Goal: Task Accomplishment & Management: Use online tool/utility

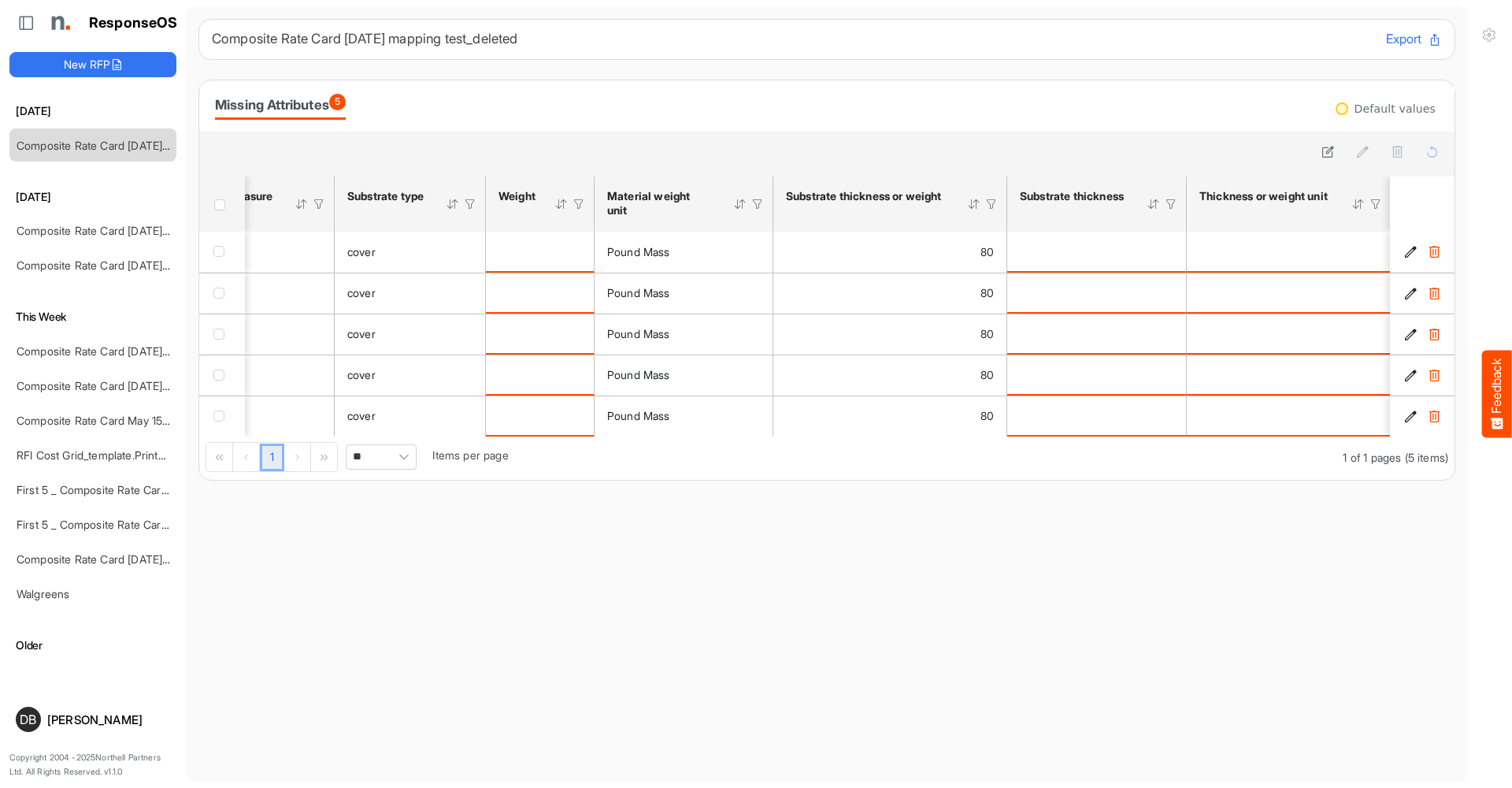
click at [571, 98] on div "Missing Attributes 5" at bounding box center [826, 105] width 1224 height 28
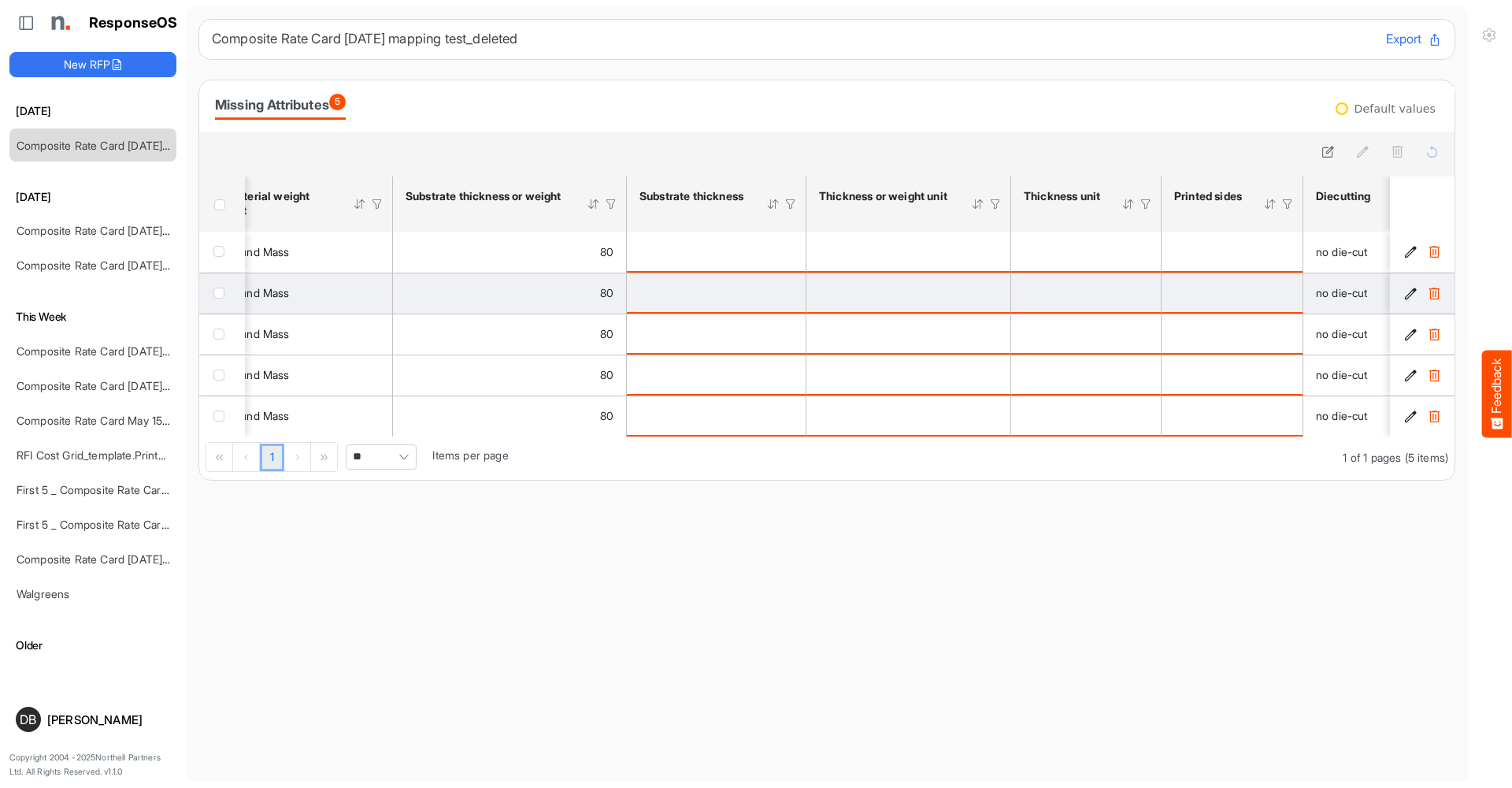
scroll to position [0, 1102]
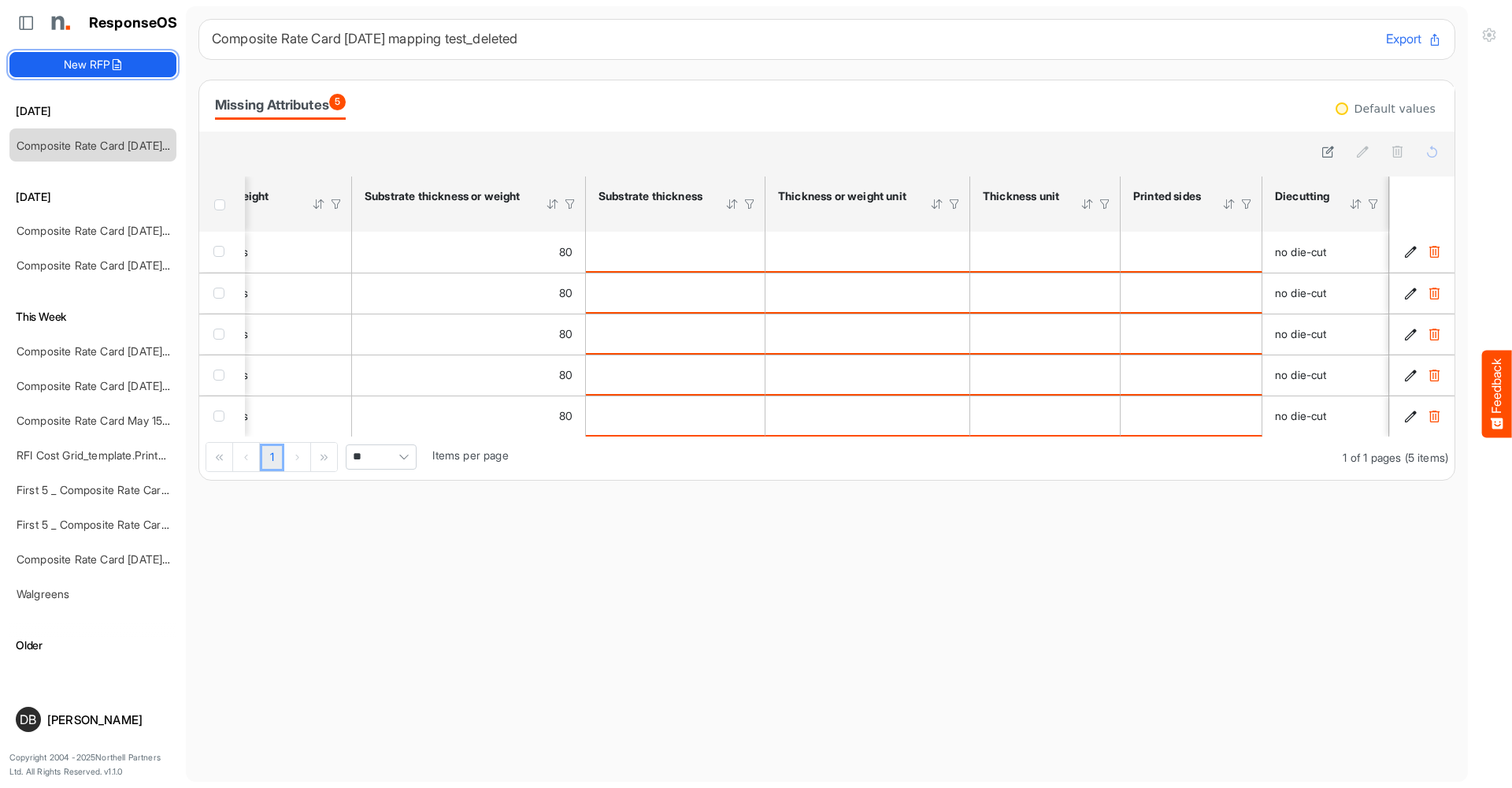
click at [93, 64] on button "New RFP" at bounding box center [93, 64] width 167 height 25
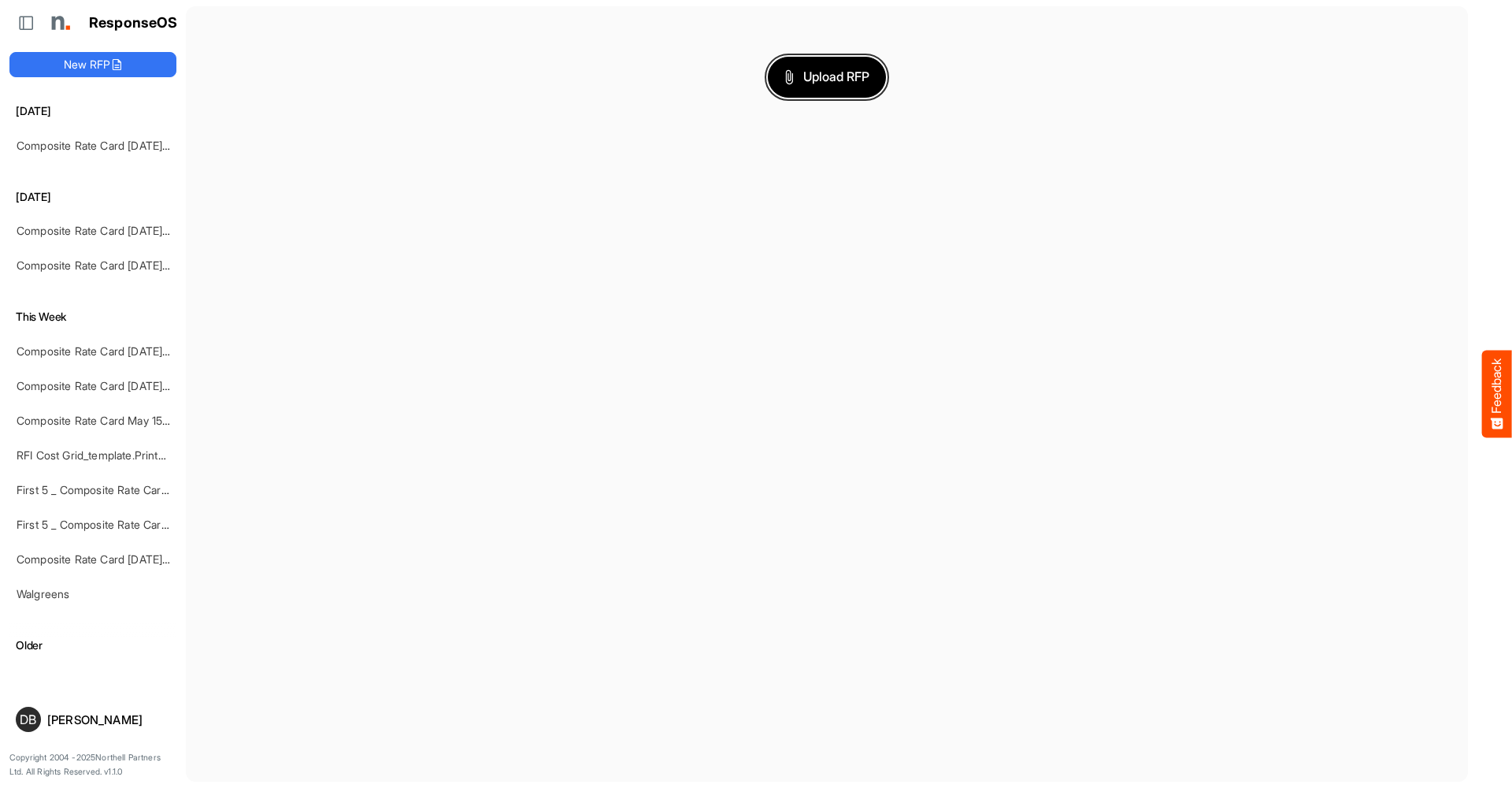
click at [826, 81] on span "Upload RFP" at bounding box center [826, 77] width 85 height 20
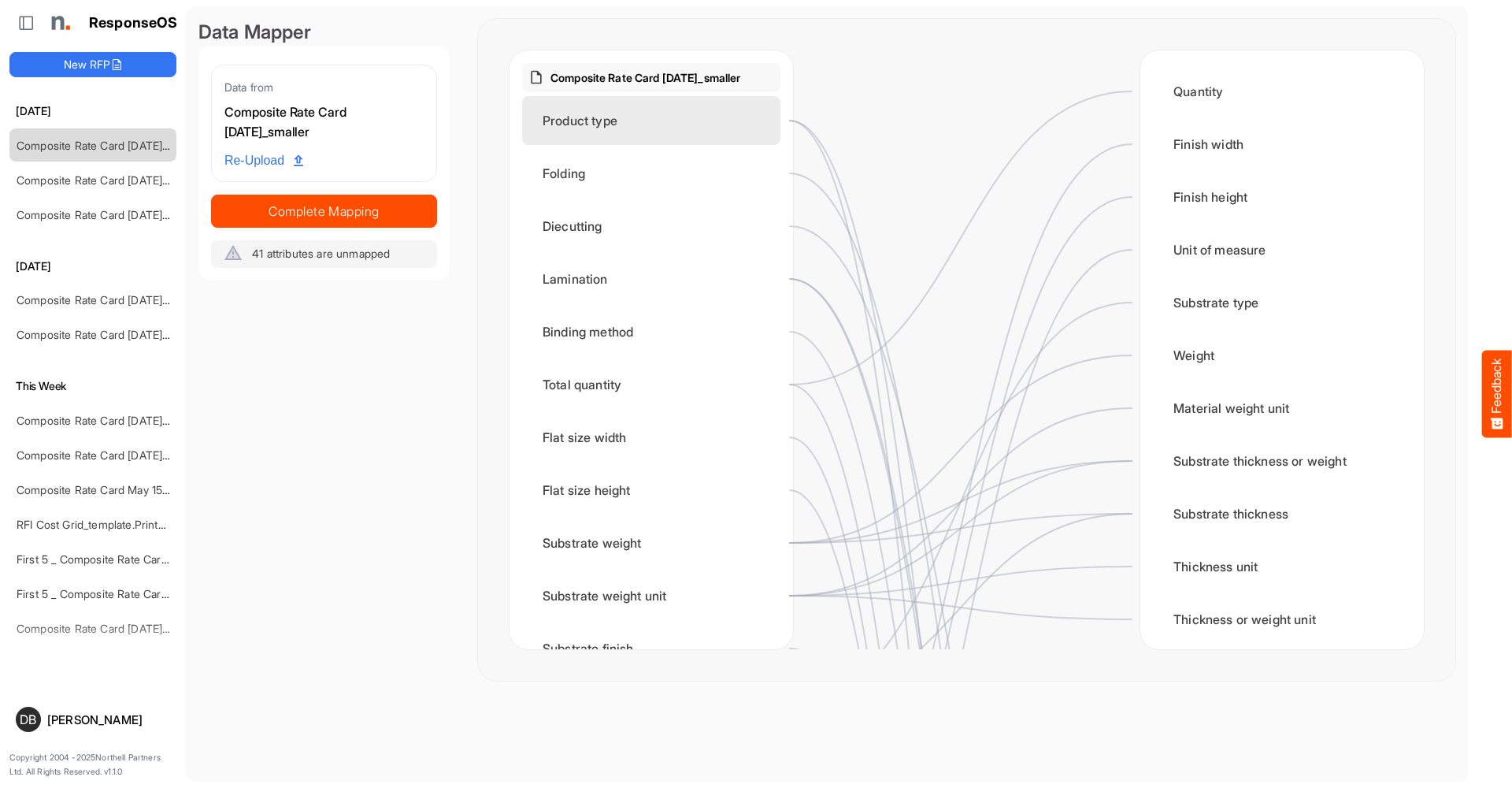
click at [678, 119] on div "Product type" at bounding box center [651, 120] width 259 height 49
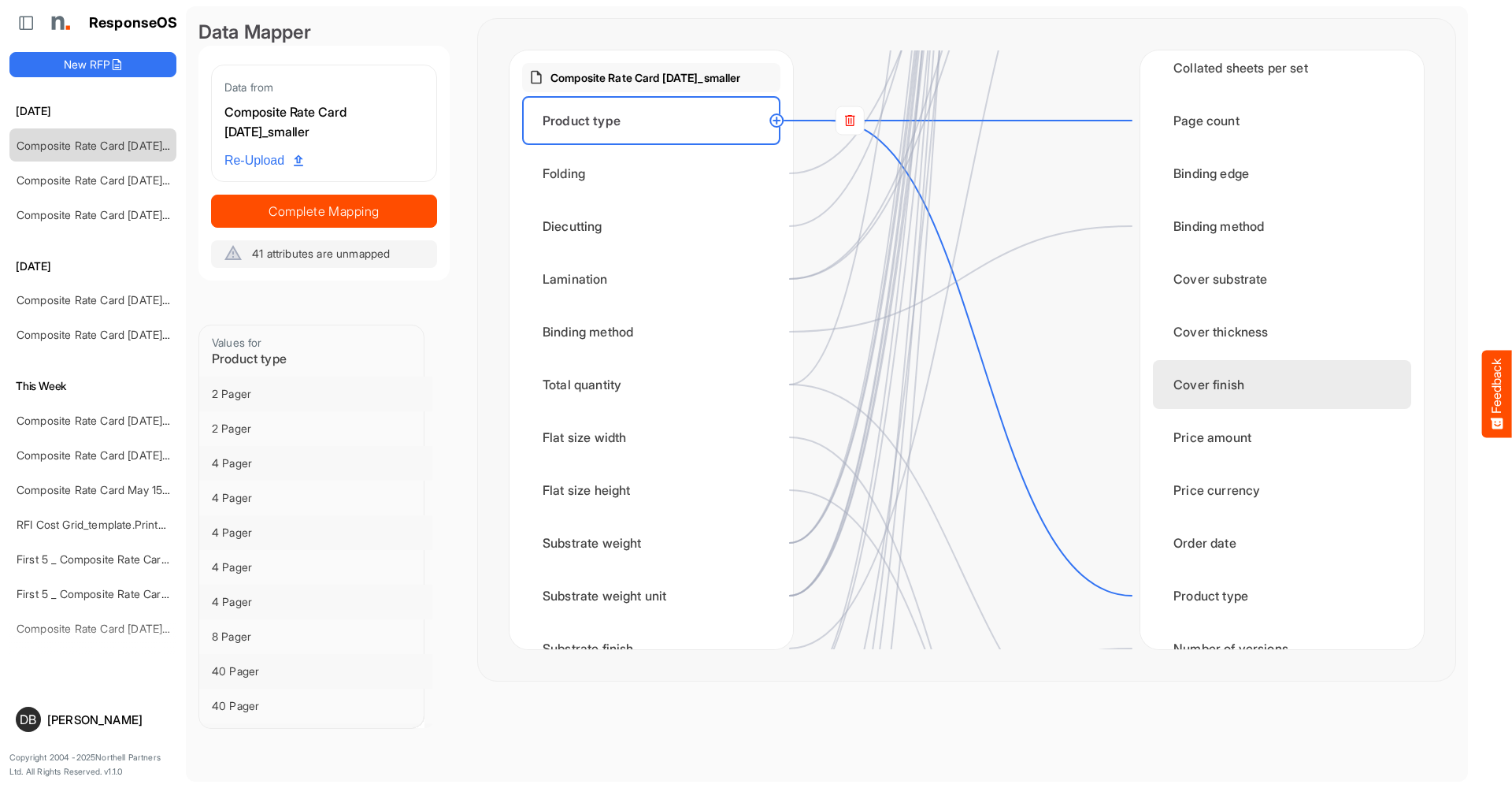
scroll to position [1868, 0]
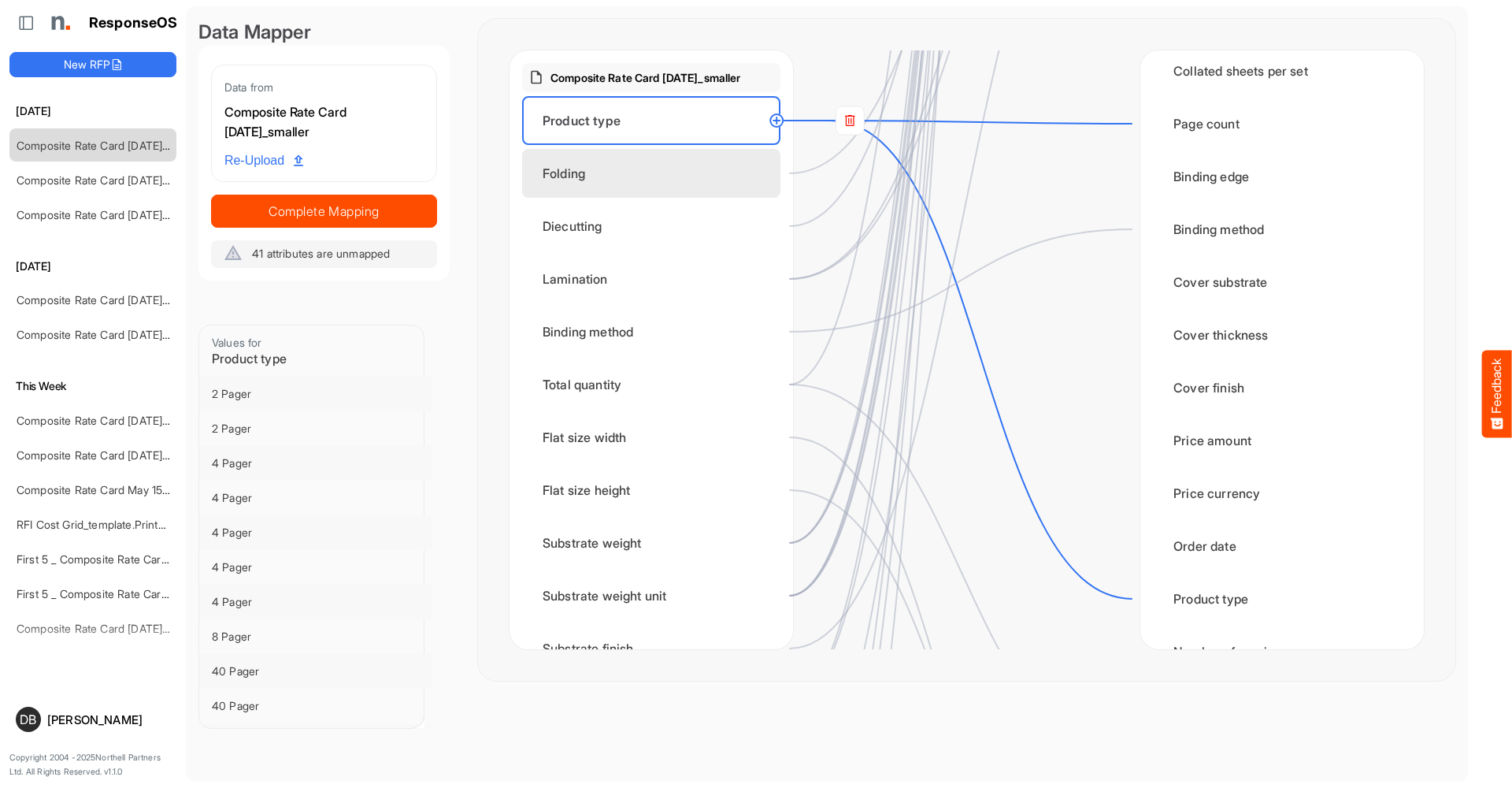
click at [632, 166] on div "Folding" at bounding box center [651, 172] width 259 height 49
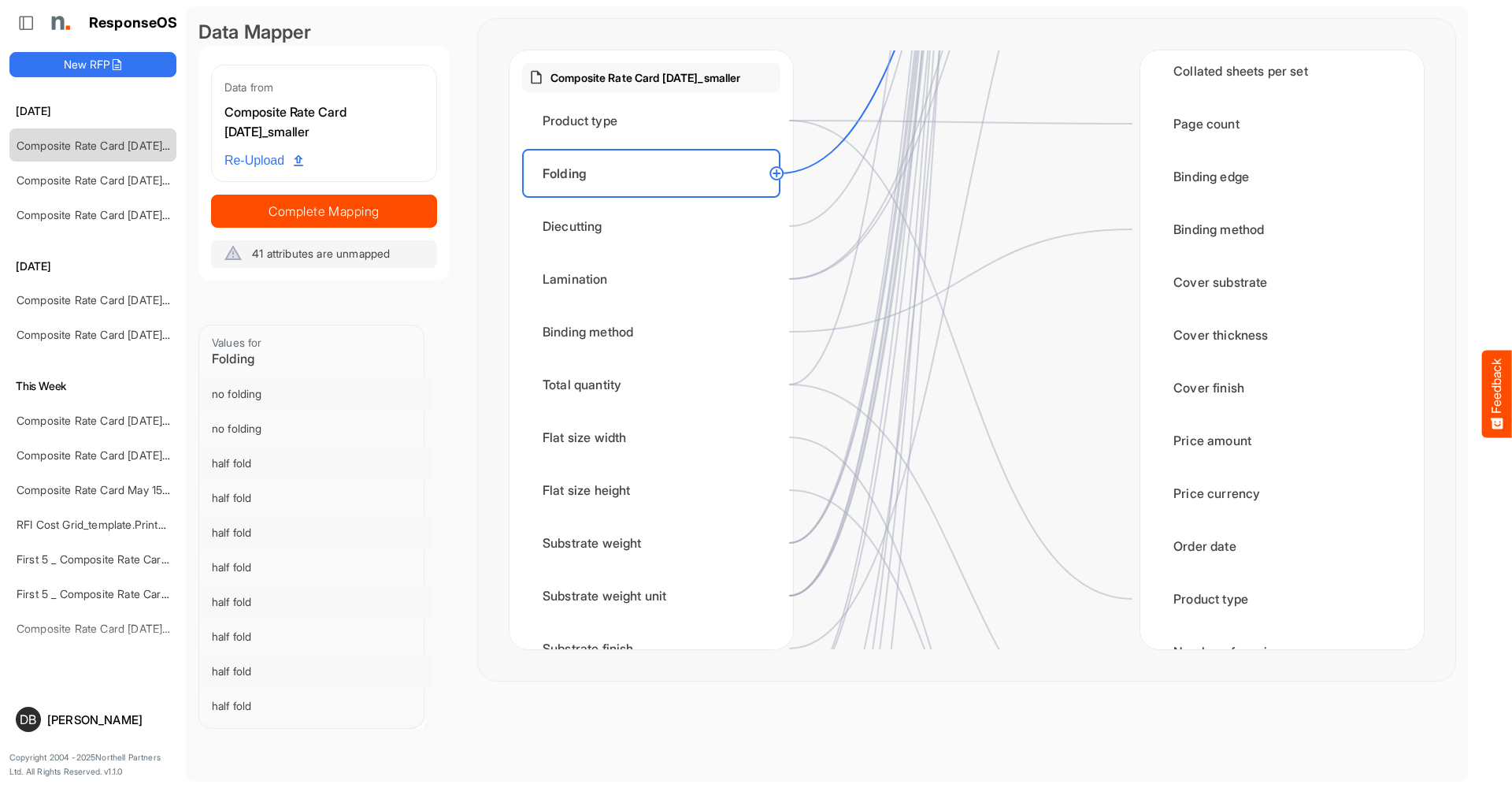
scroll to position [841, 0]
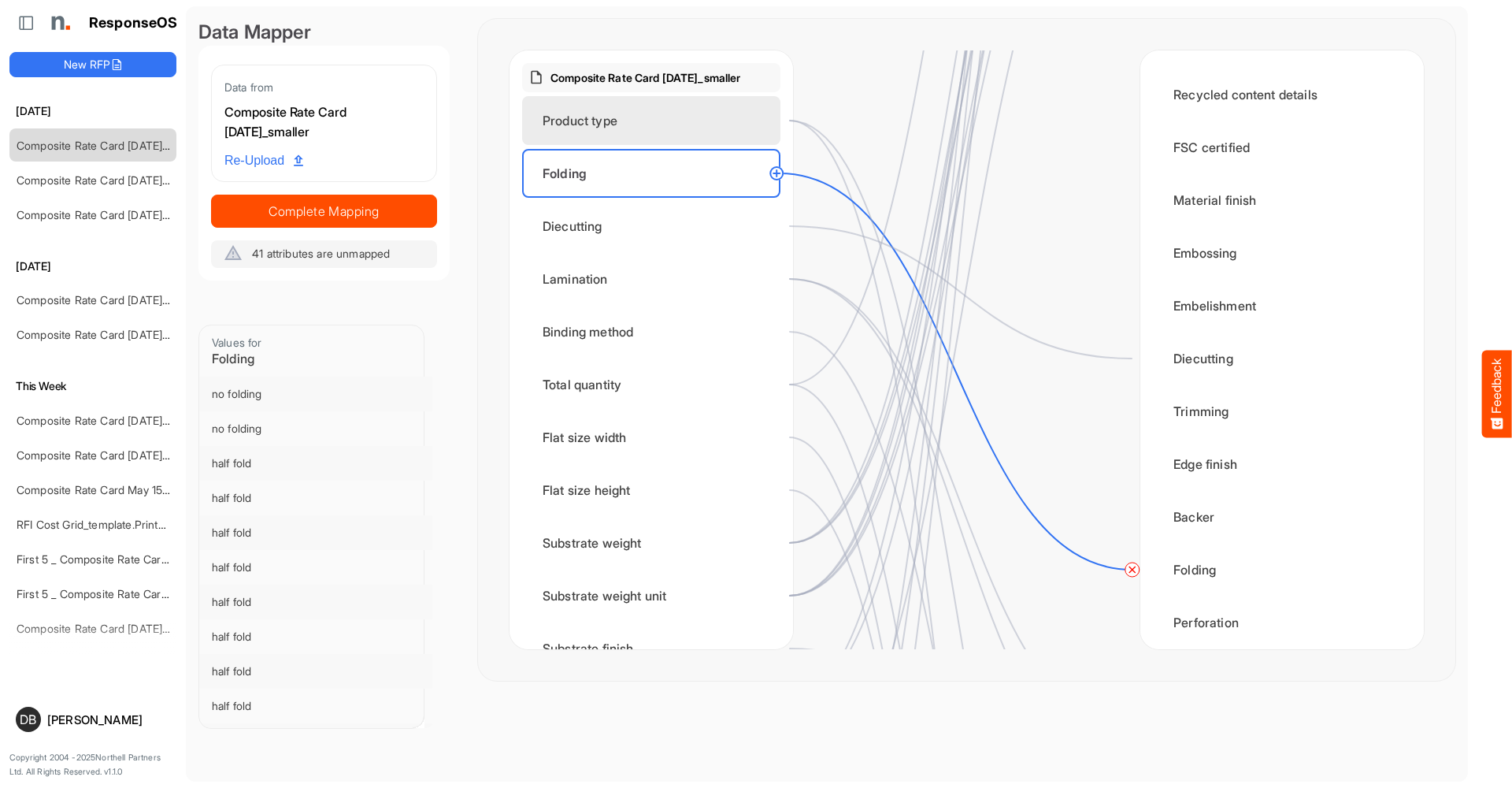
click at [695, 126] on div "Product type" at bounding box center [651, 120] width 259 height 49
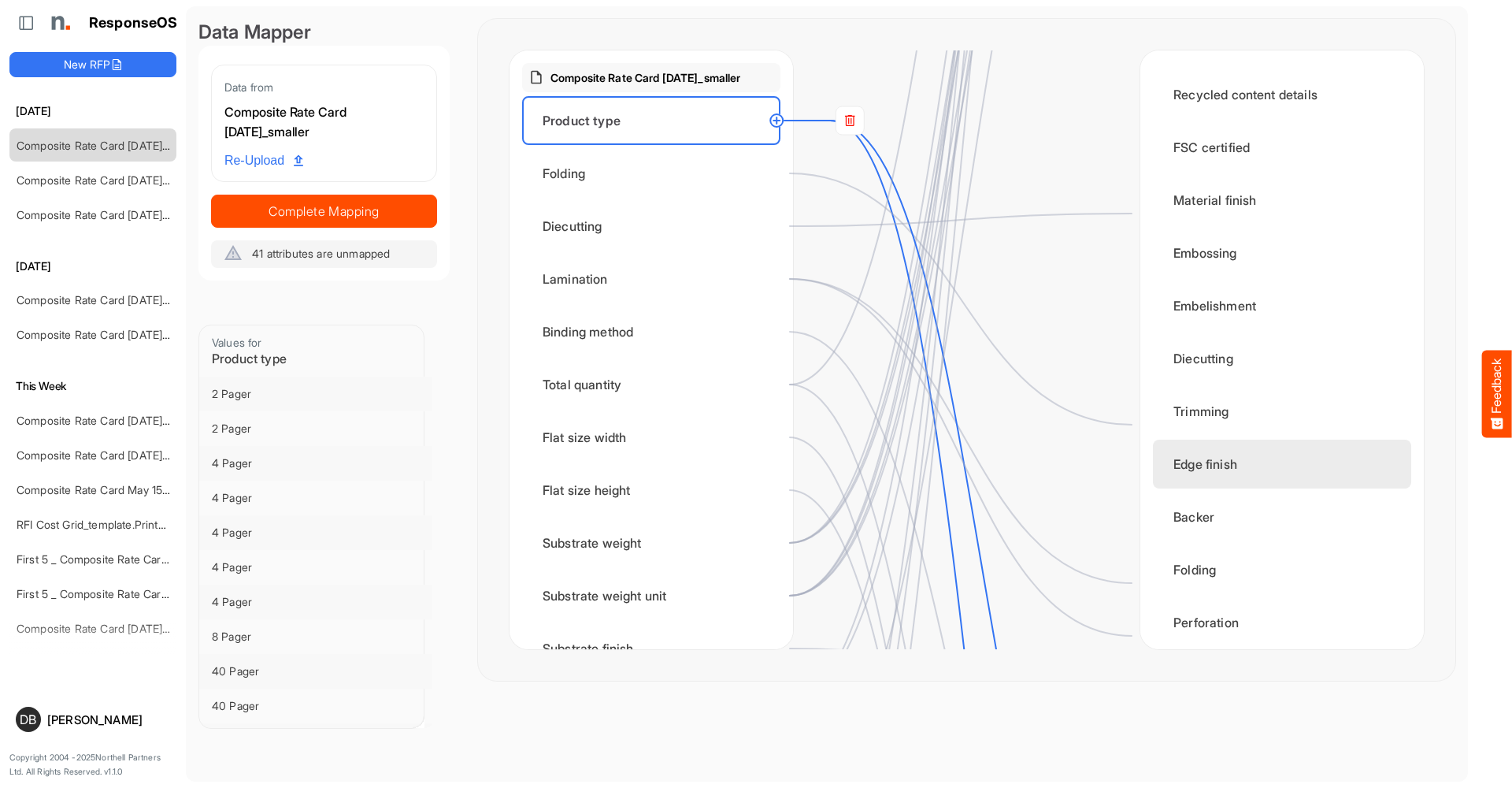
scroll to position [1543, 0]
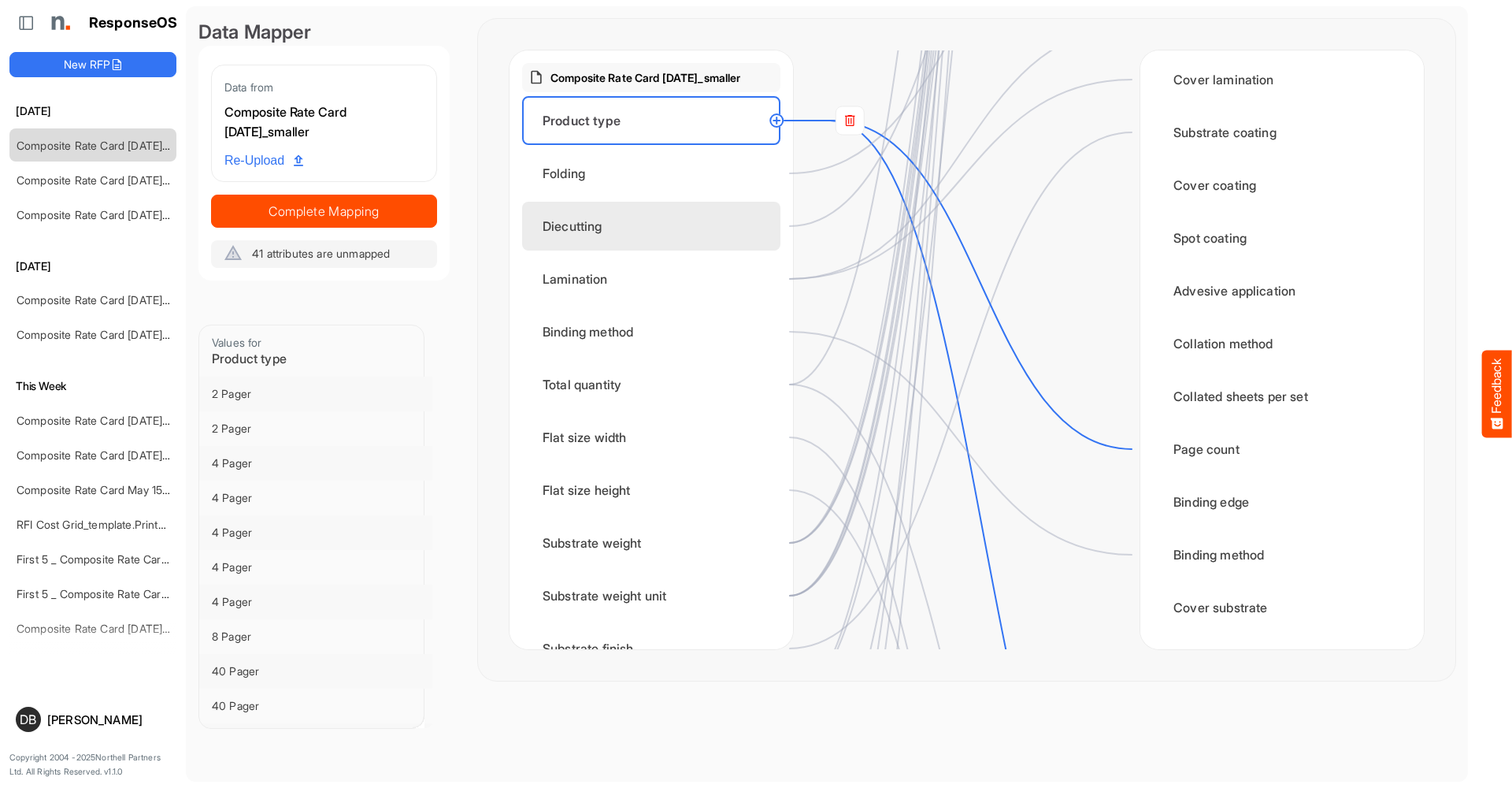
click at [661, 238] on div "Diecutting" at bounding box center [651, 226] width 259 height 49
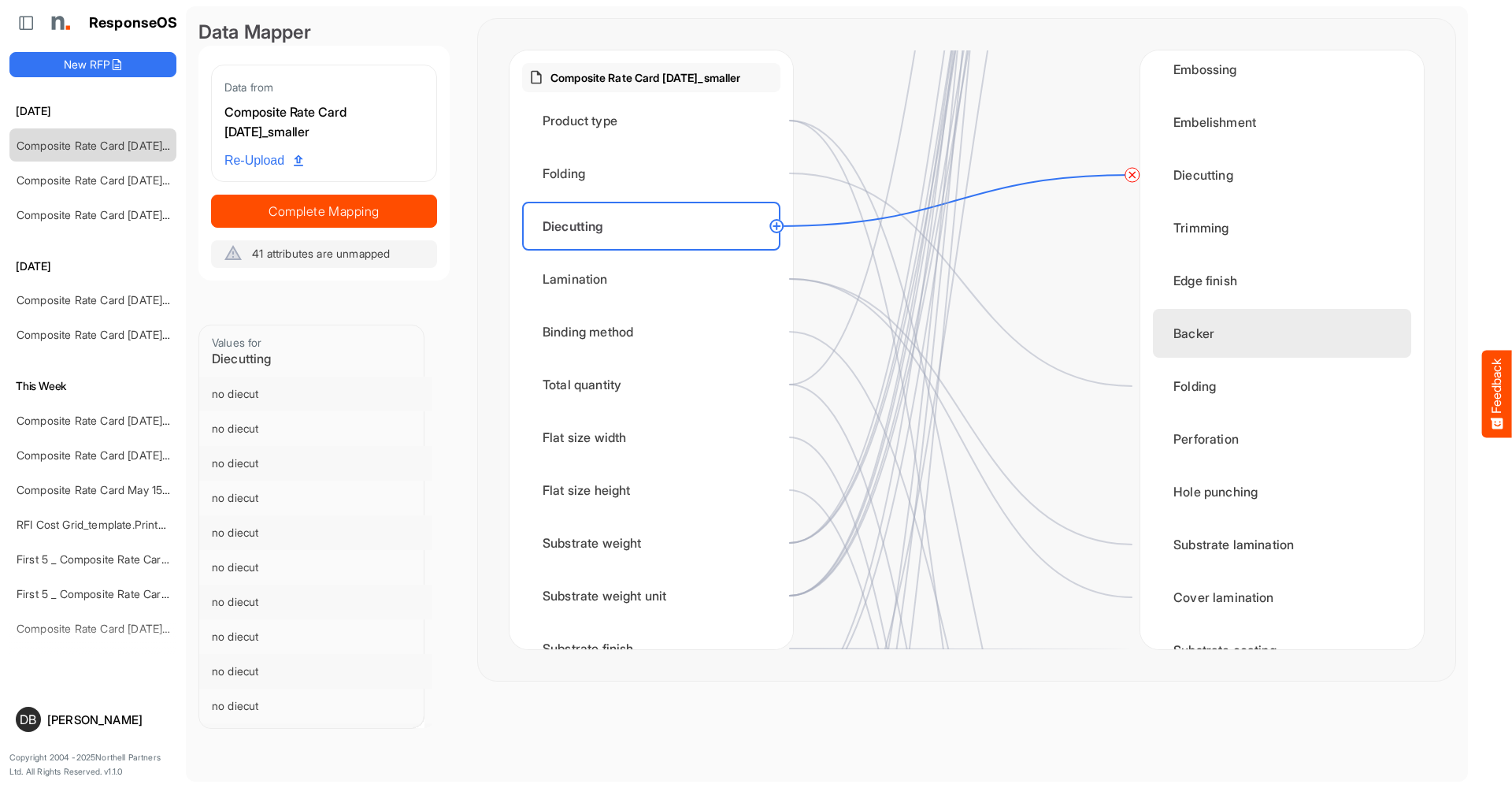
scroll to position [1019, 0]
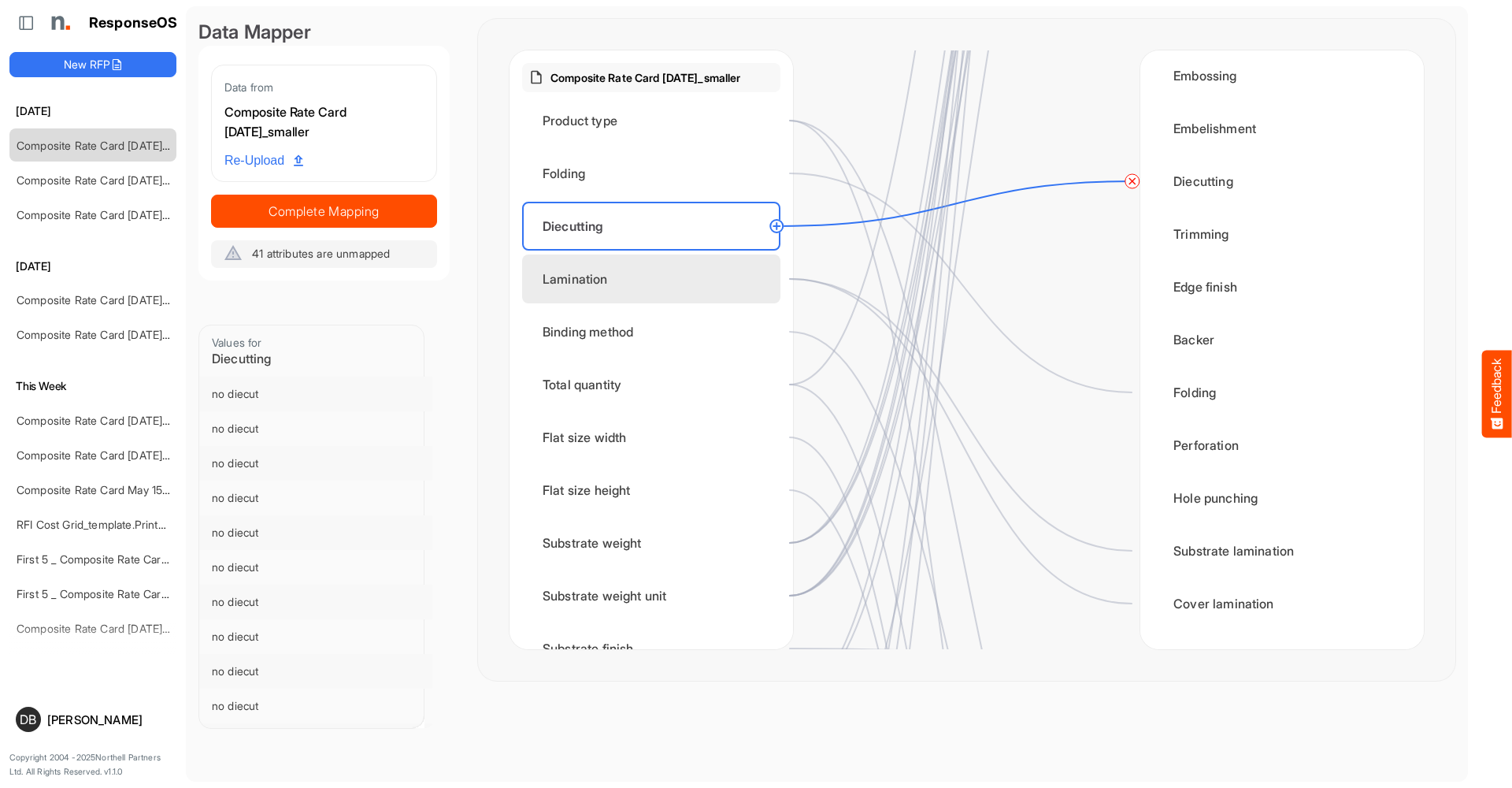
click at [652, 265] on div "Lamination" at bounding box center [651, 278] width 259 height 49
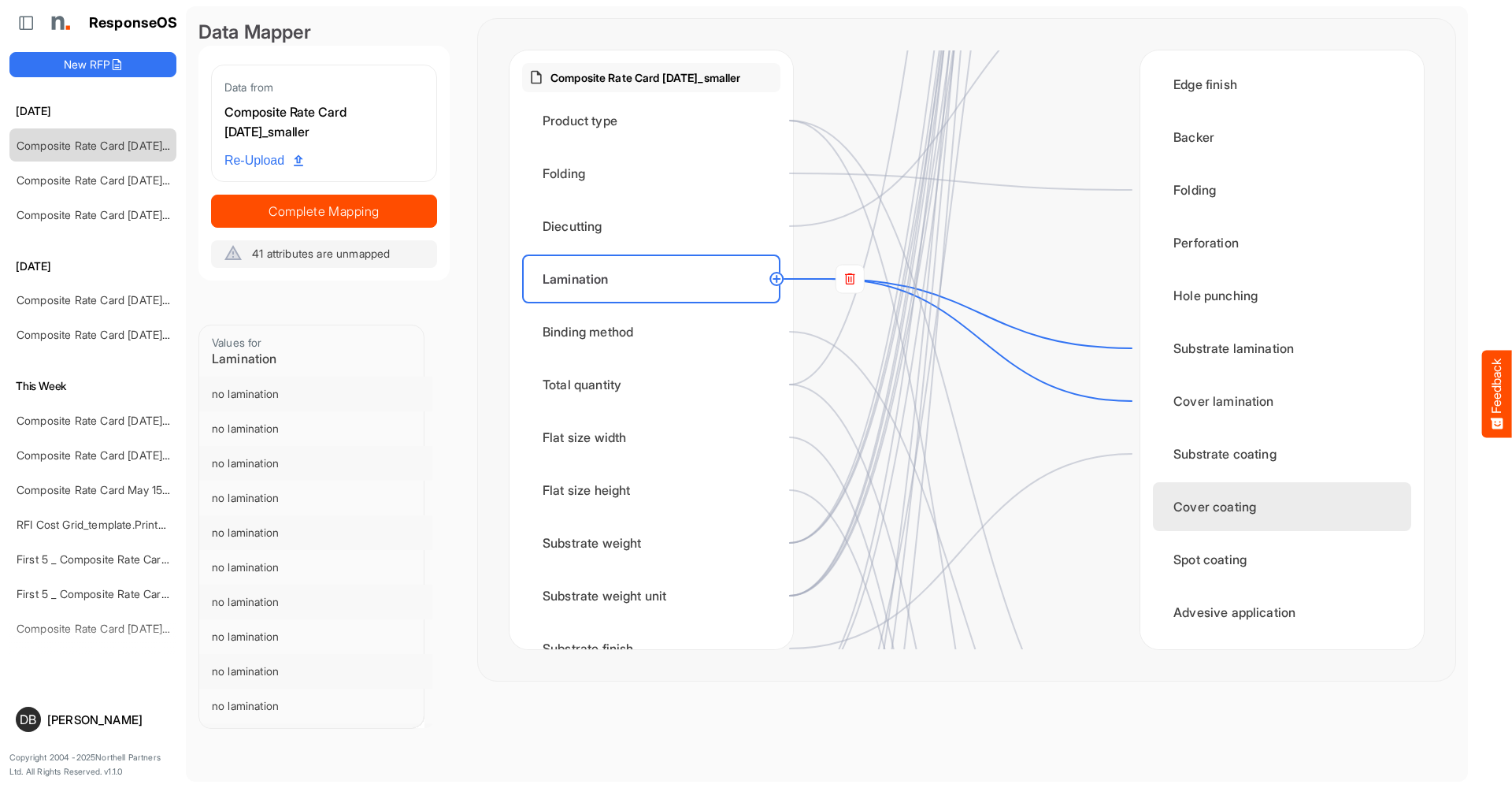
scroll to position [1326, 0]
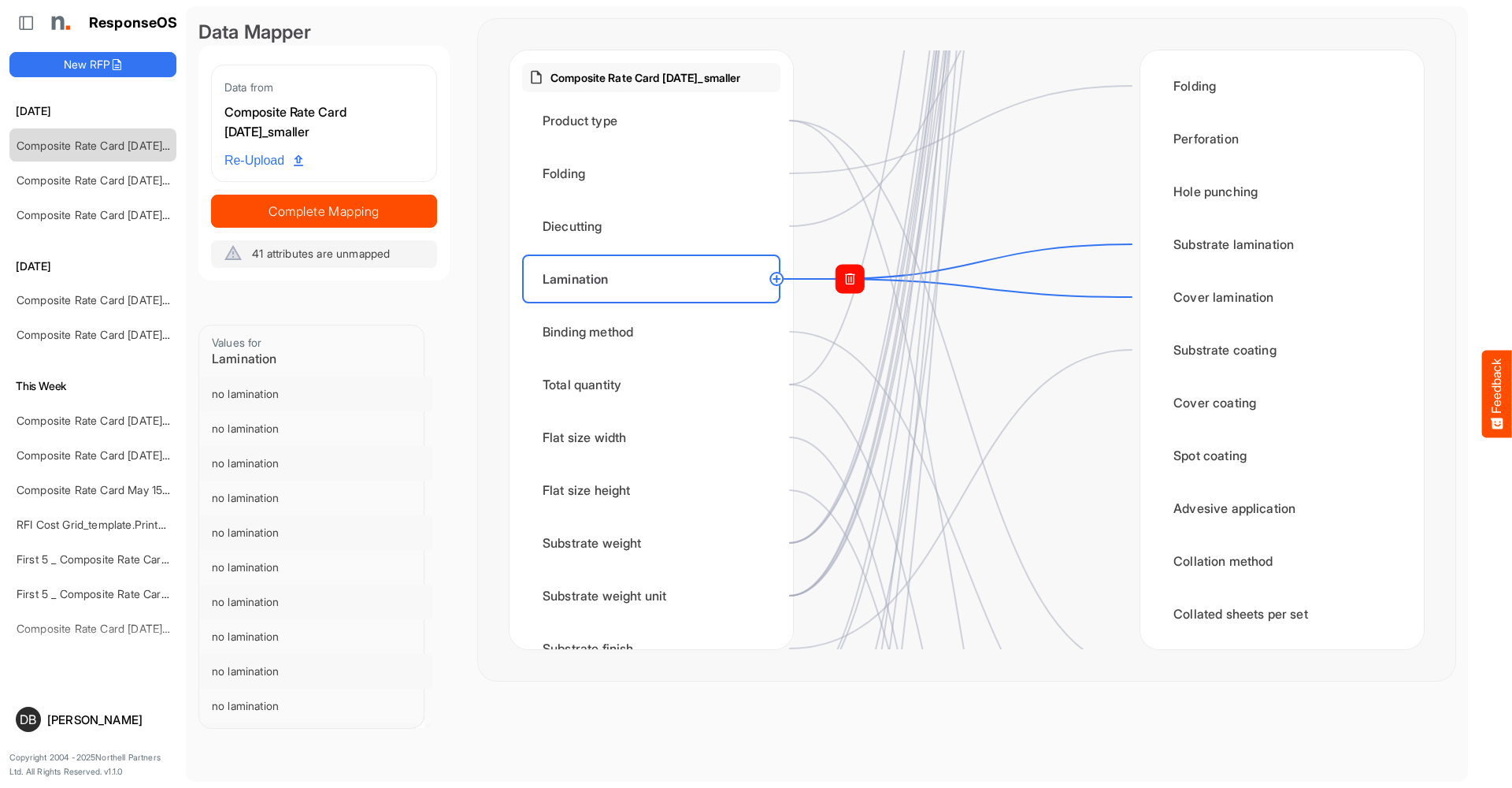
click at [844, 281] on rect at bounding box center [849, 279] width 28 height 28
click at [1131, 300] on circle at bounding box center [1132, 297] width 19 height 19
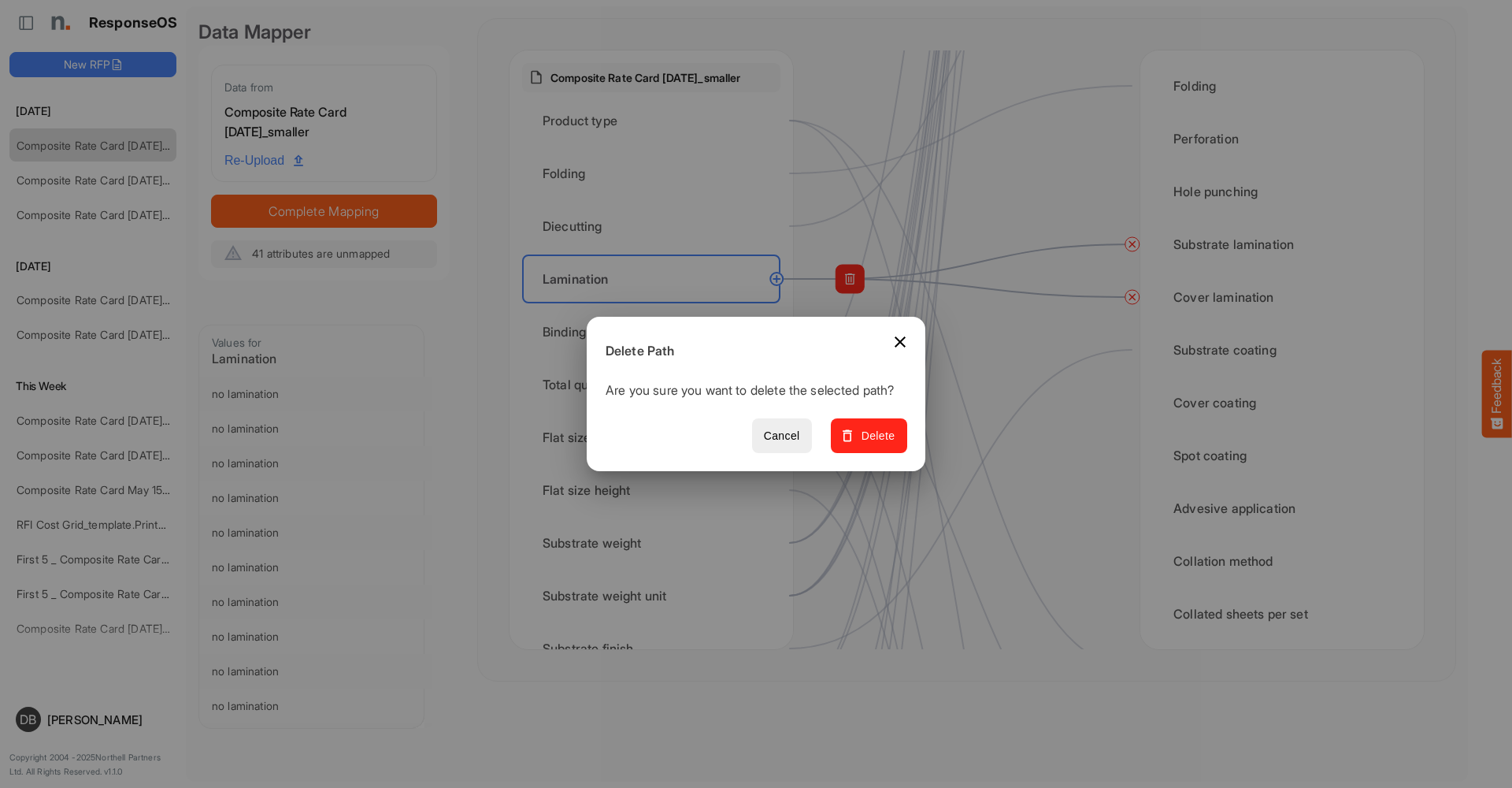
click at [870, 438] on span "Delete" at bounding box center [869, 436] width 53 height 19
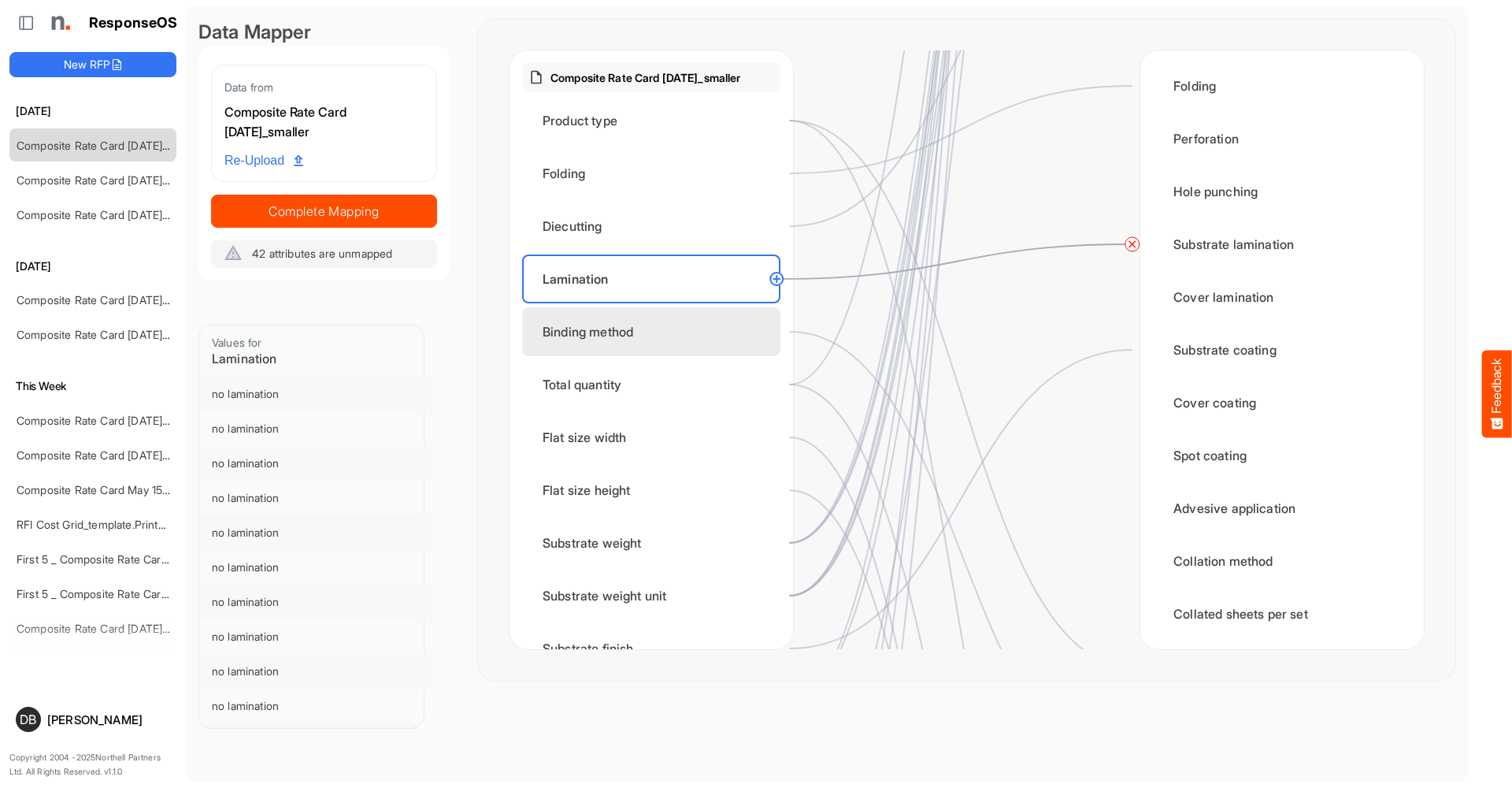
click at [704, 325] on div "Binding method" at bounding box center [651, 331] width 259 height 49
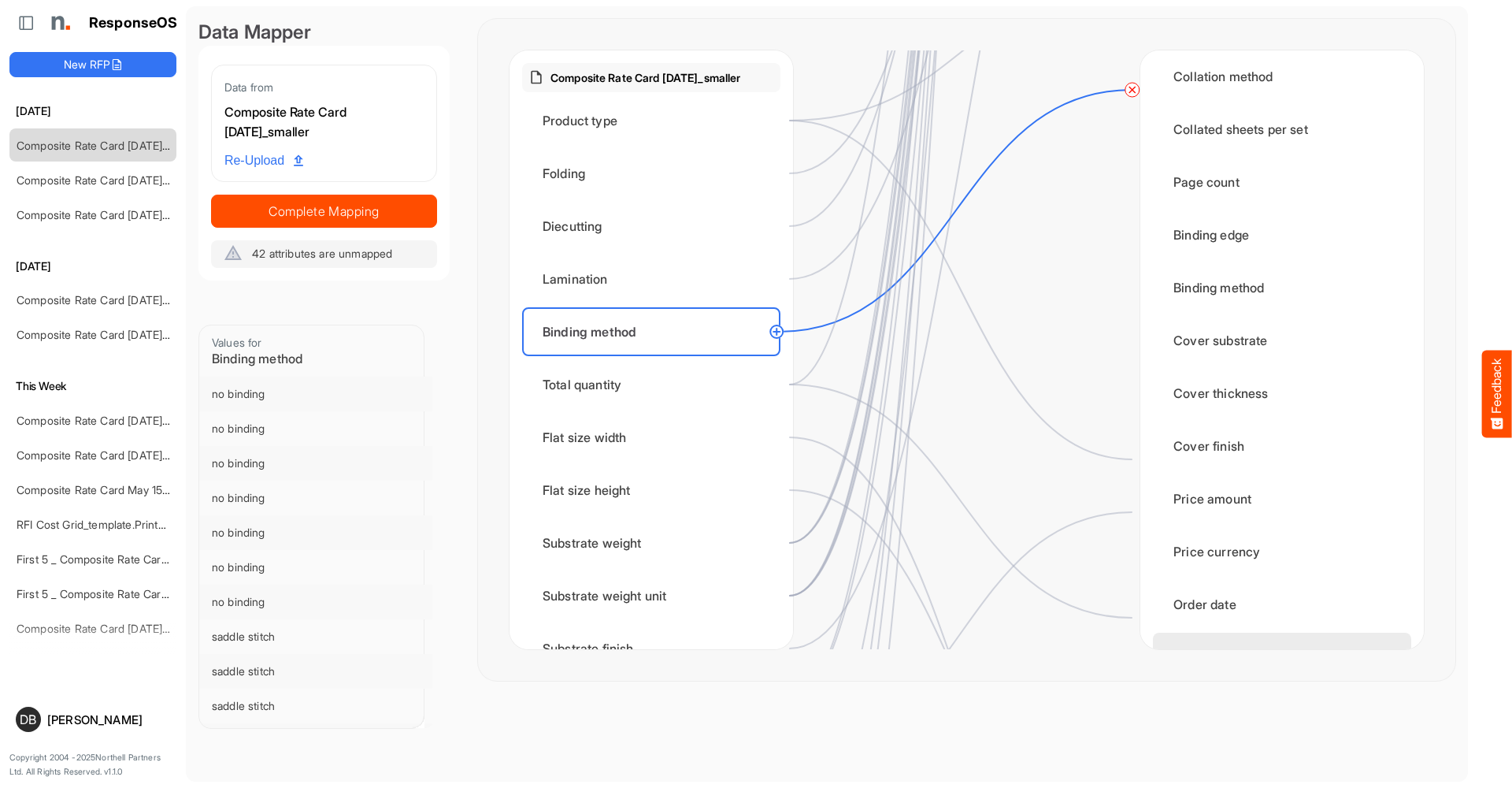
scroll to position [1656, 0]
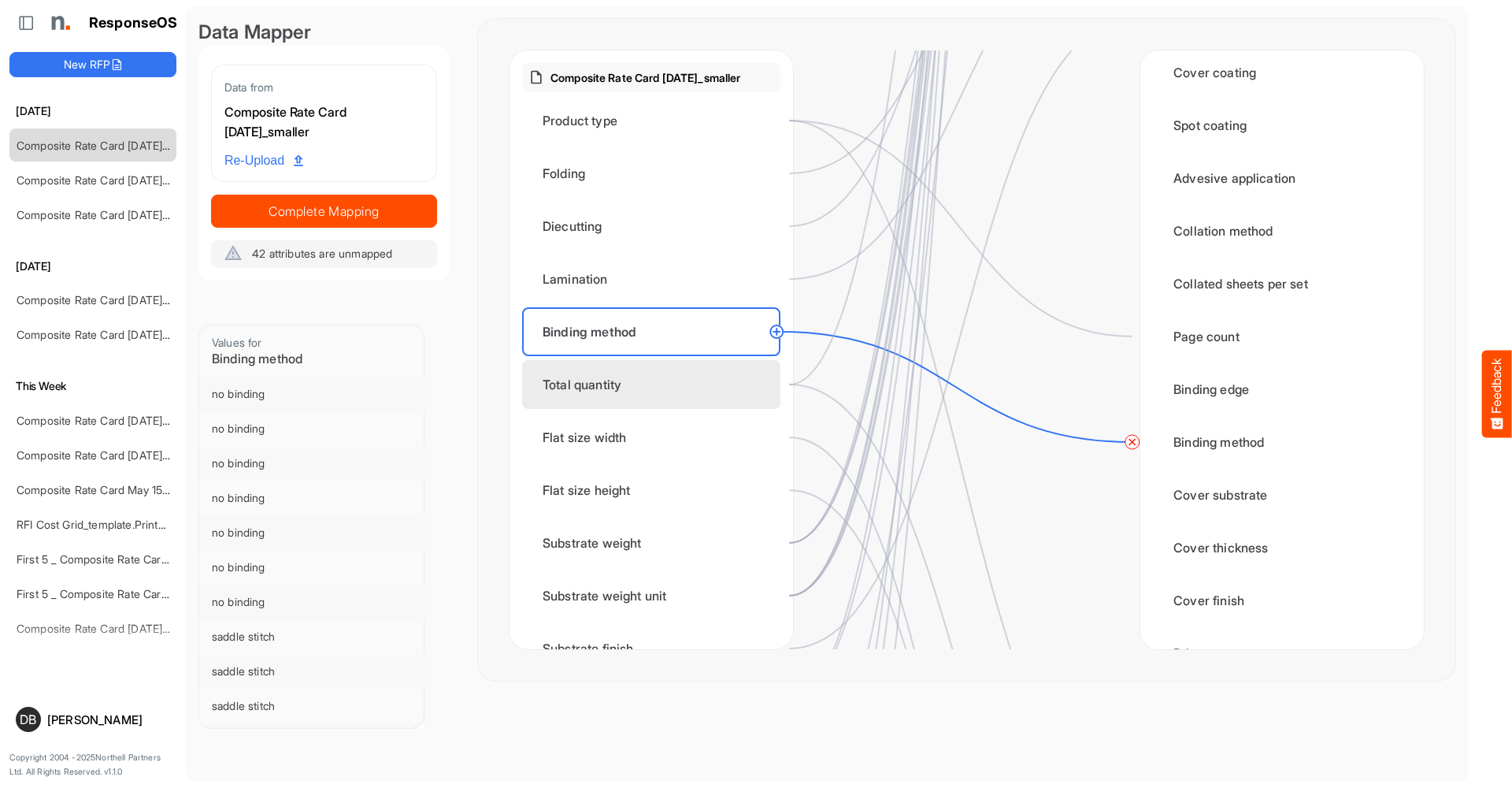
click at [639, 384] on div "Total quantity" at bounding box center [651, 384] width 259 height 49
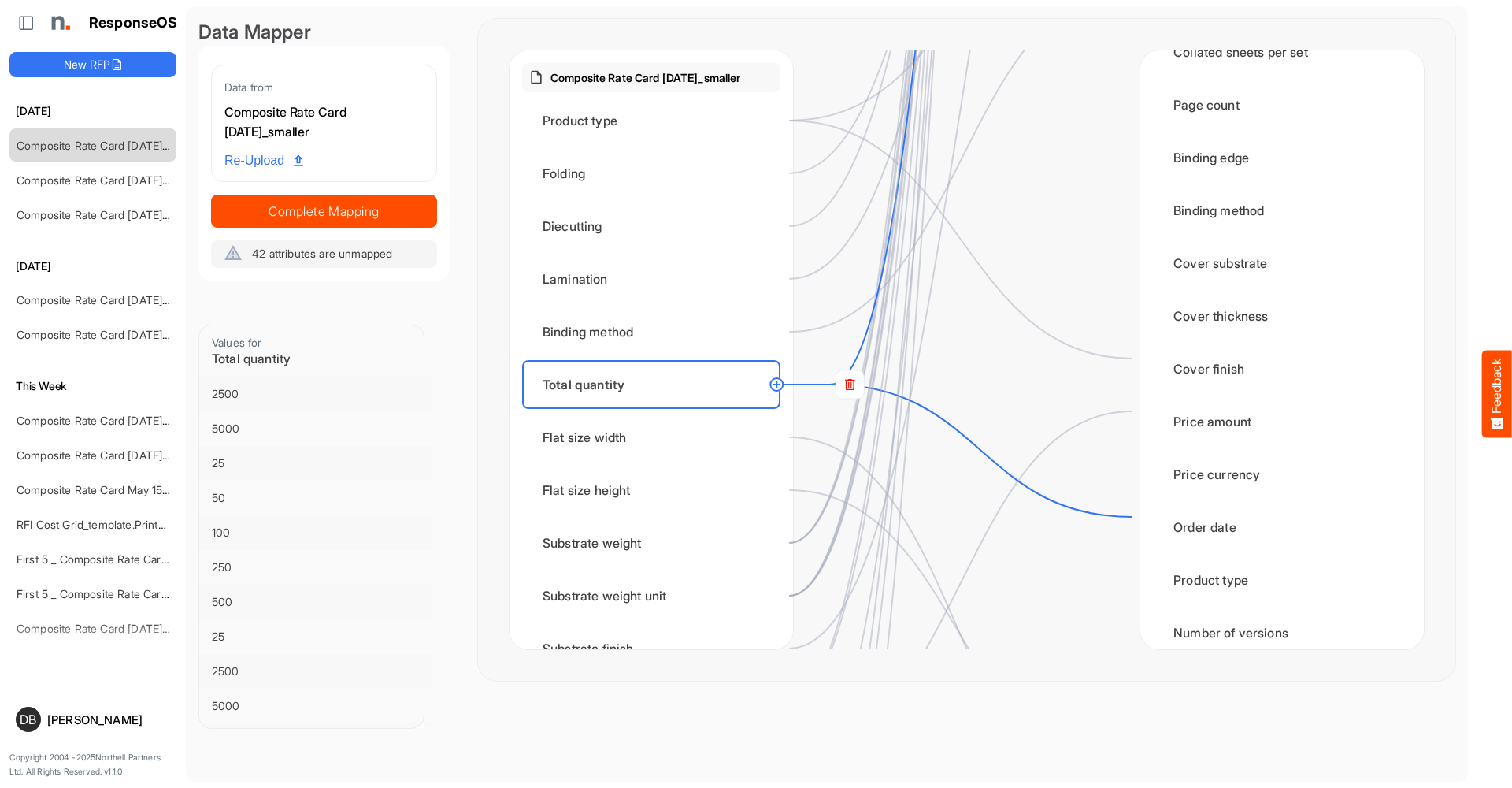
scroll to position [2108, 0]
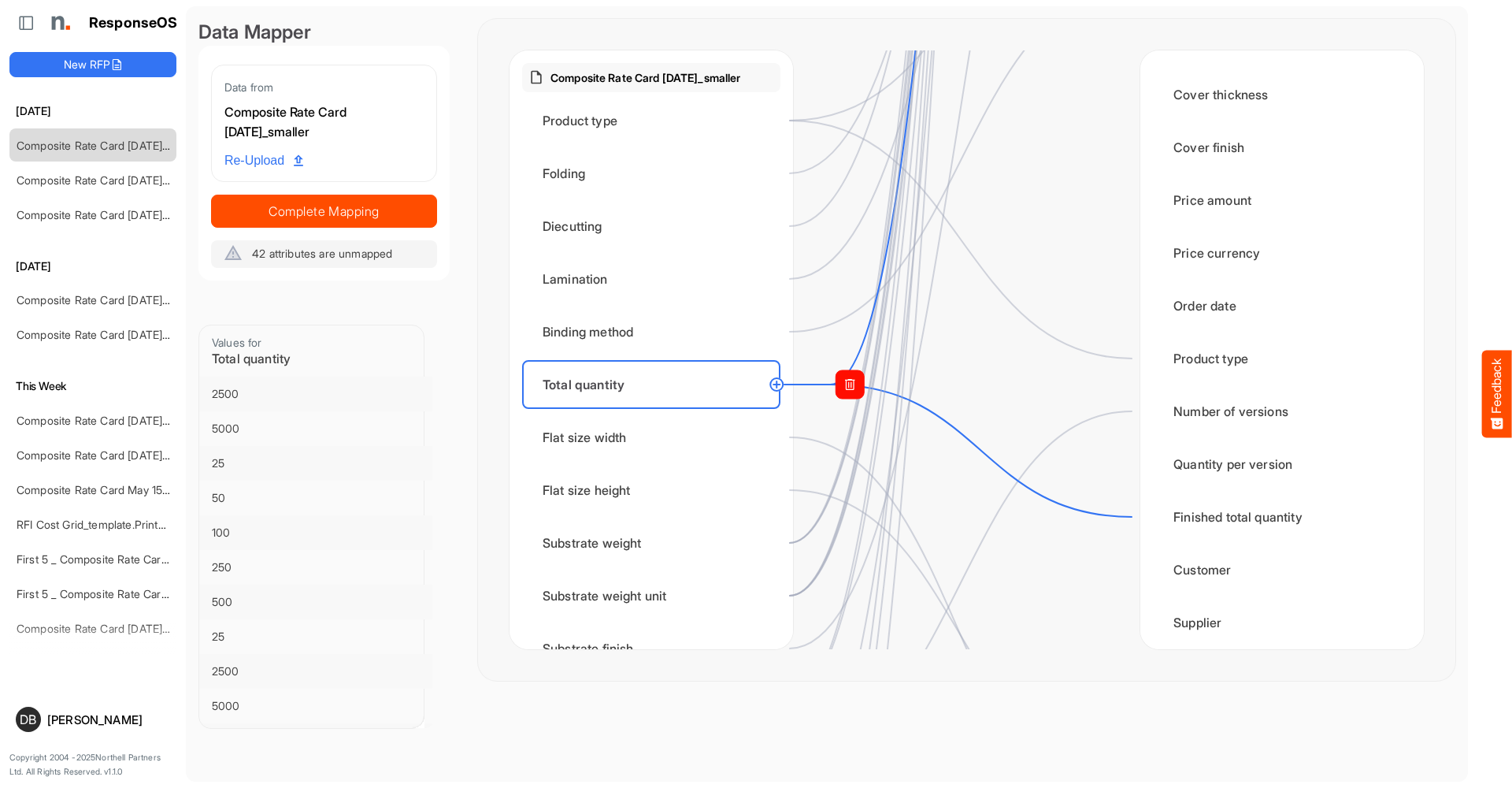
click at [856, 384] on rect at bounding box center [849, 384] width 28 height 28
click at [1127, 512] on circle at bounding box center [1132, 516] width 19 height 19
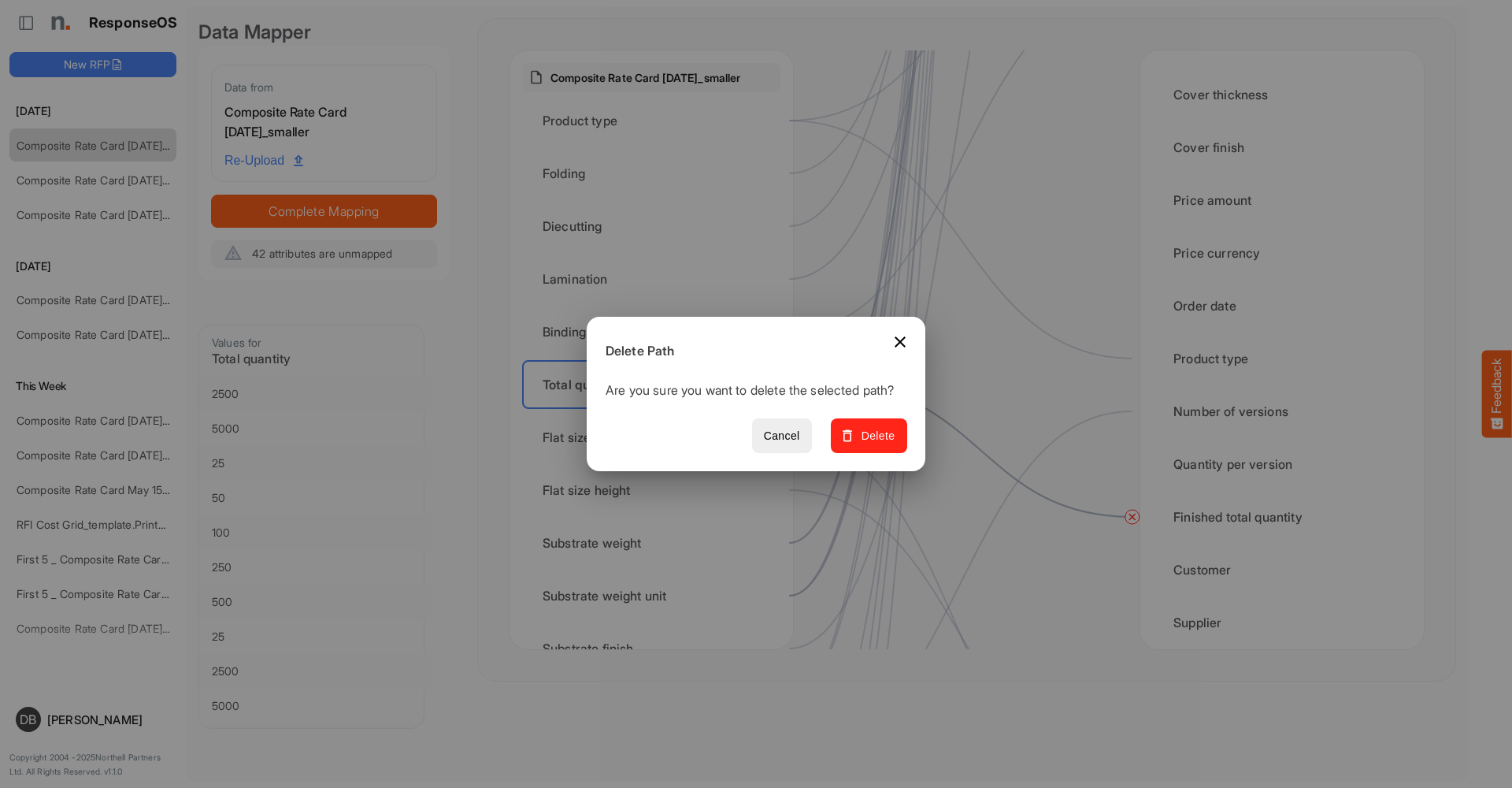
click at [896, 438] on span "Delete" at bounding box center [869, 436] width 53 height 19
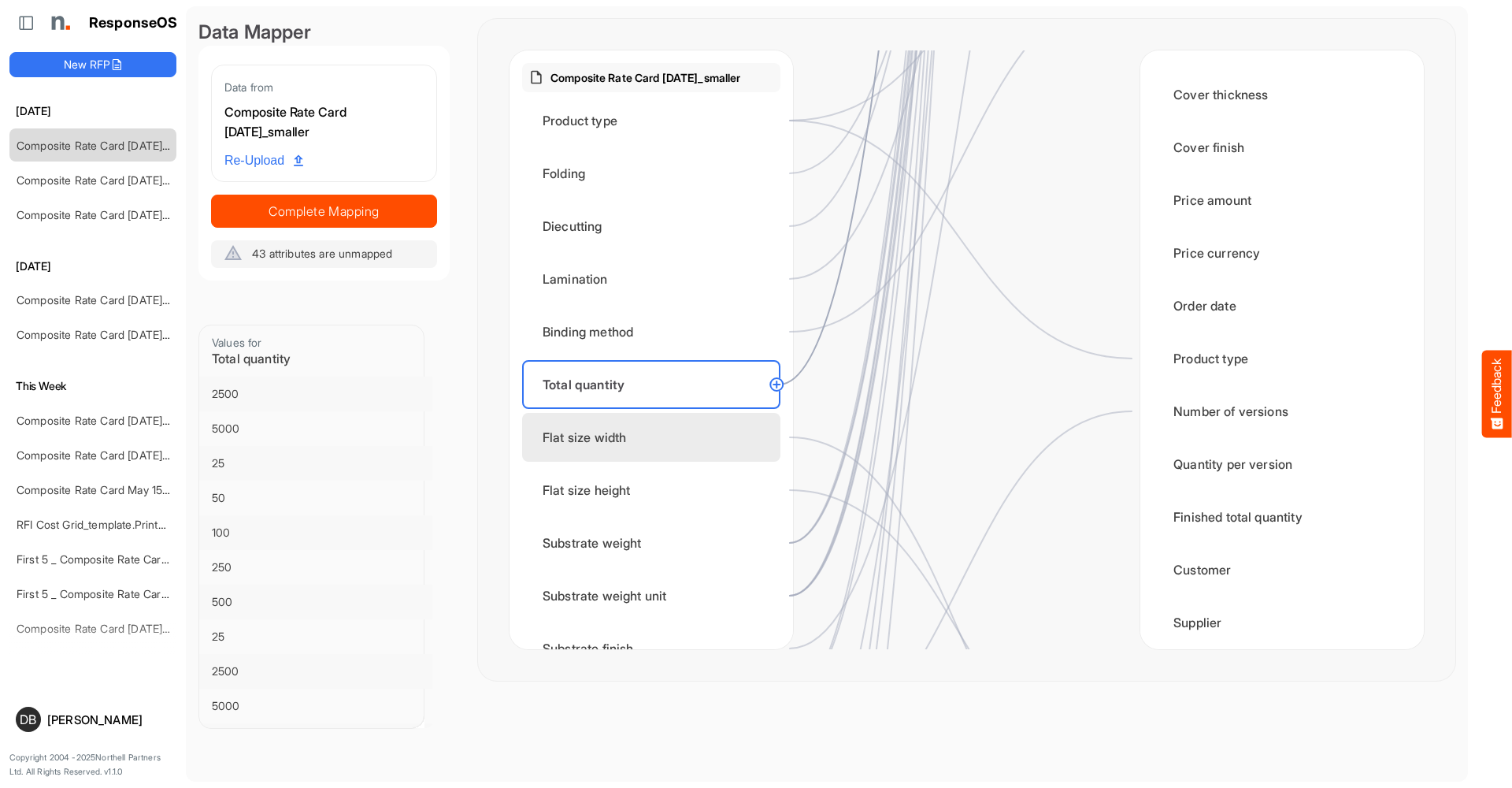
click at [666, 422] on div "Flat size width" at bounding box center [651, 437] width 259 height 49
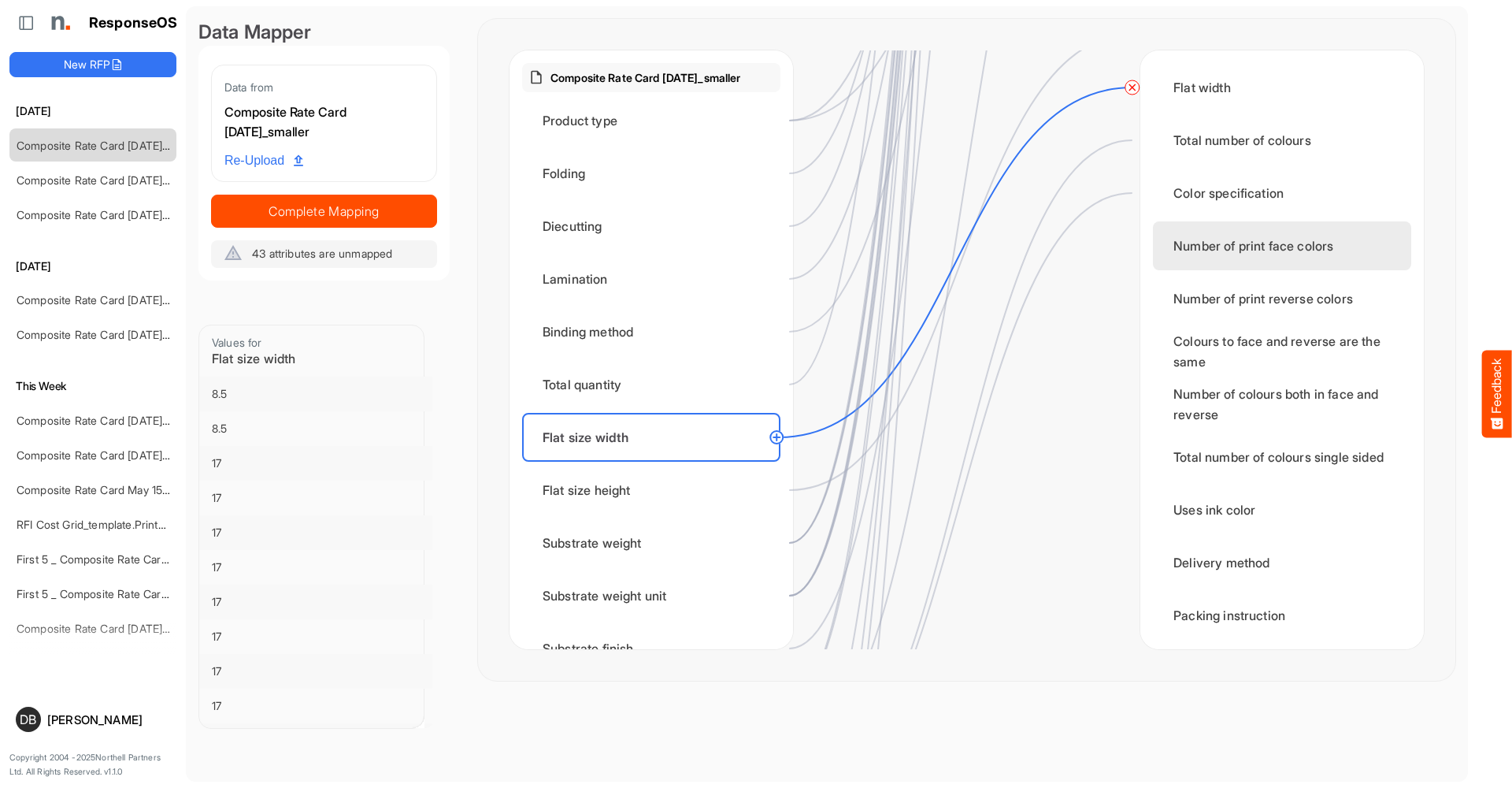
scroll to position [2564, 0]
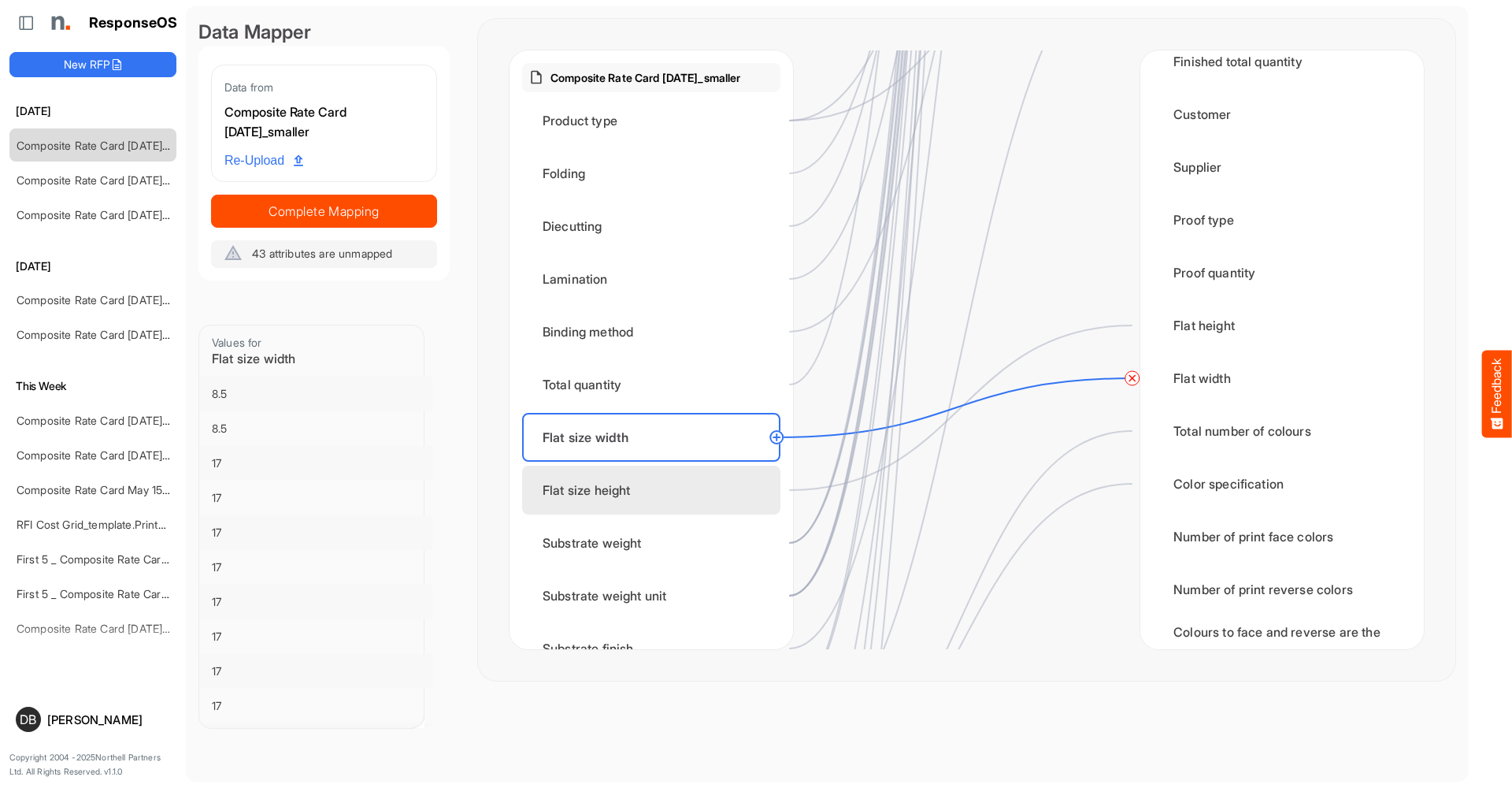
click at [657, 478] on div "Flat size height" at bounding box center [651, 490] width 259 height 49
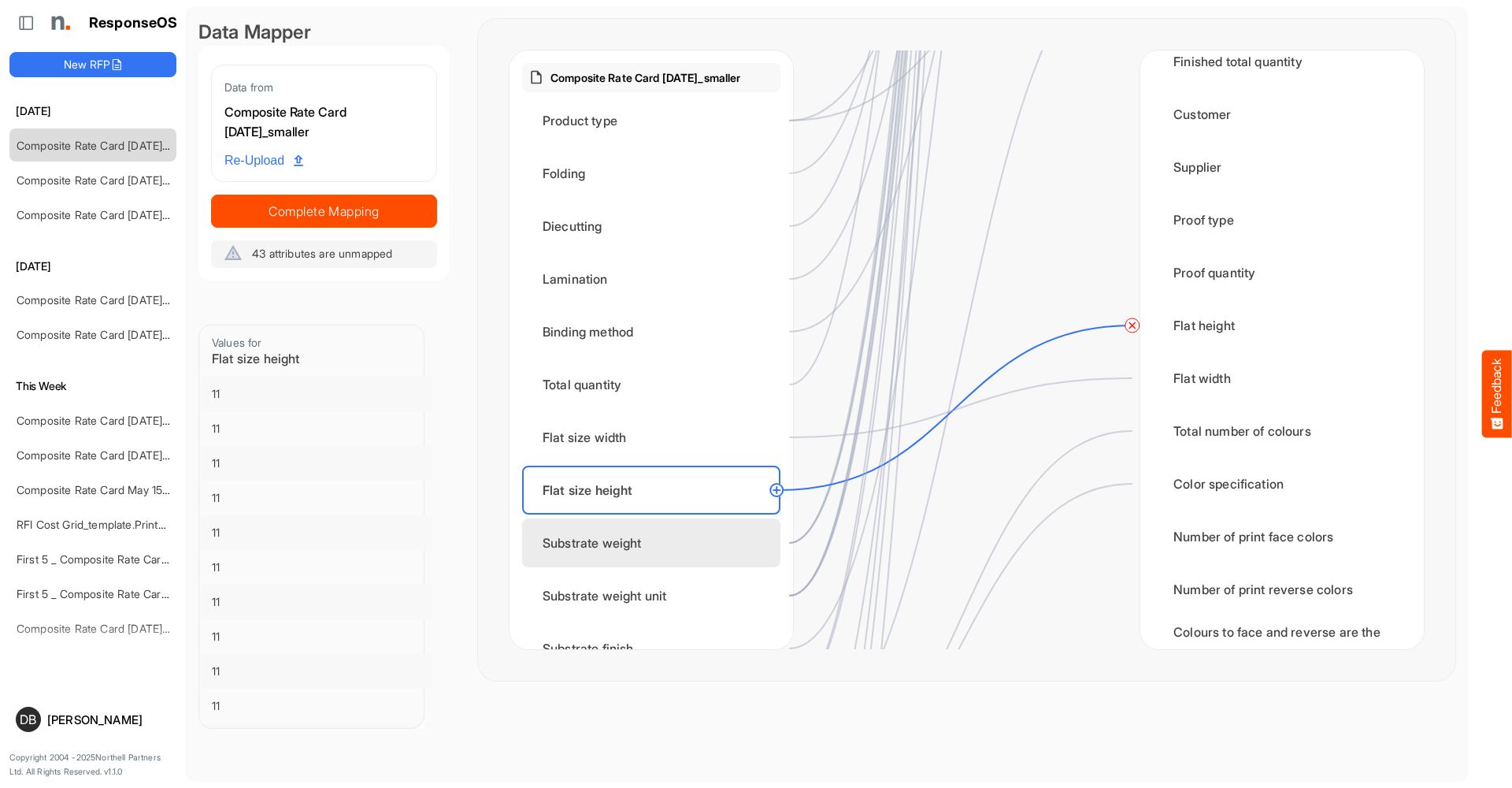
click at [671, 553] on div "Substrate weight" at bounding box center [651, 542] width 259 height 49
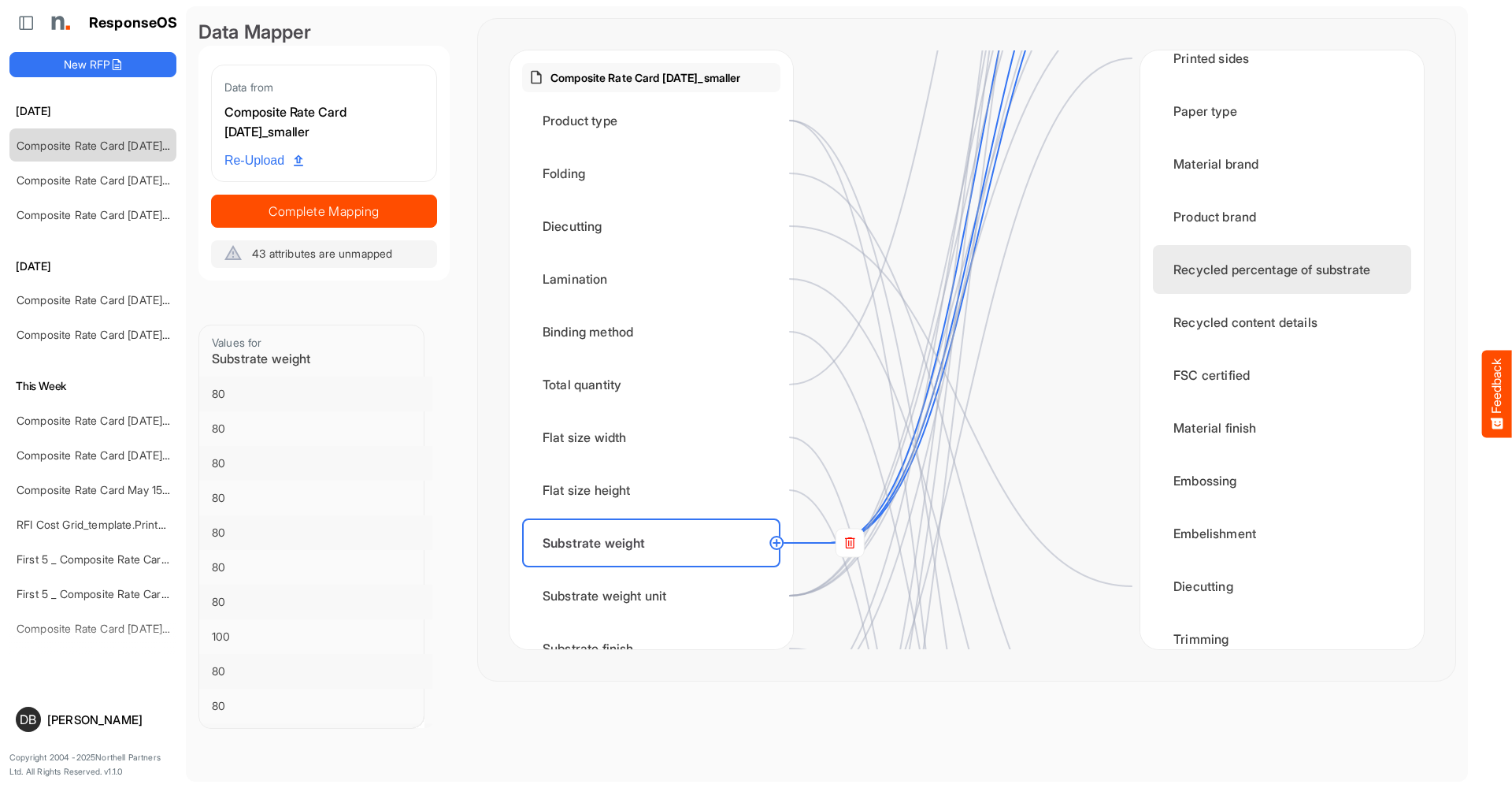
scroll to position [0, 0]
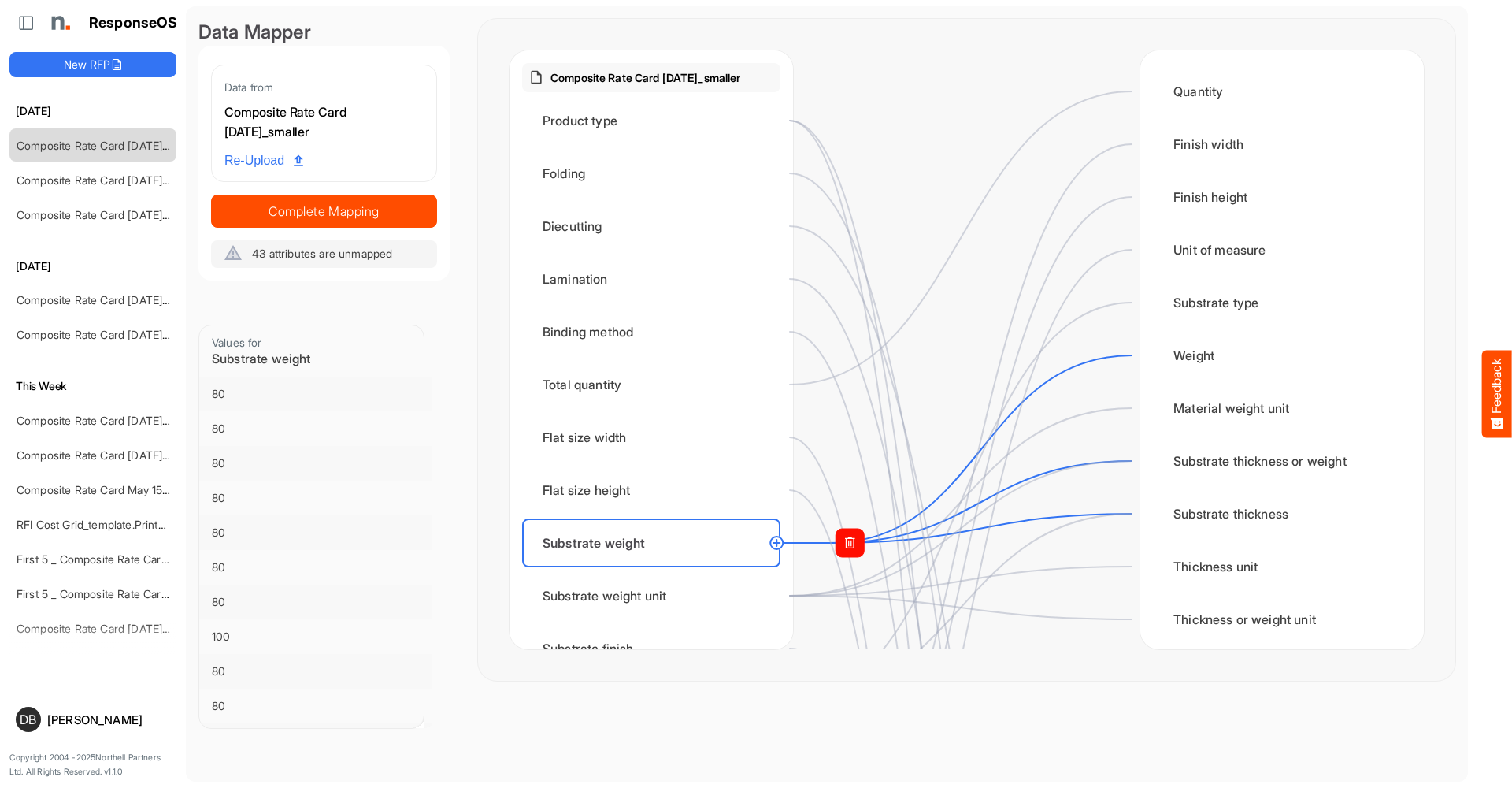
click at [844, 544] on rect at bounding box center [849, 542] width 28 height 28
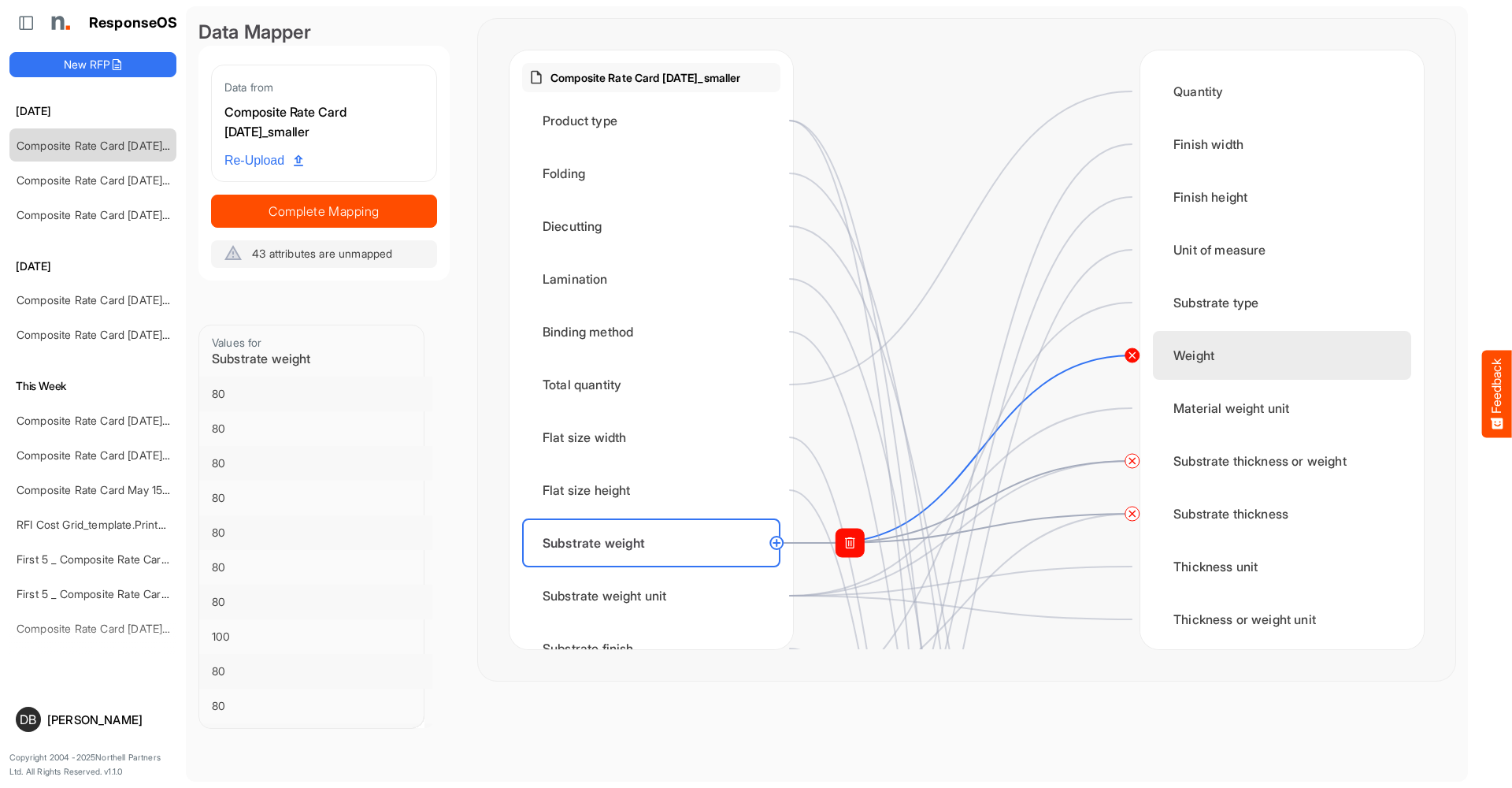
click at [1135, 353] on circle at bounding box center [1132, 355] width 19 height 19
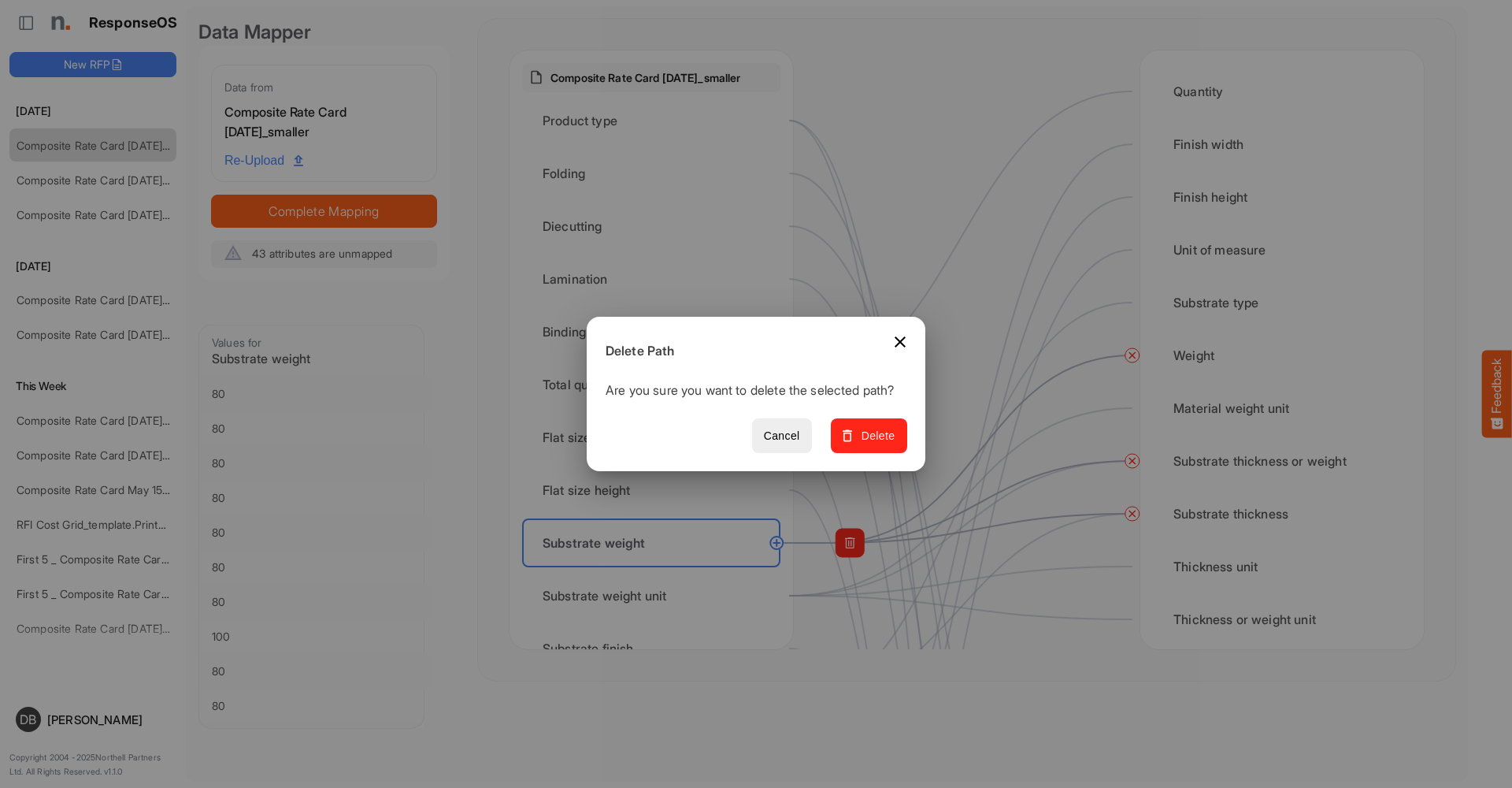
click at [883, 441] on span "Delete" at bounding box center [869, 436] width 53 height 19
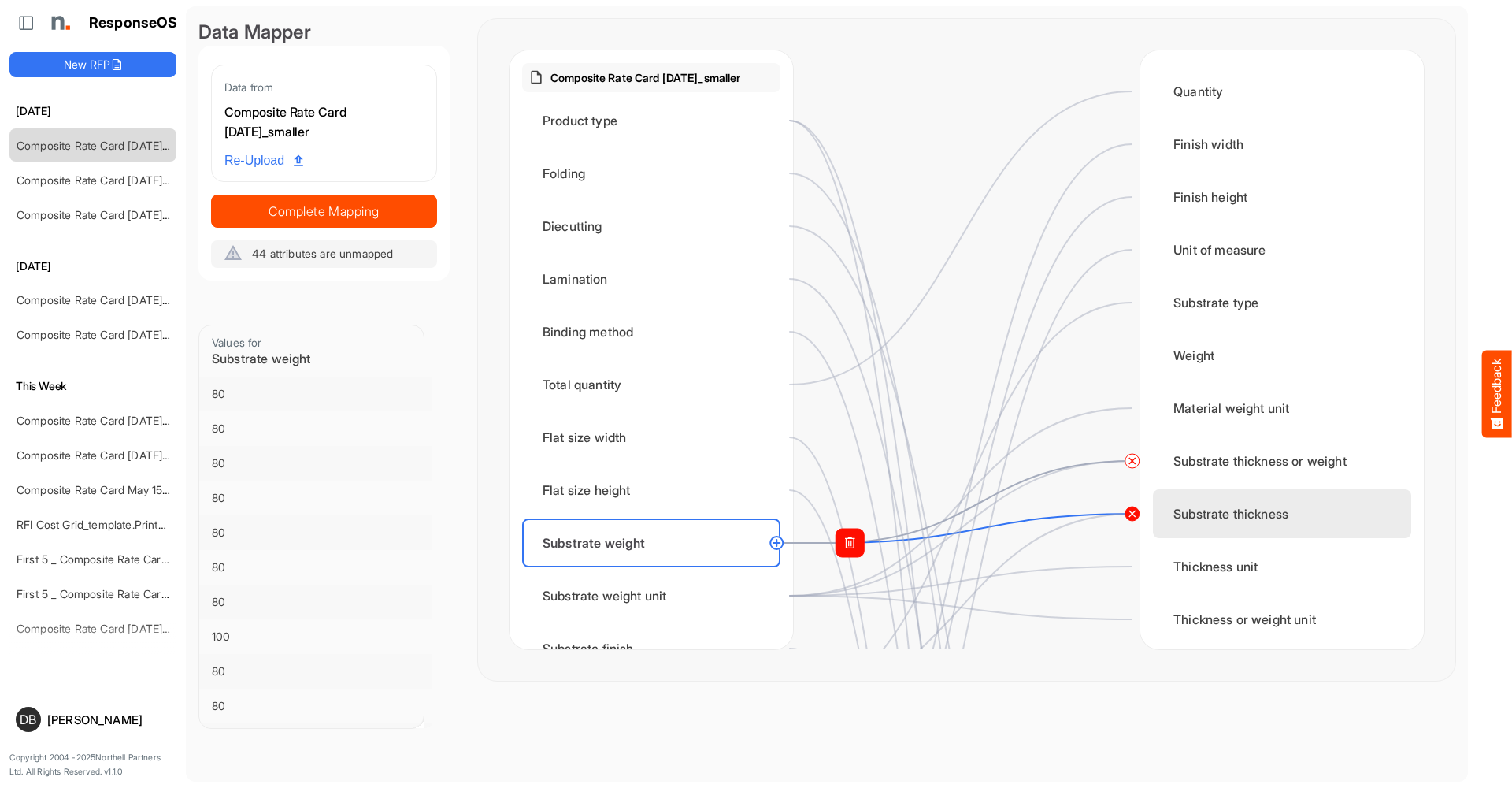
click at [1136, 516] on circle at bounding box center [1132, 514] width 19 height 19
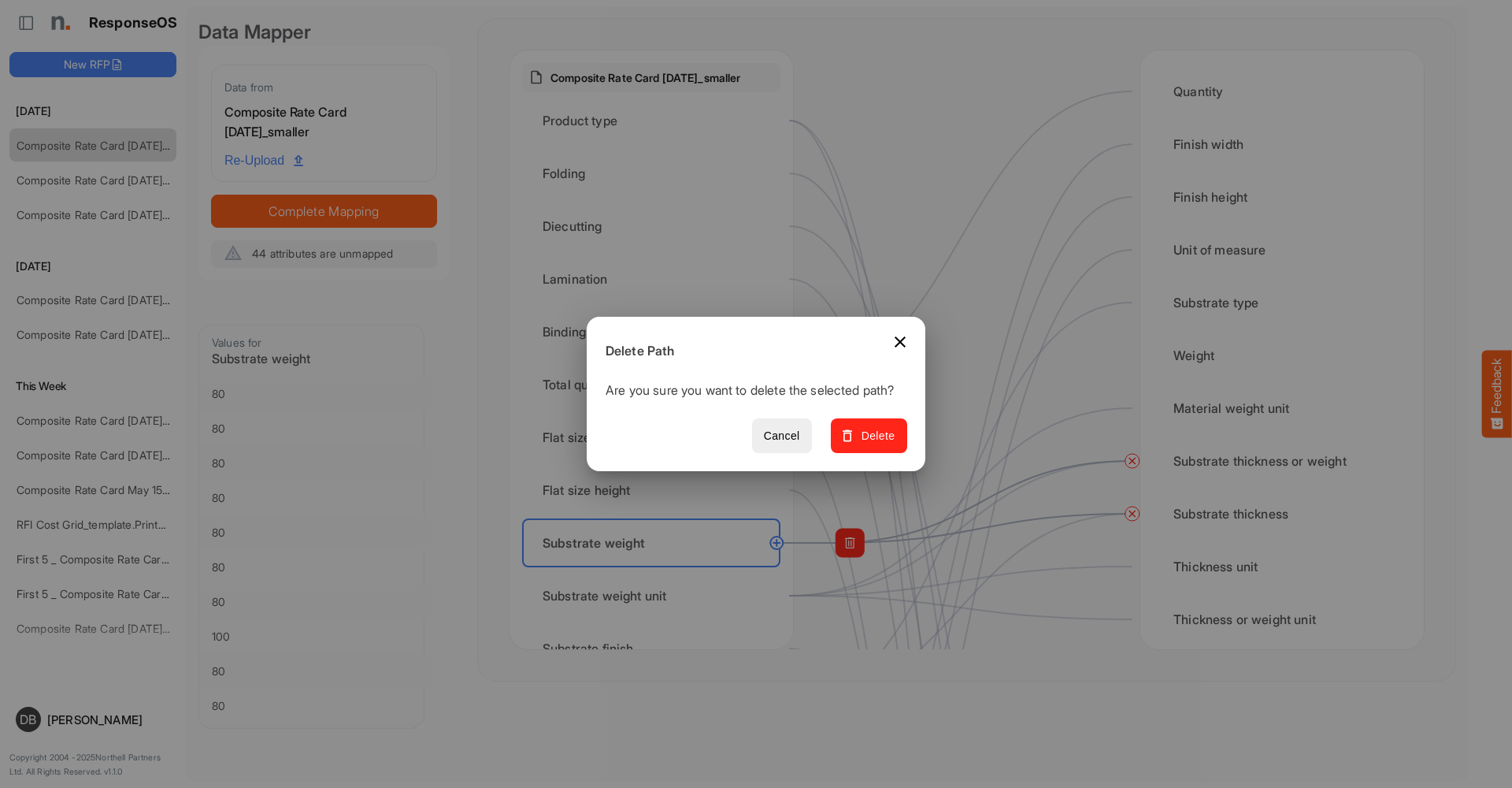
click at [888, 440] on span "Delete" at bounding box center [869, 436] width 53 height 19
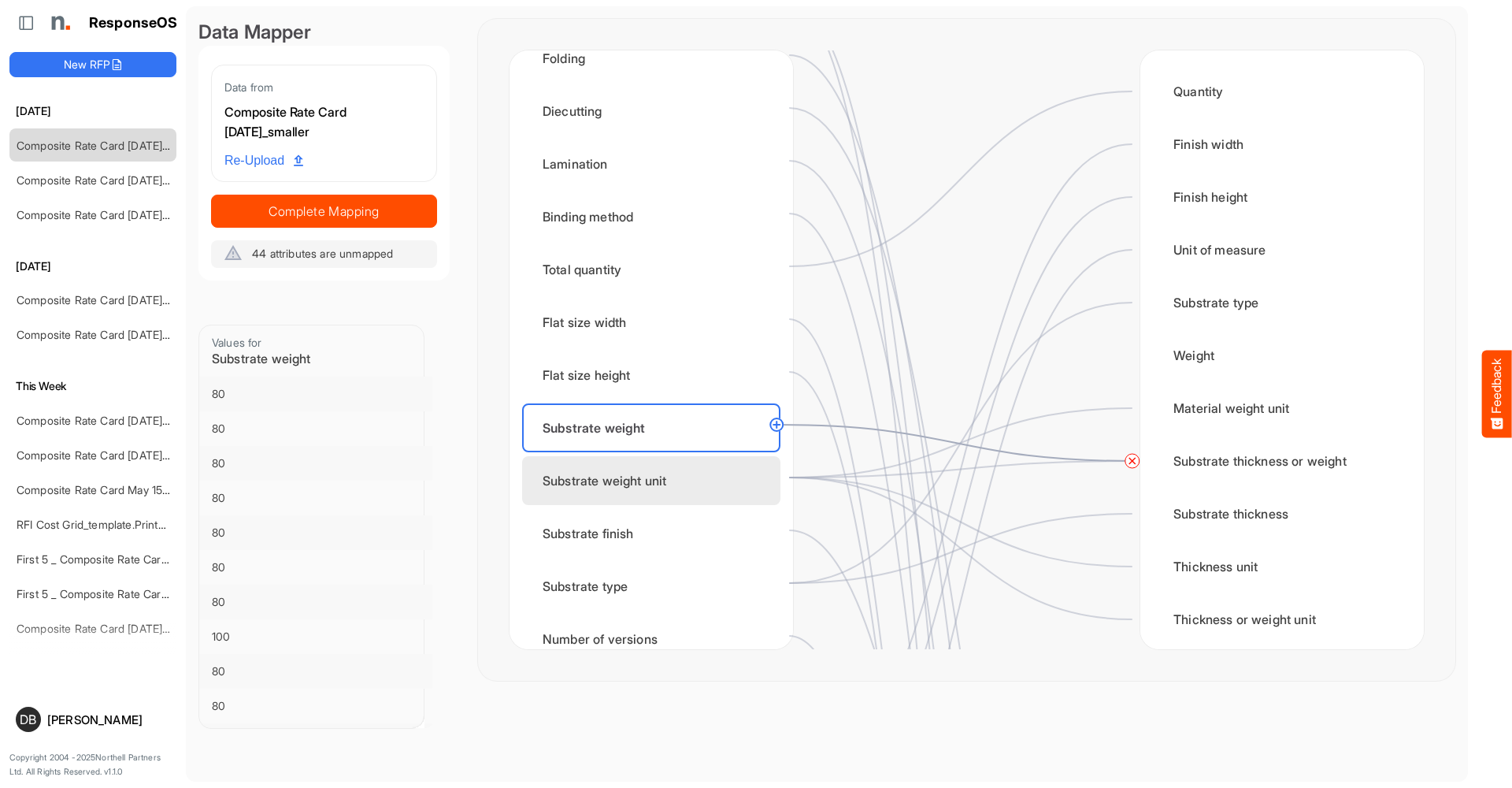
scroll to position [118, 0]
click at [688, 480] on div "Substrate weight unit" at bounding box center [651, 477] width 259 height 49
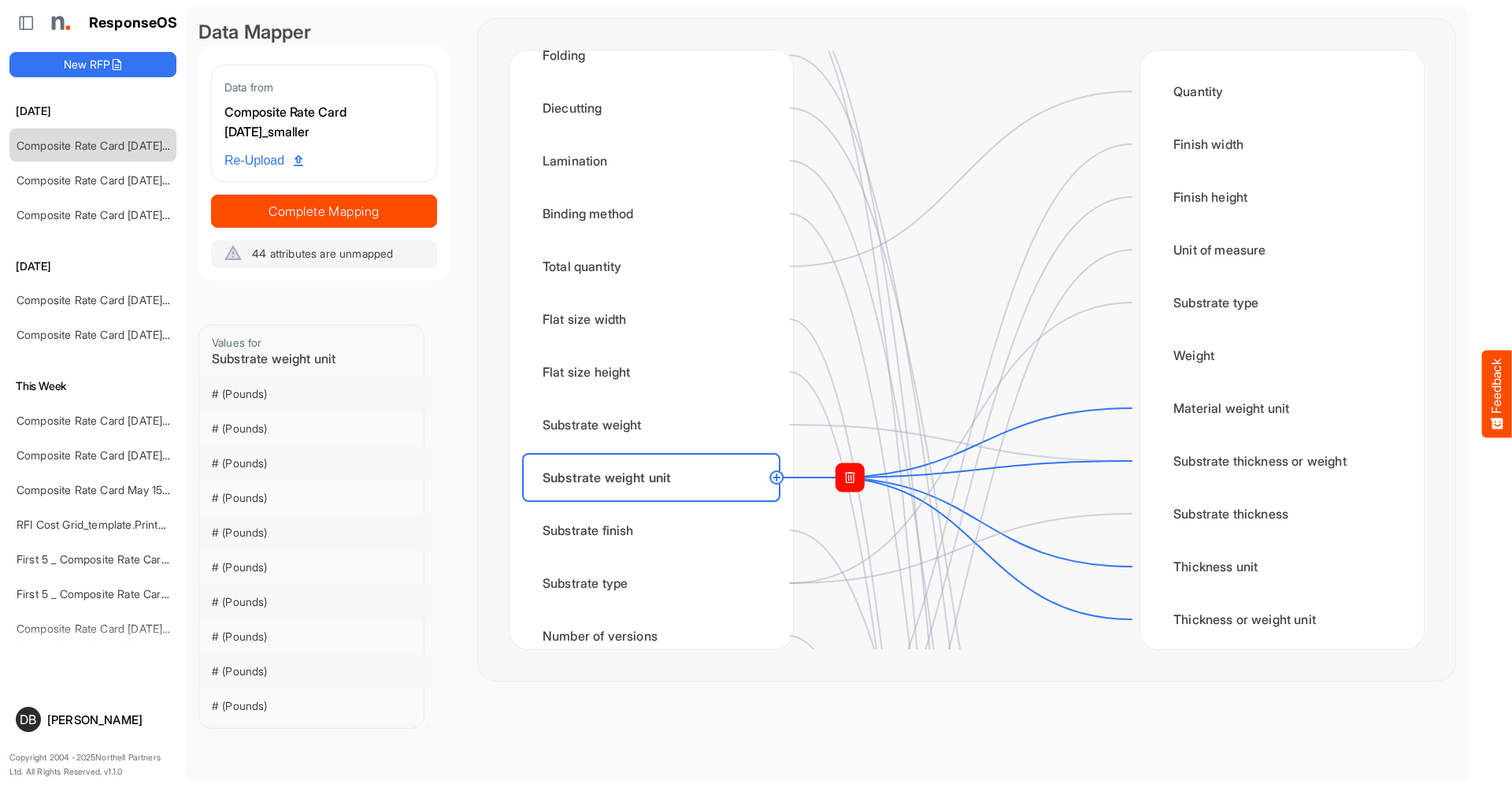
click at [842, 477] on rect at bounding box center [849, 477] width 28 height 28
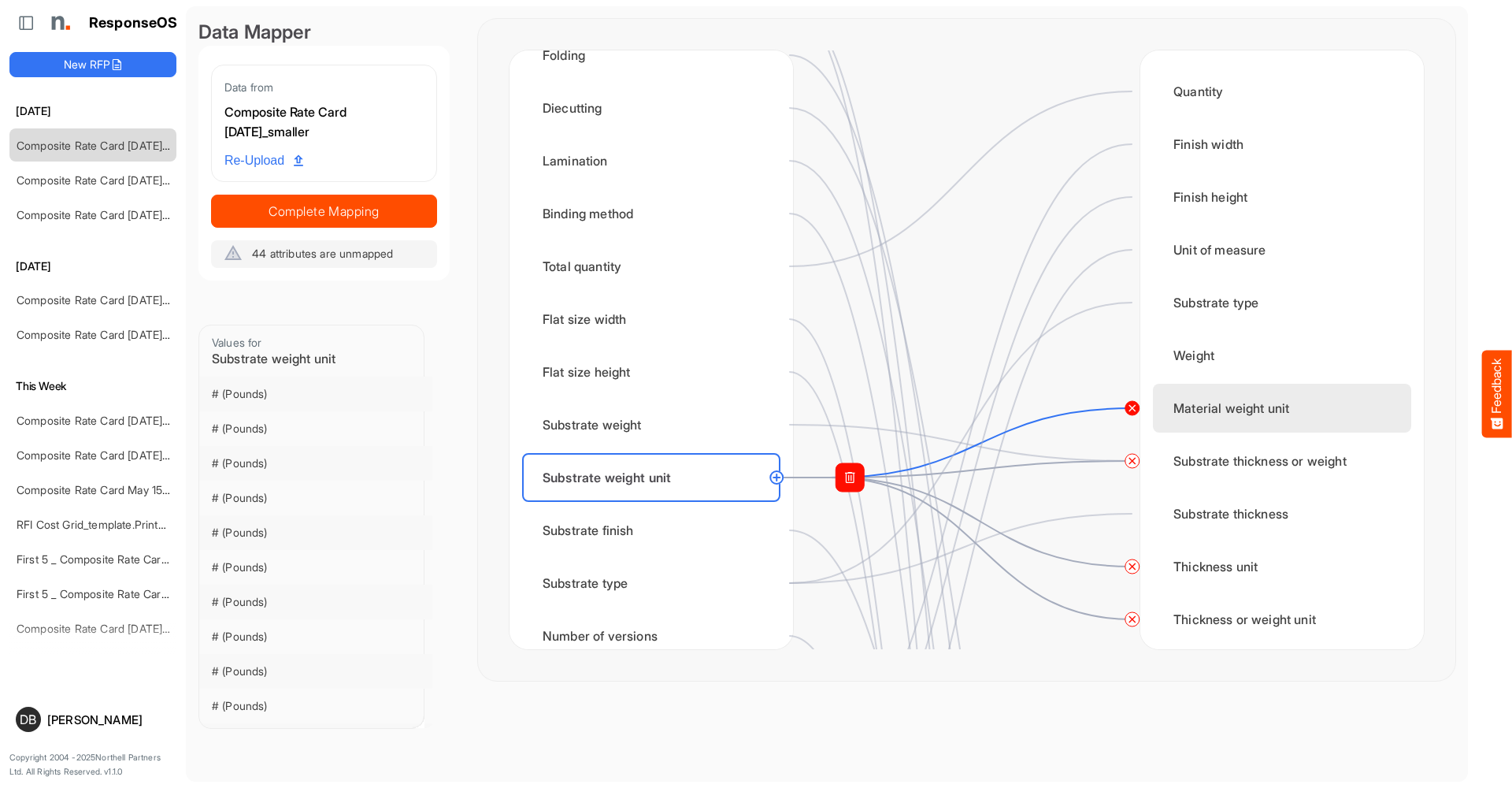
click at [1133, 406] on circle at bounding box center [1132, 408] width 19 height 19
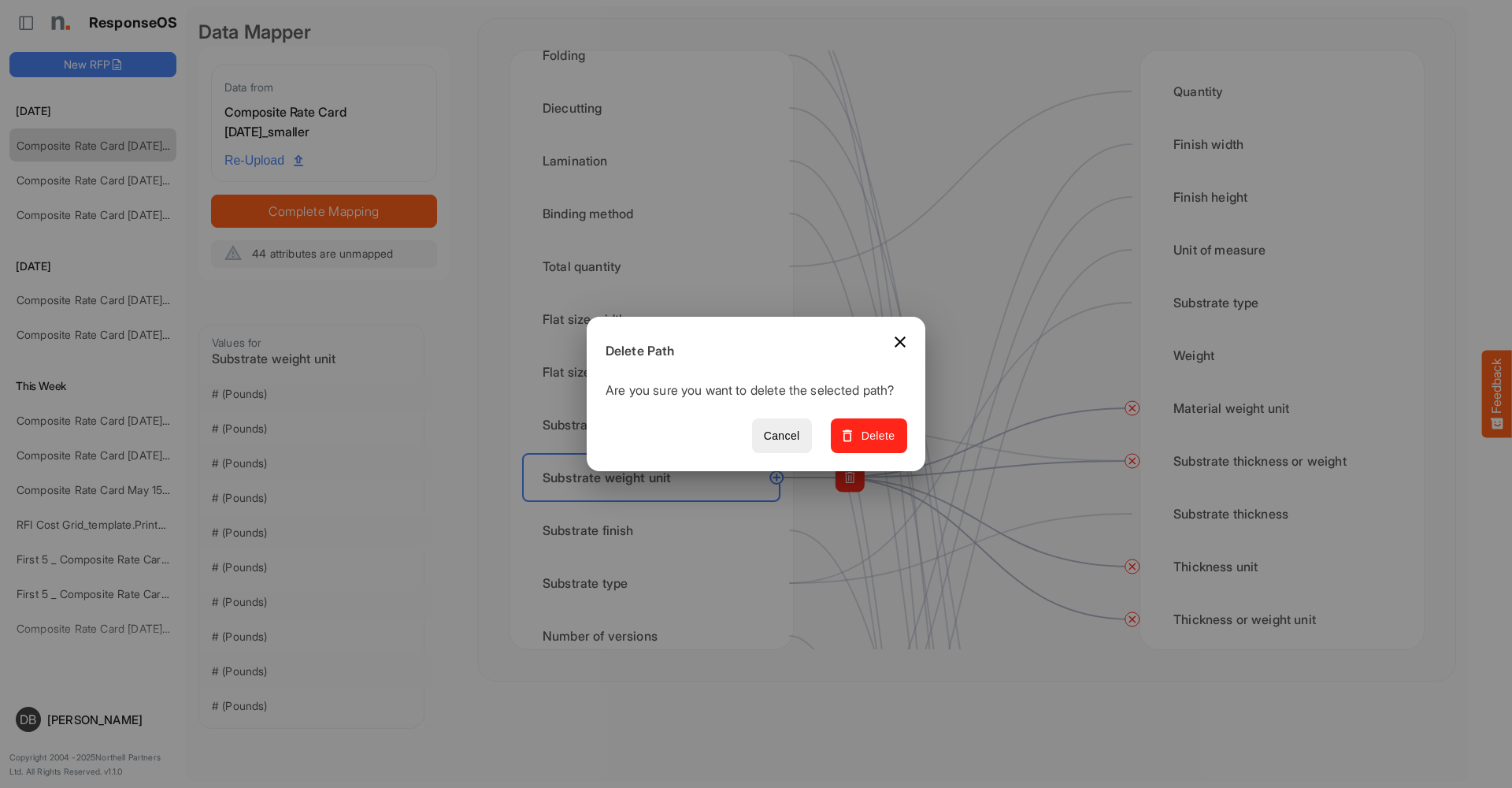
click at [891, 446] on span "Delete" at bounding box center [869, 436] width 53 height 19
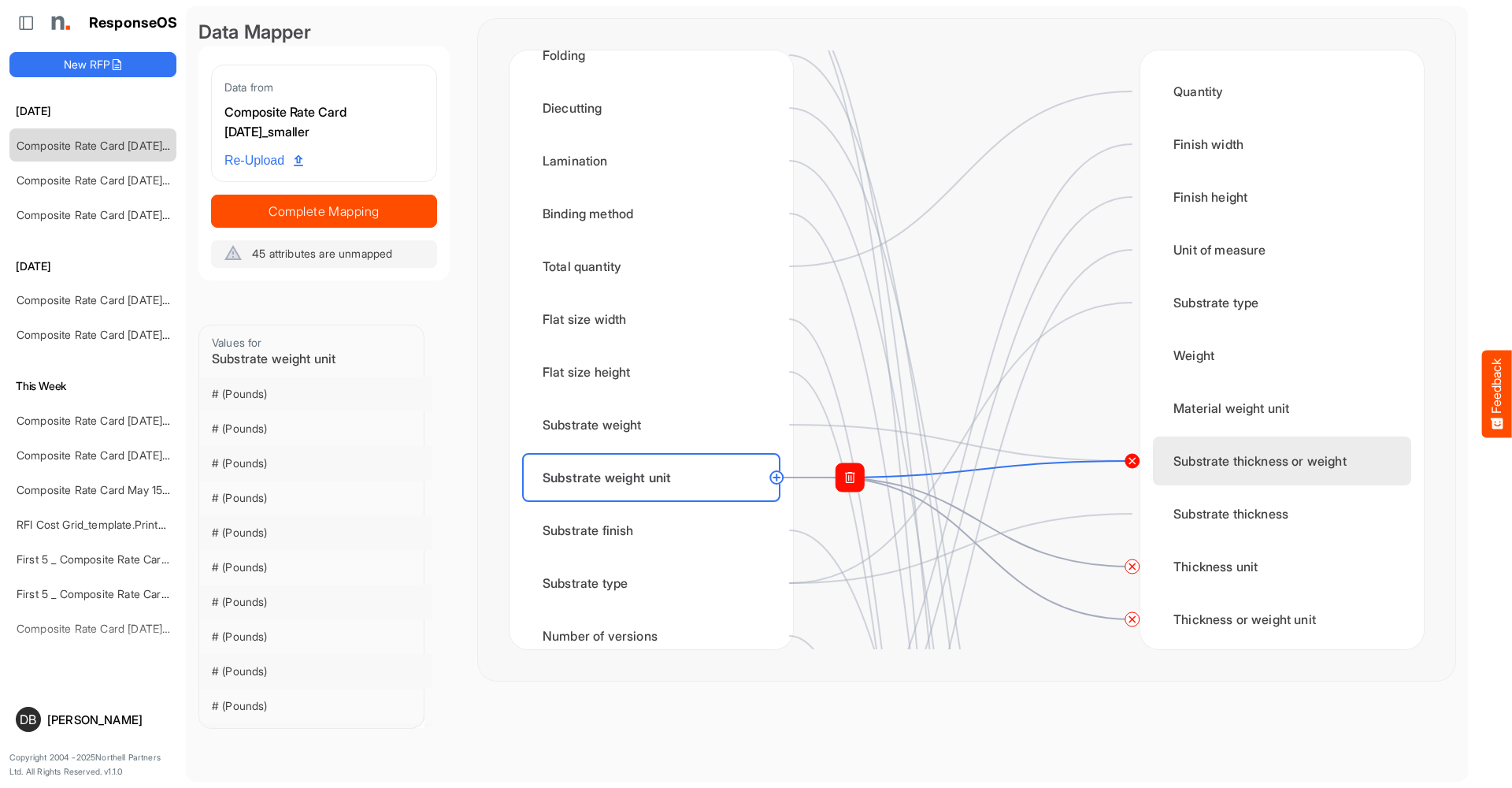
click at [1133, 466] on circle at bounding box center [1132, 461] width 19 height 19
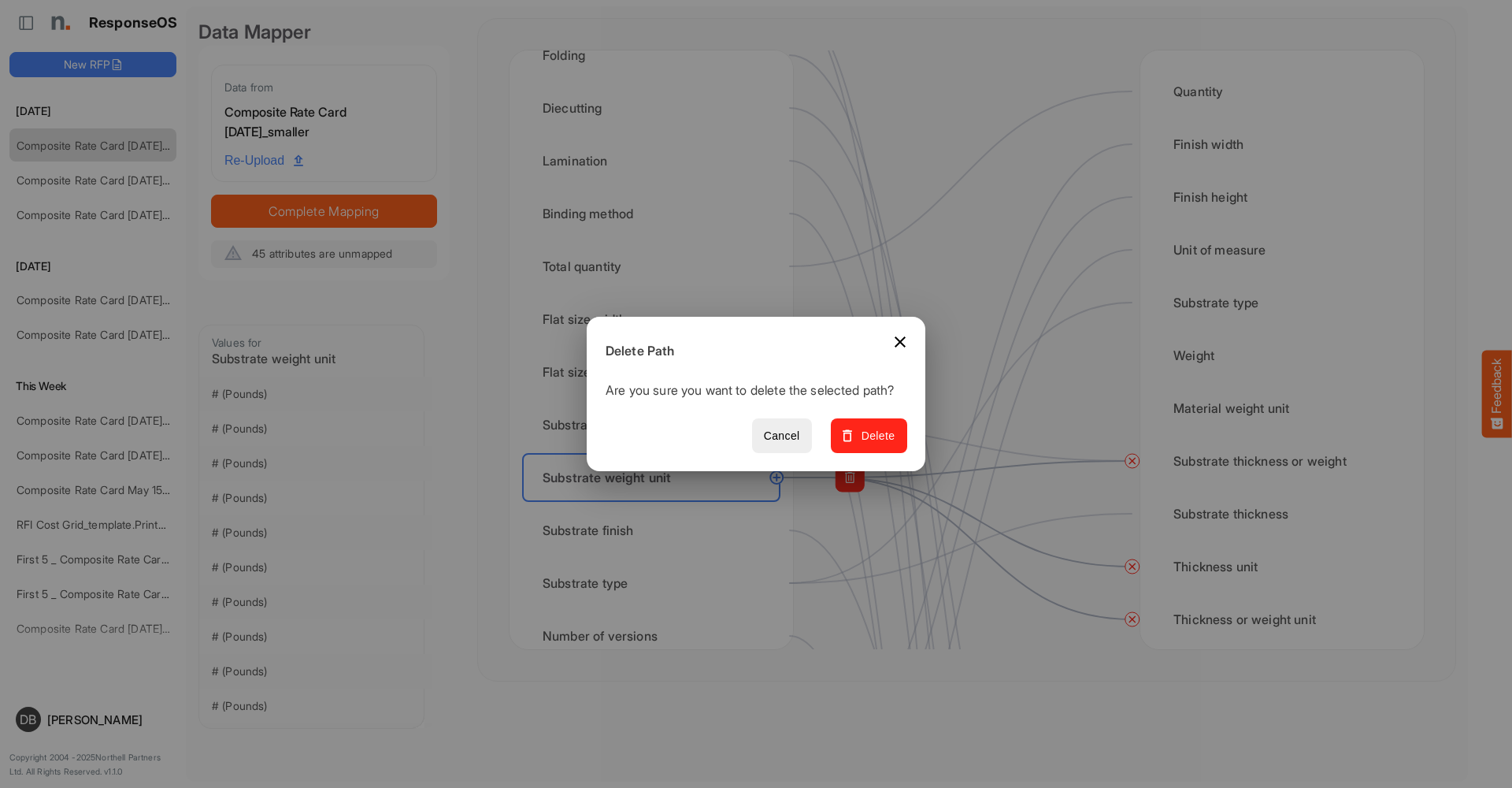
click at [889, 445] on span "Delete" at bounding box center [869, 436] width 53 height 19
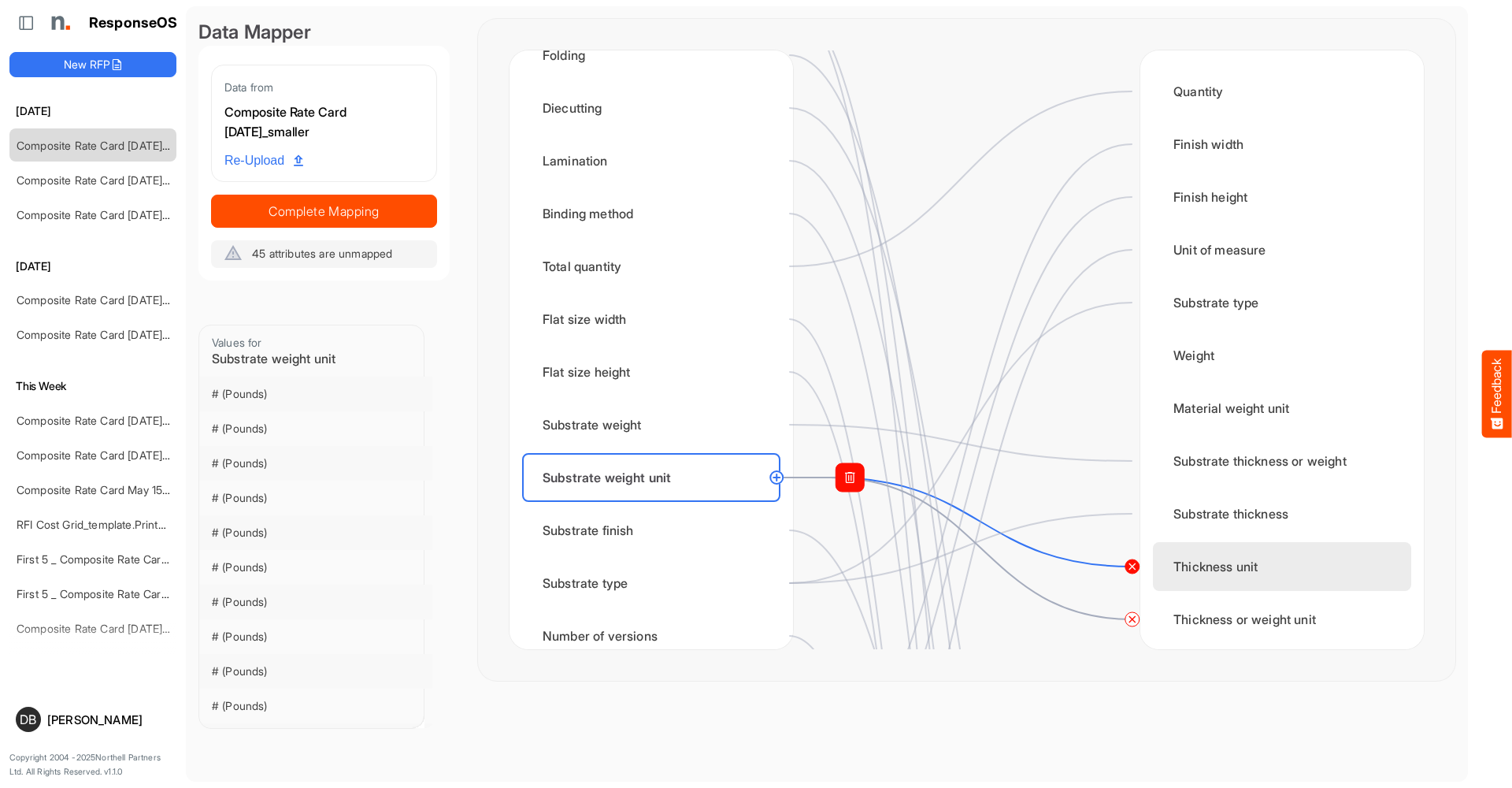
click at [1136, 569] on circle at bounding box center [1132, 566] width 19 height 19
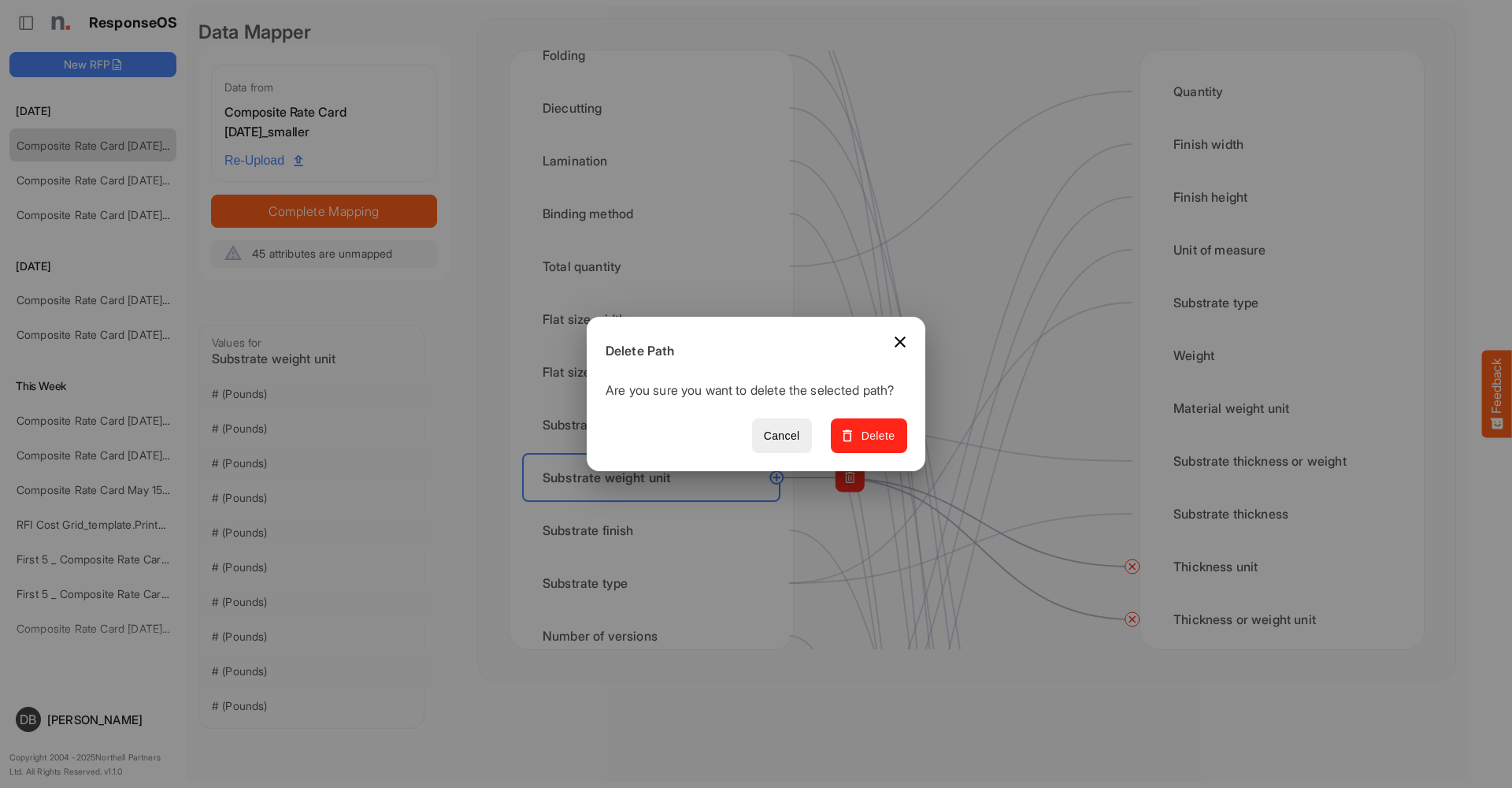
click at [881, 444] on span "Delete" at bounding box center [869, 436] width 53 height 19
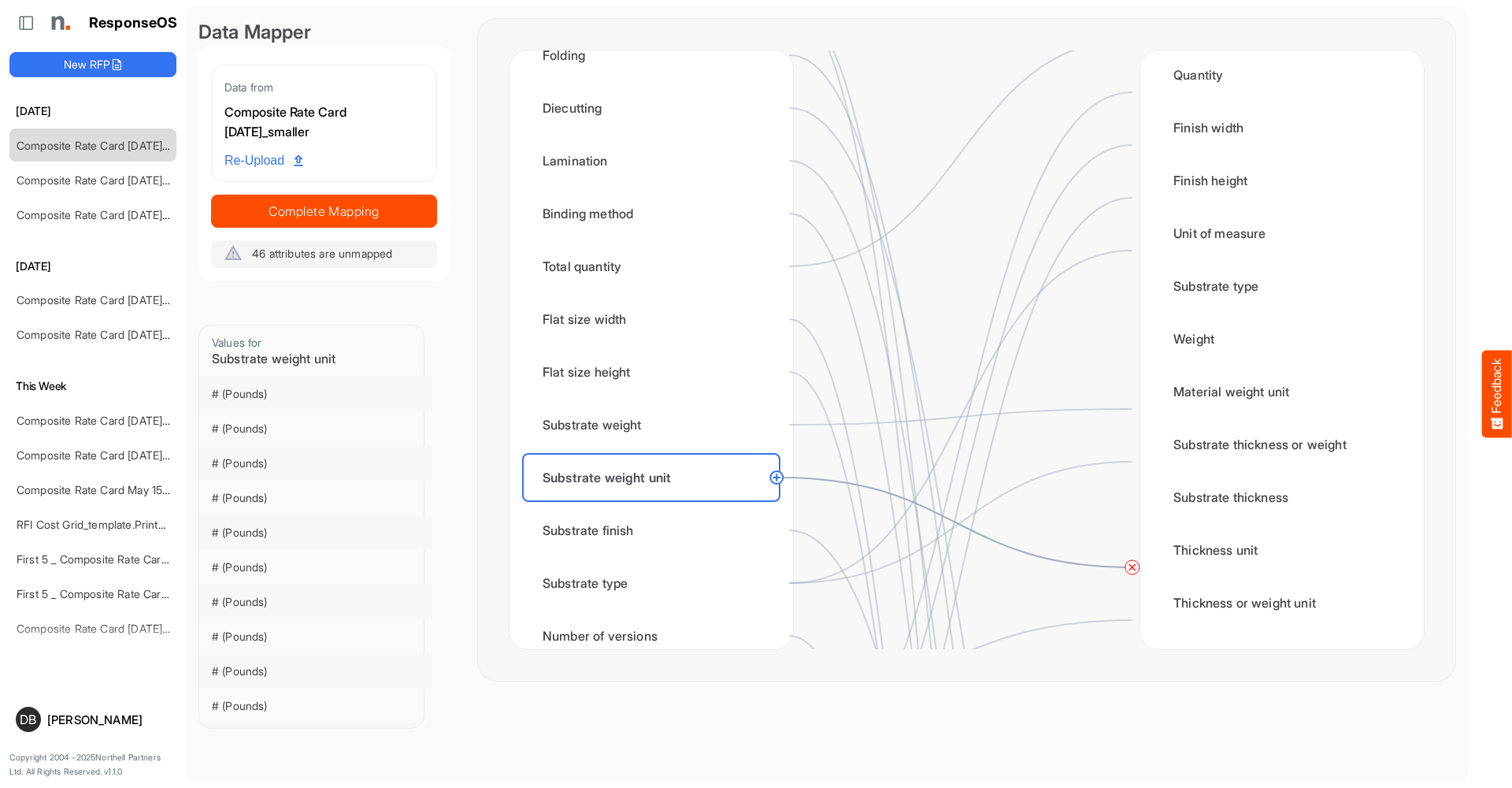
scroll to position [119, 0]
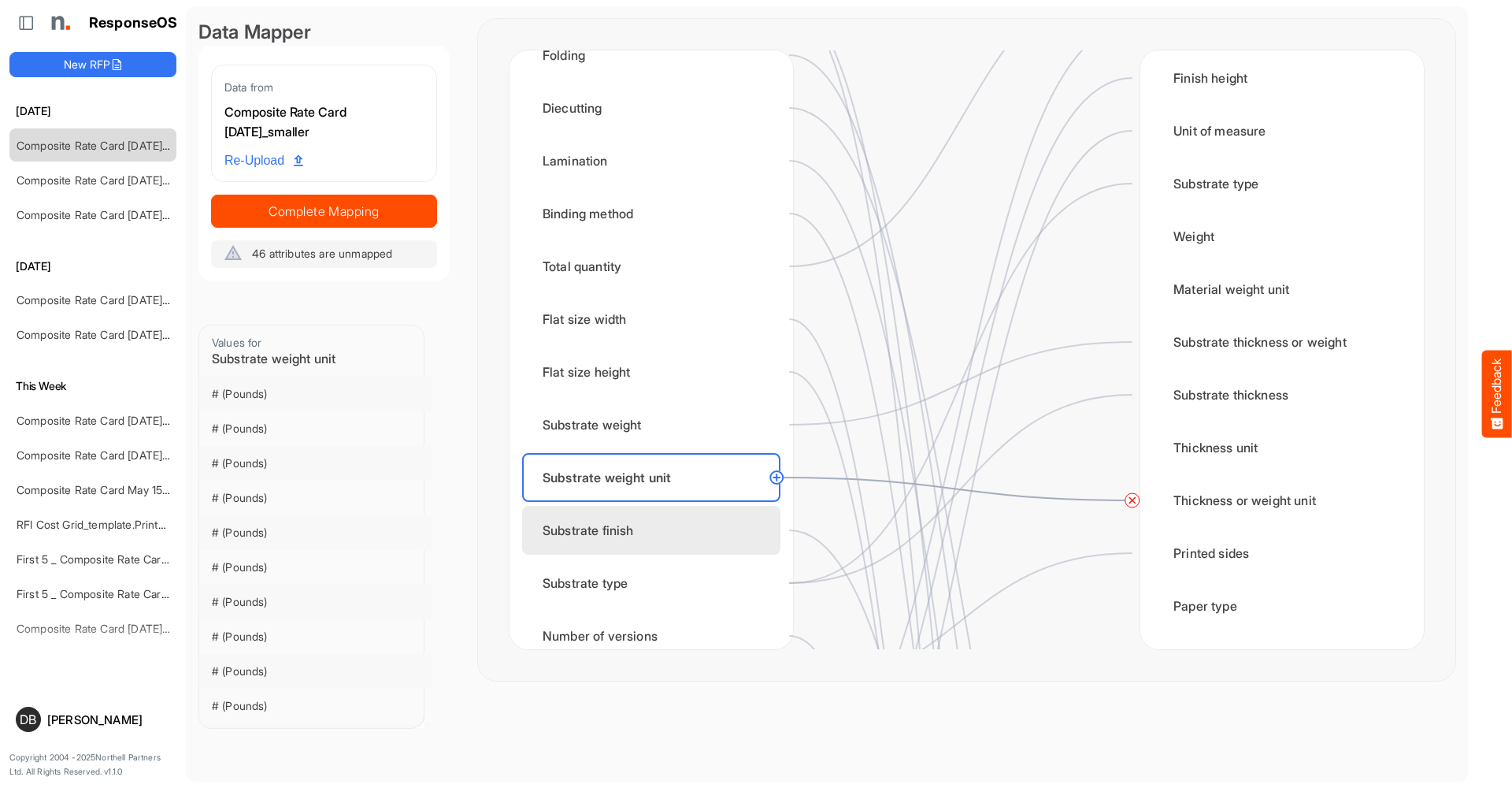
click at [609, 516] on div "Substrate finish" at bounding box center [651, 529] width 259 height 49
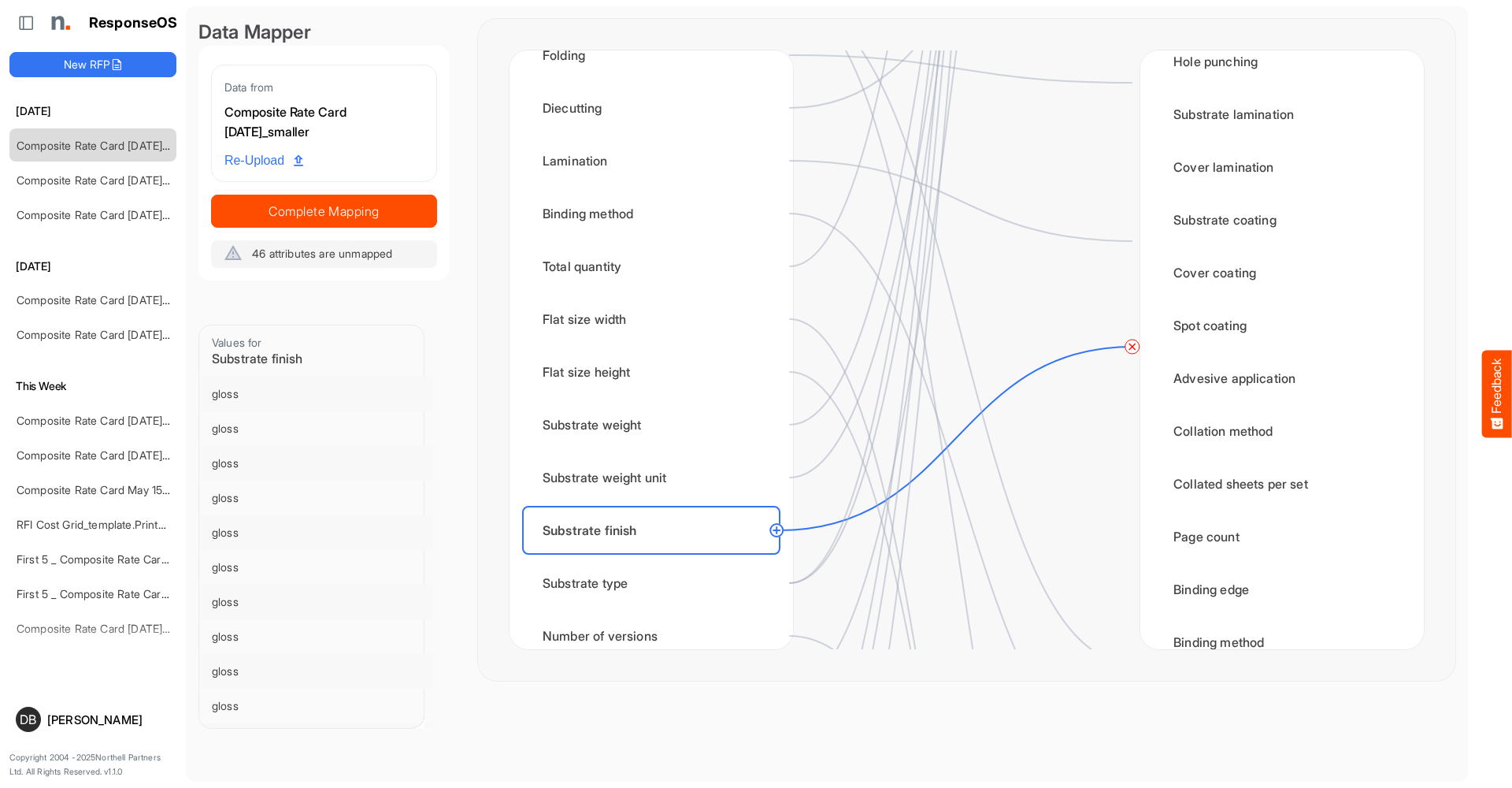
scroll to position [1328, 0]
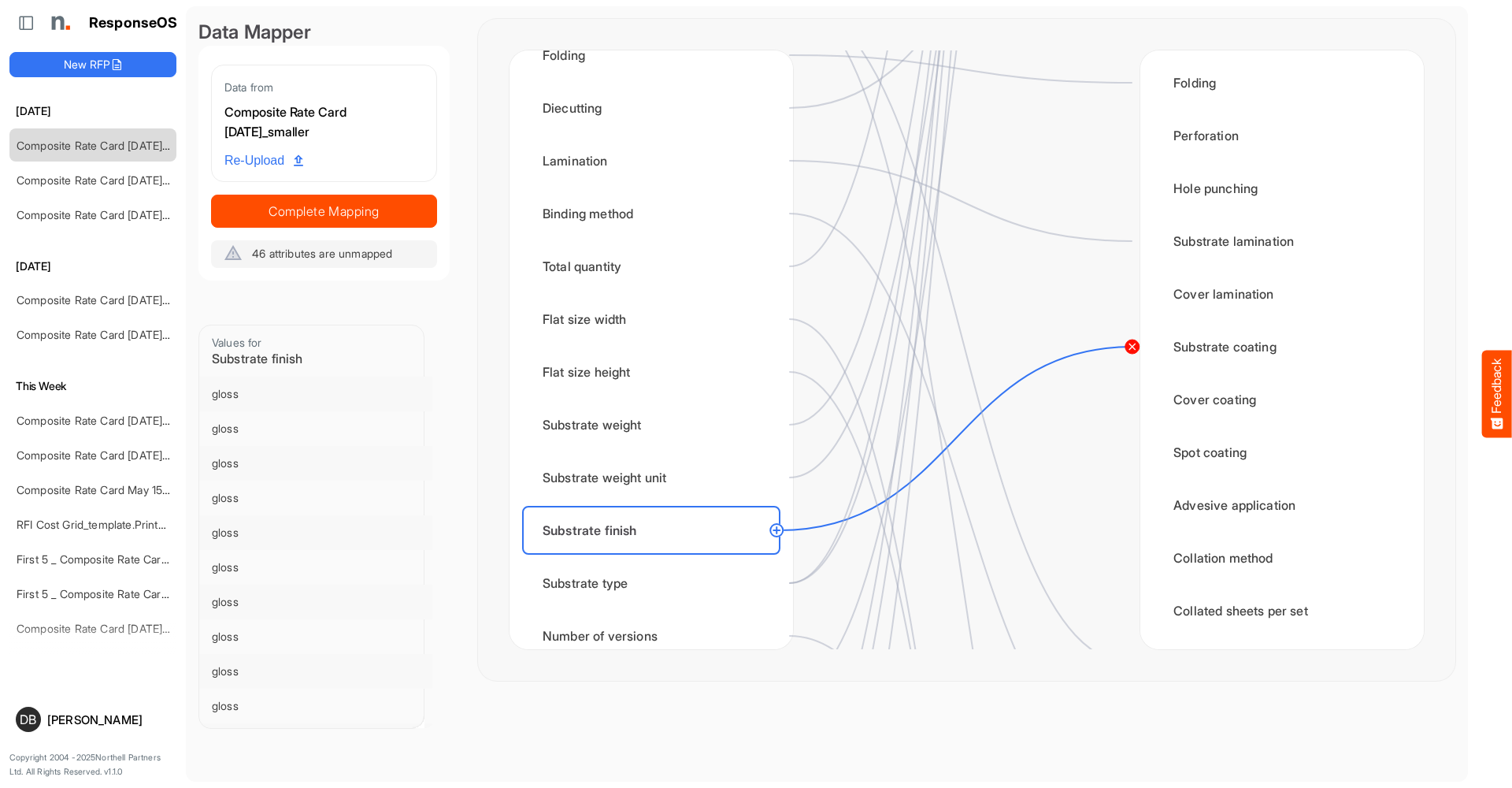
click at [1133, 353] on circle at bounding box center [1132, 347] width 19 height 19
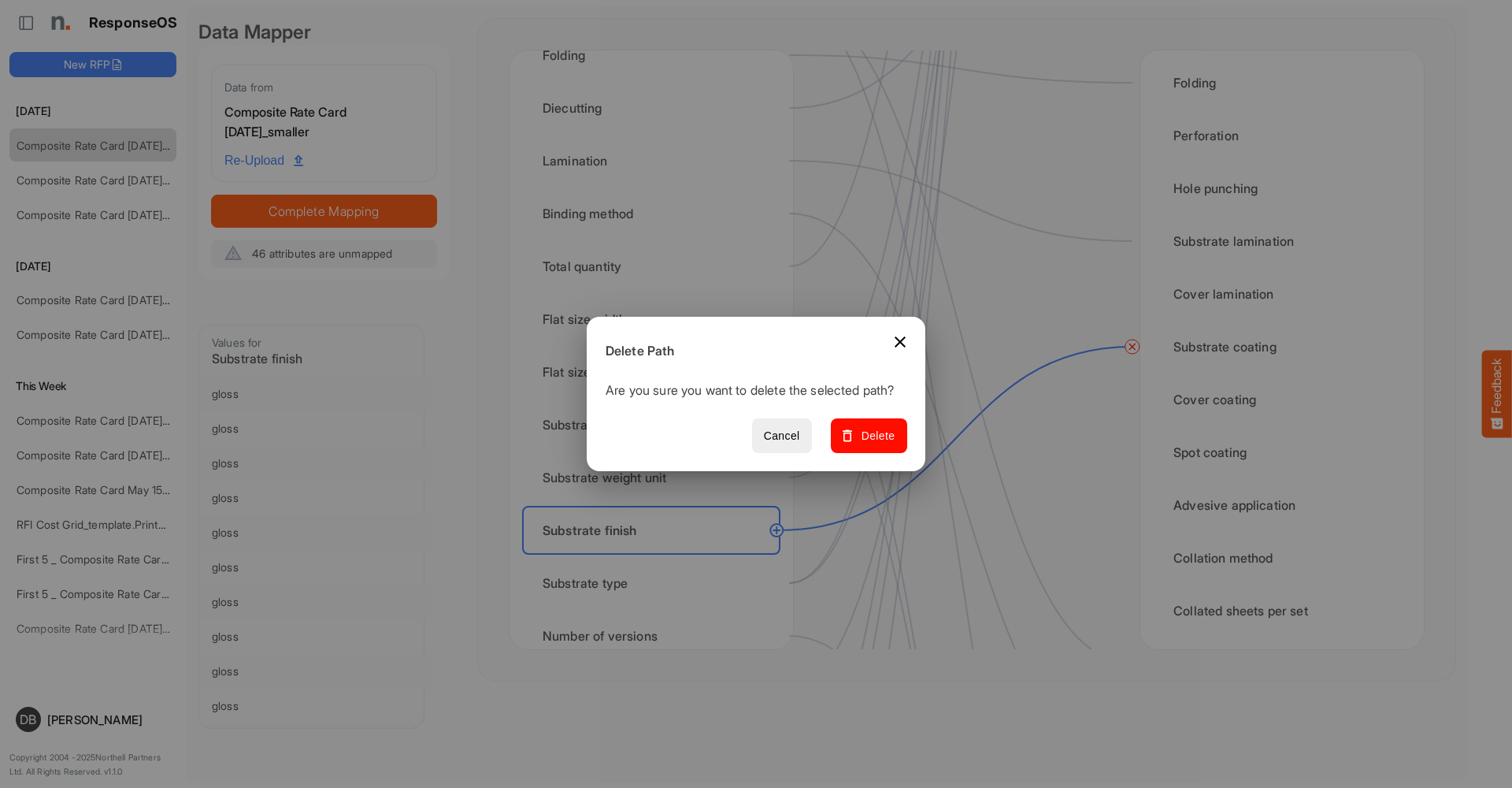
drag, startPoint x: 863, startPoint y: 444, endPoint x: 838, endPoint y: 488, distance: 50.6
click at [863, 444] on span "Delete" at bounding box center [869, 436] width 53 height 19
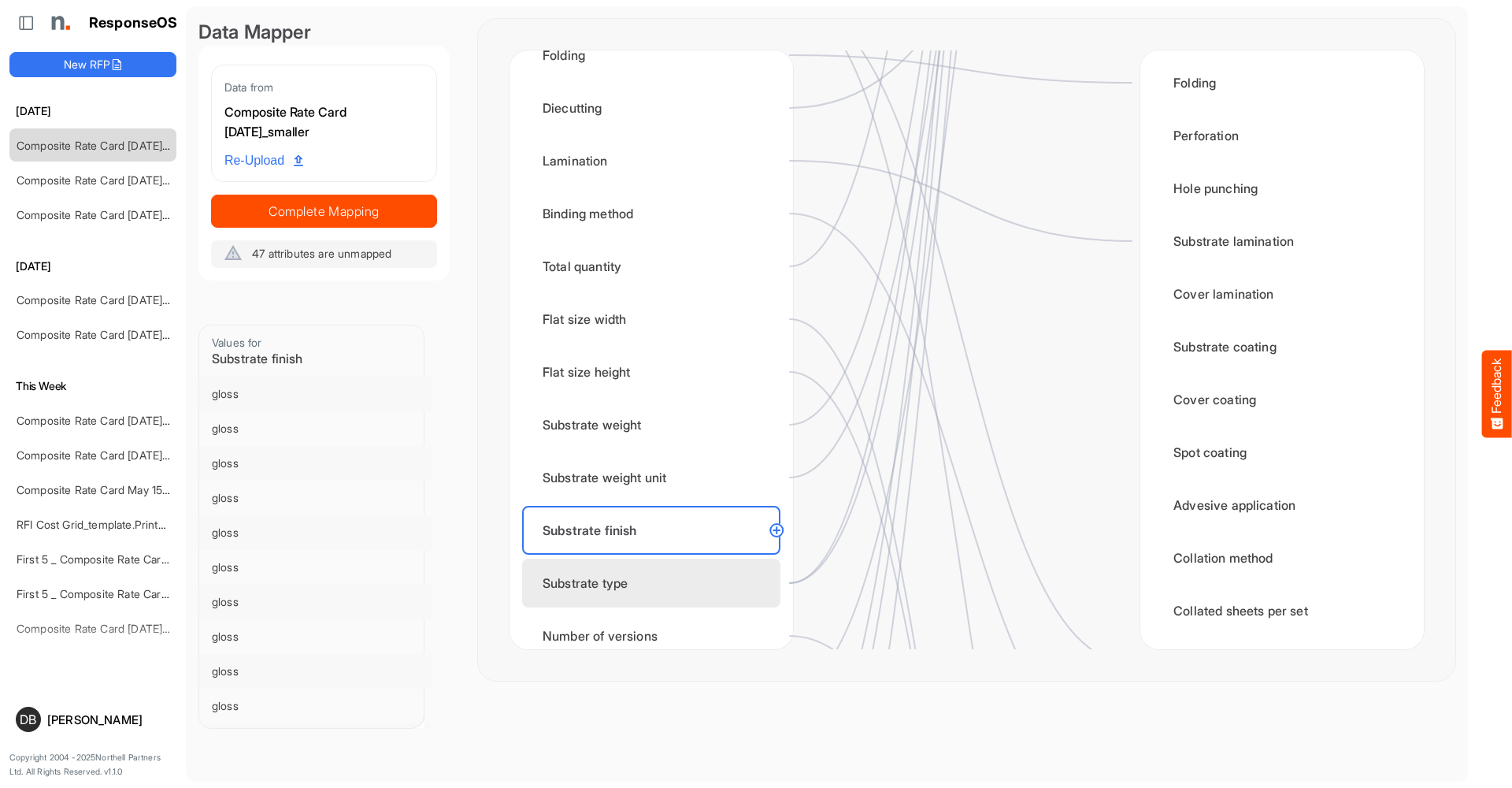
click at [671, 572] on div "Substrate type" at bounding box center [651, 583] width 259 height 49
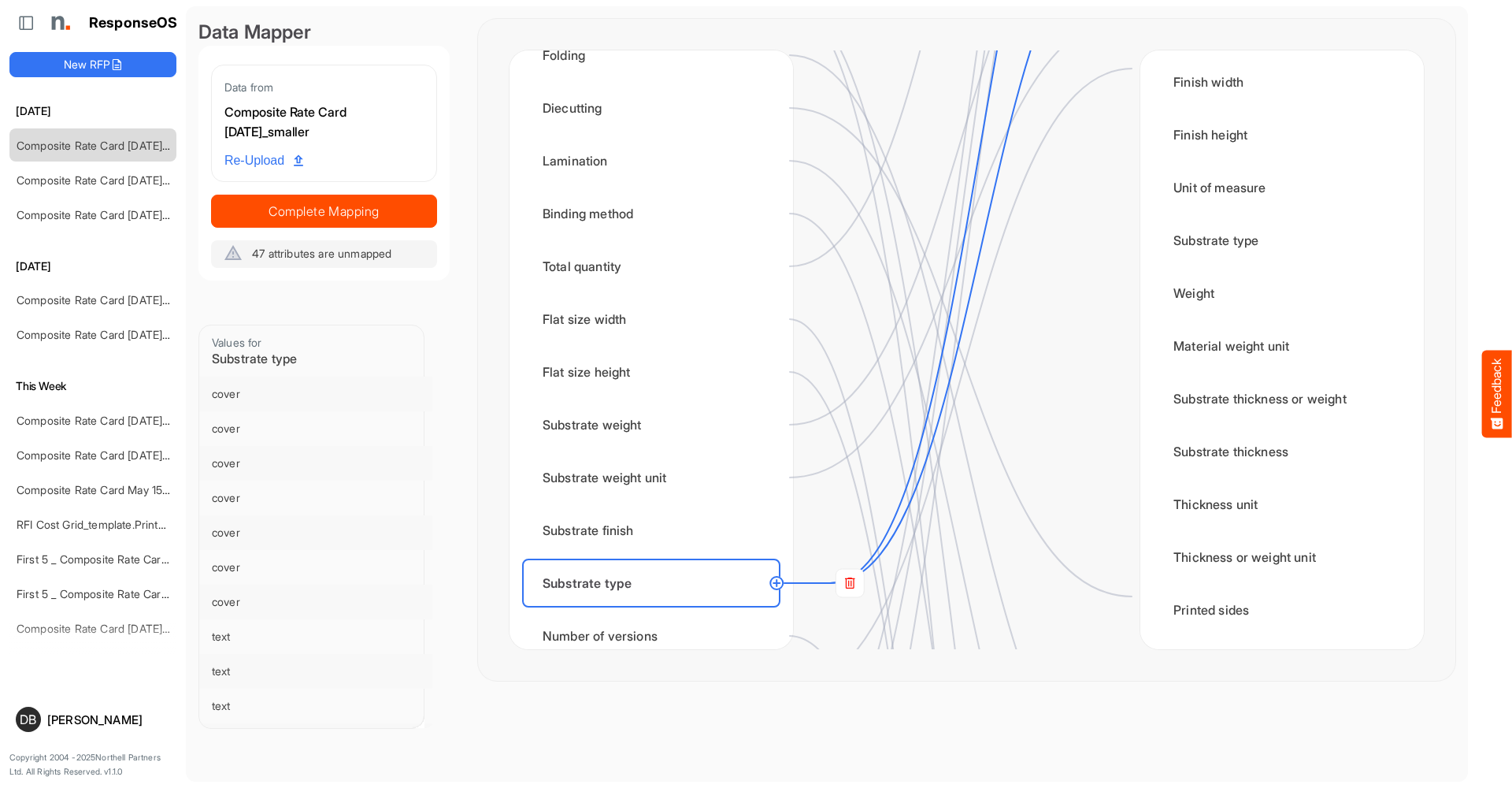
scroll to position [0, 0]
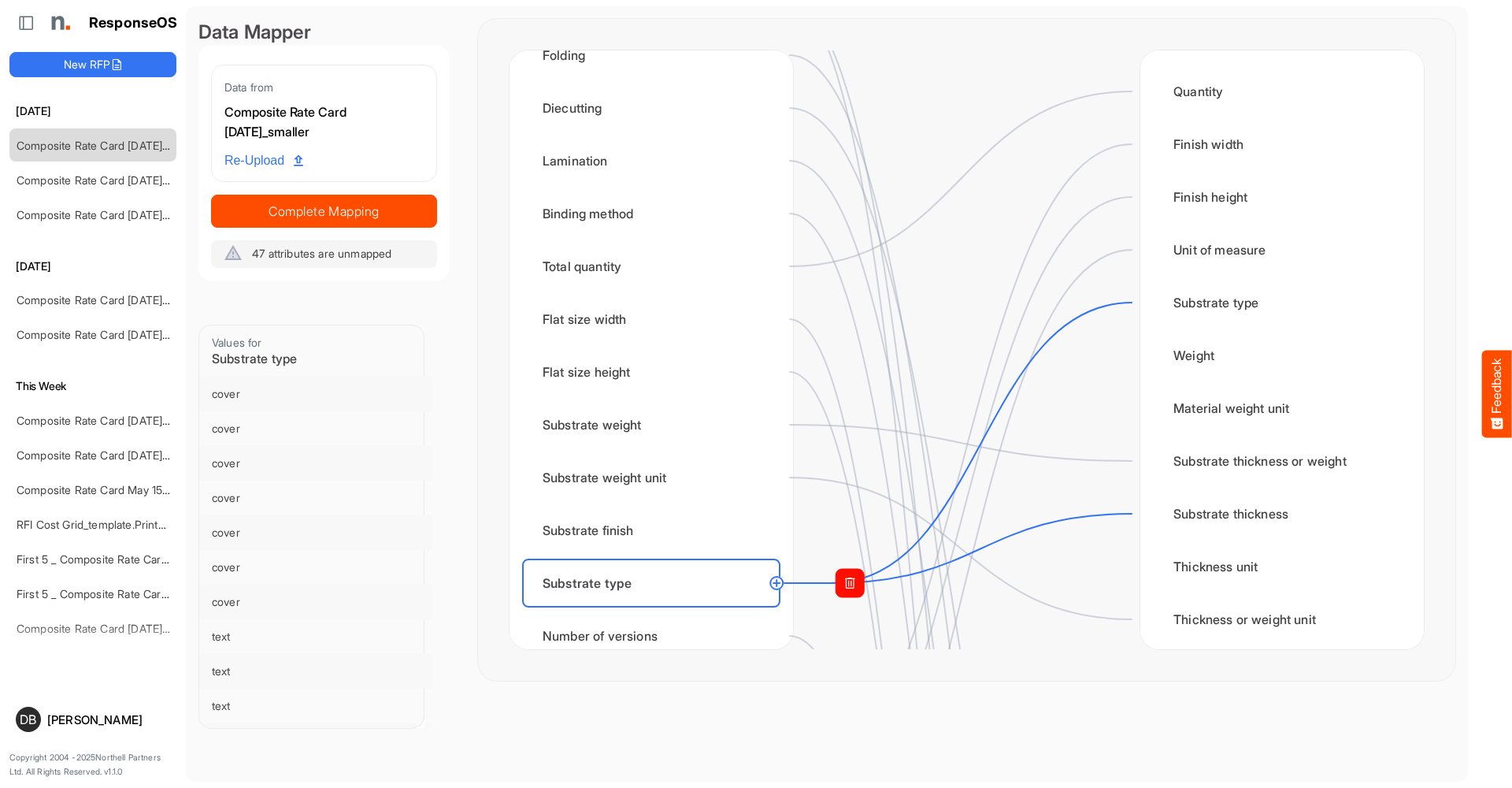
click at [862, 589] on rect at bounding box center [849, 583] width 28 height 28
click at [1132, 515] on circle at bounding box center [1132, 514] width 19 height 19
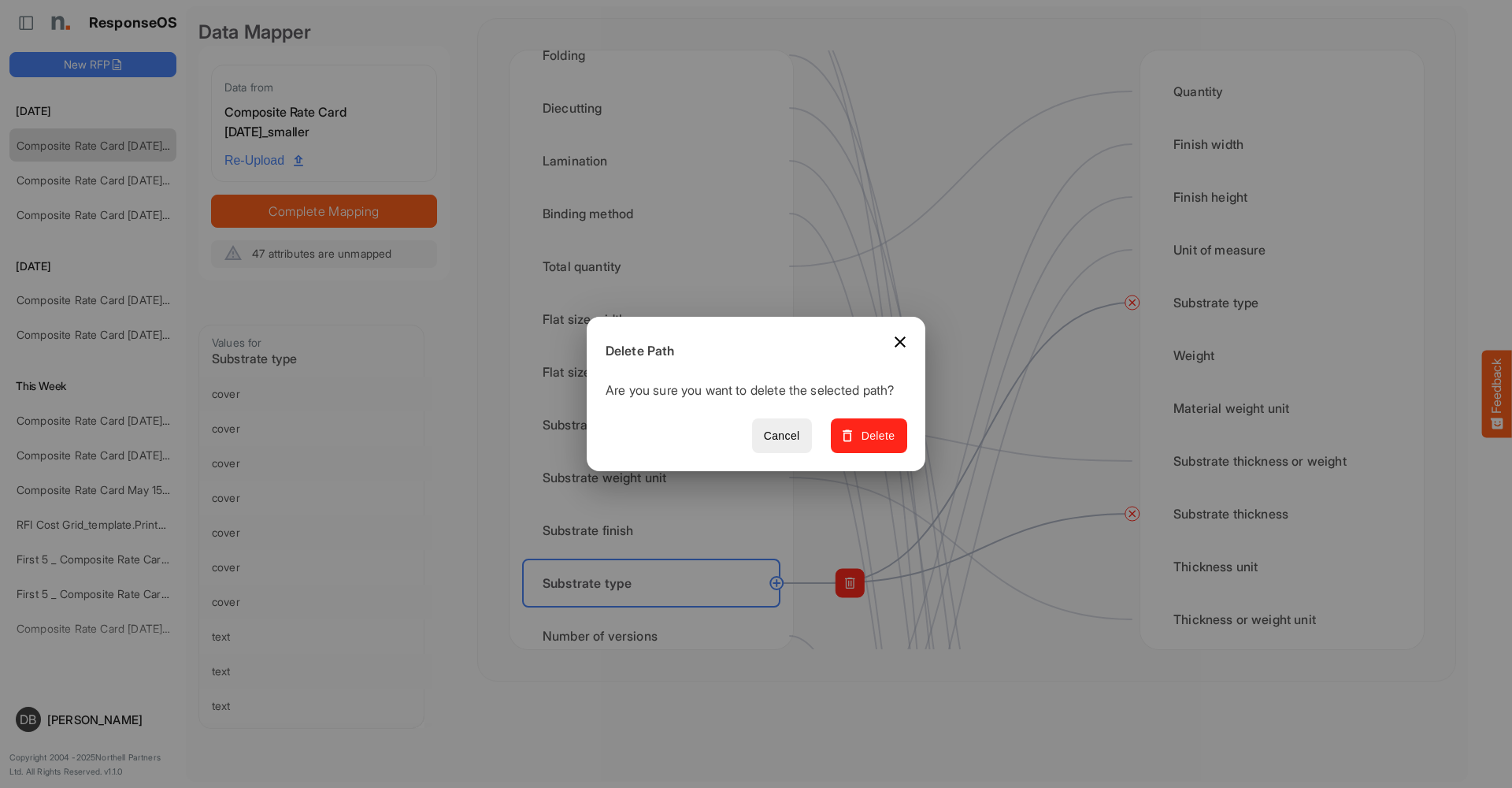
click at [896, 446] on span "Delete" at bounding box center [869, 436] width 53 height 19
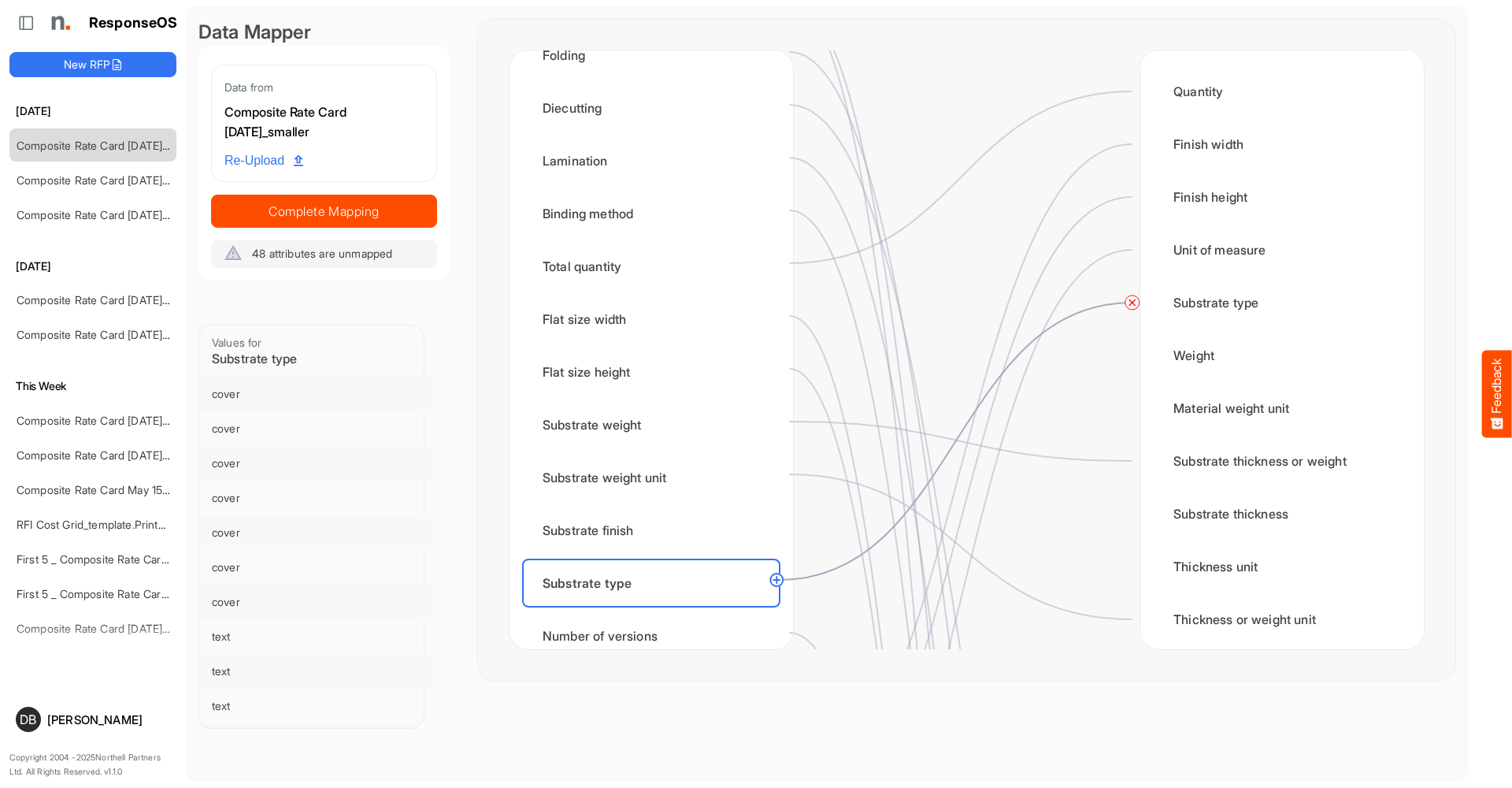
scroll to position [404, 0]
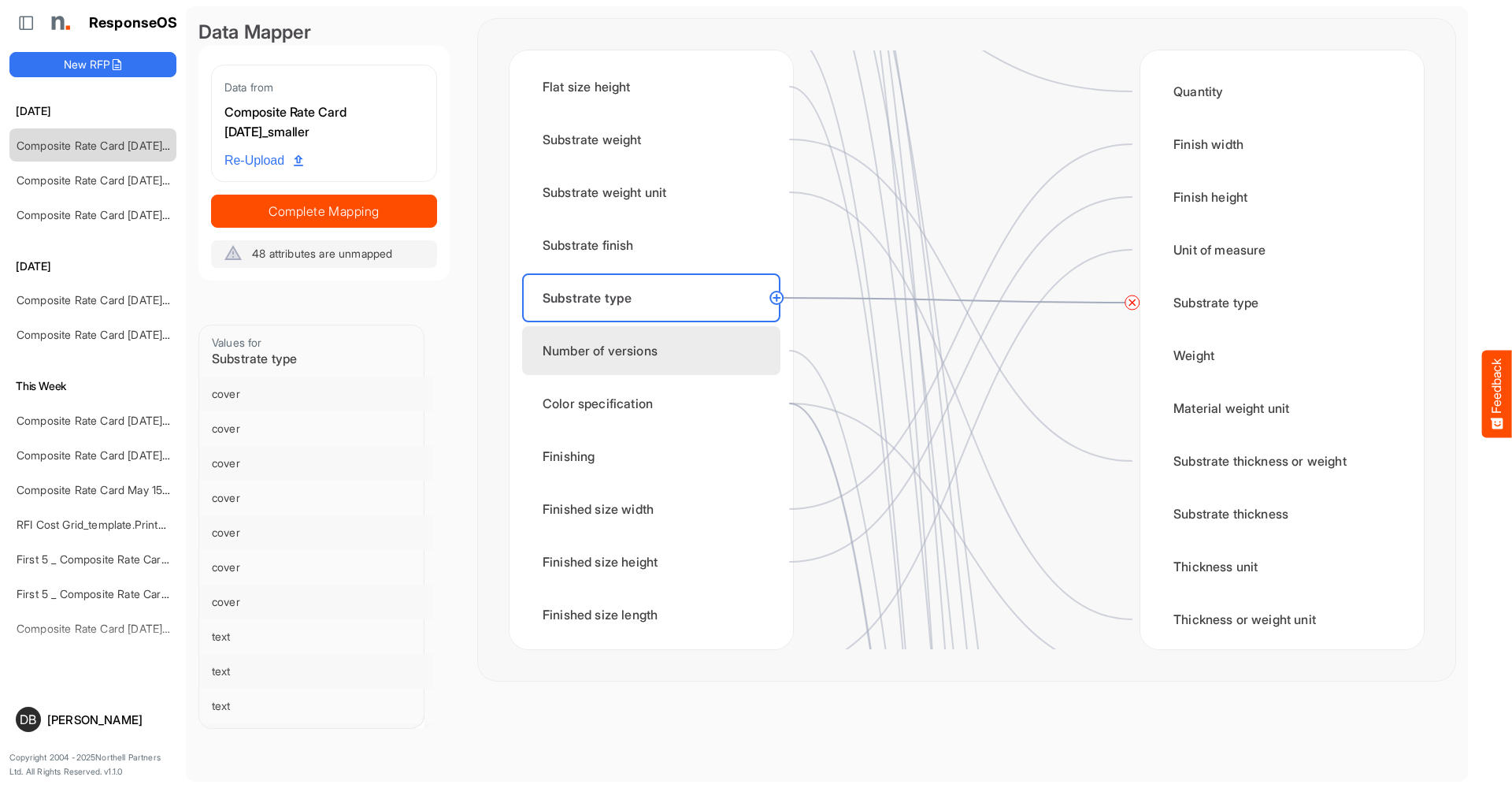
click at [712, 361] on div "Number of versions" at bounding box center [651, 350] width 259 height 49
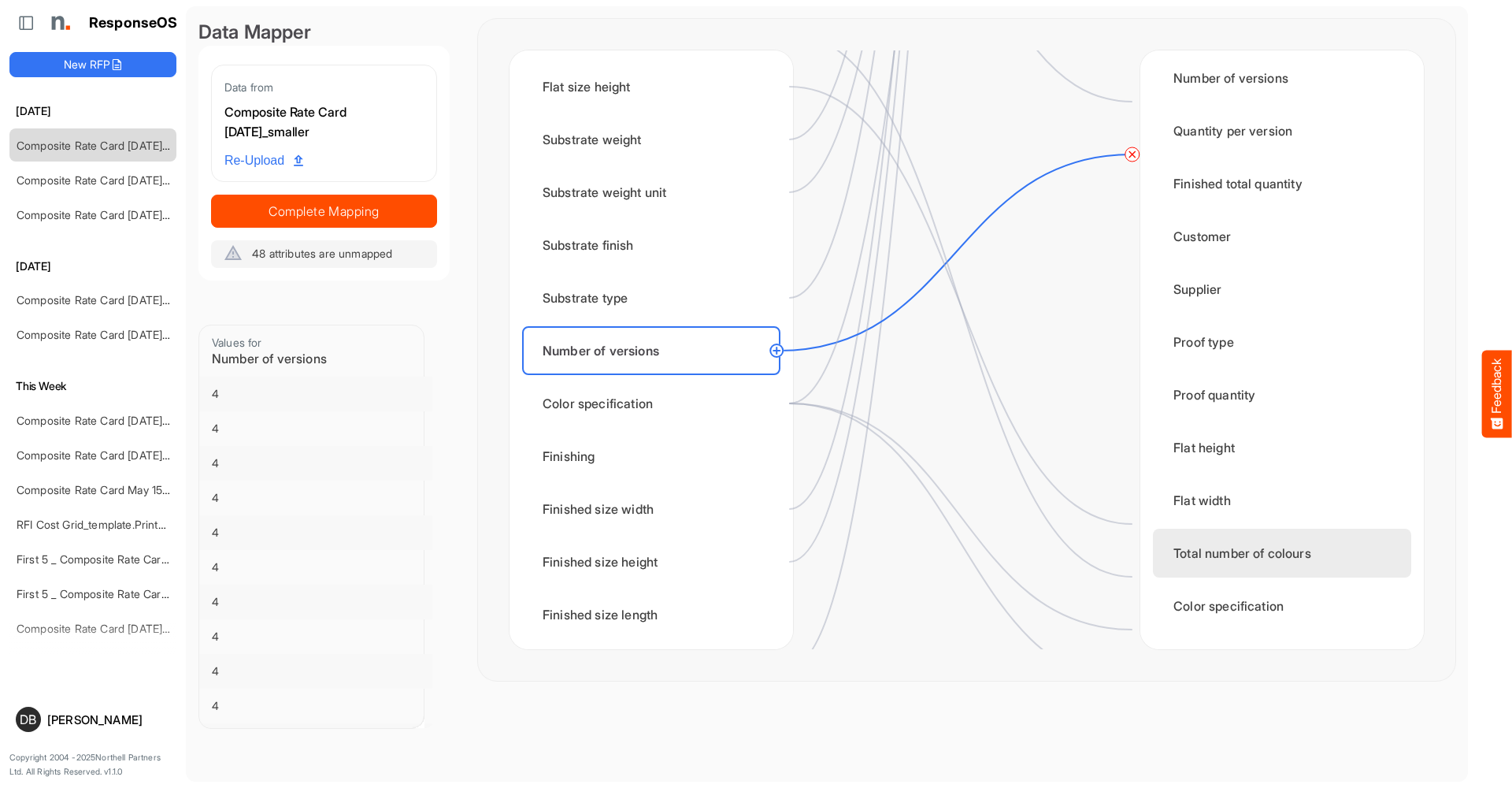
scroll to position [2365, 0]
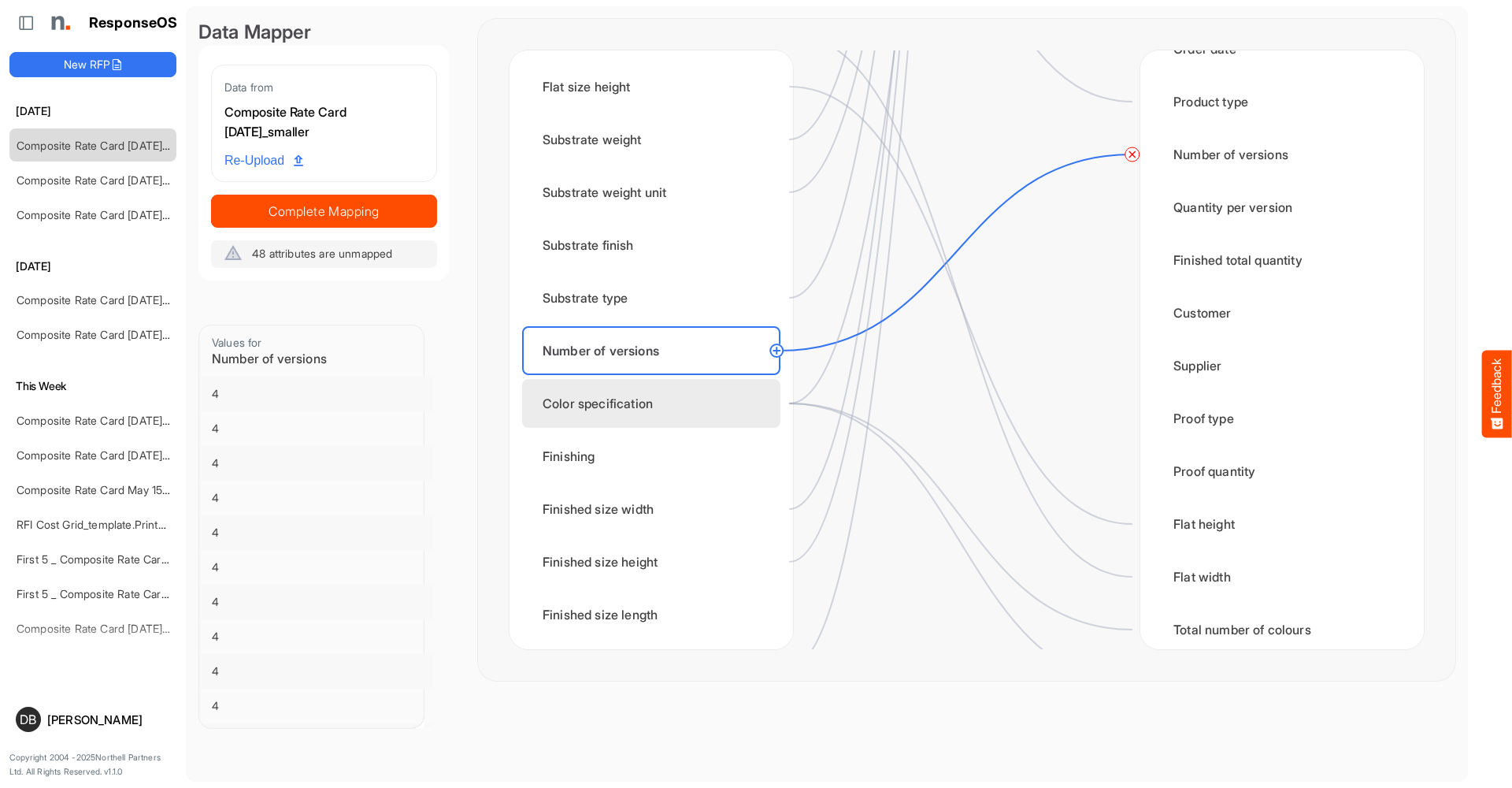
click at [698, 408] on div "Color specification" at bounding box center [651, 403] width 259 height 49
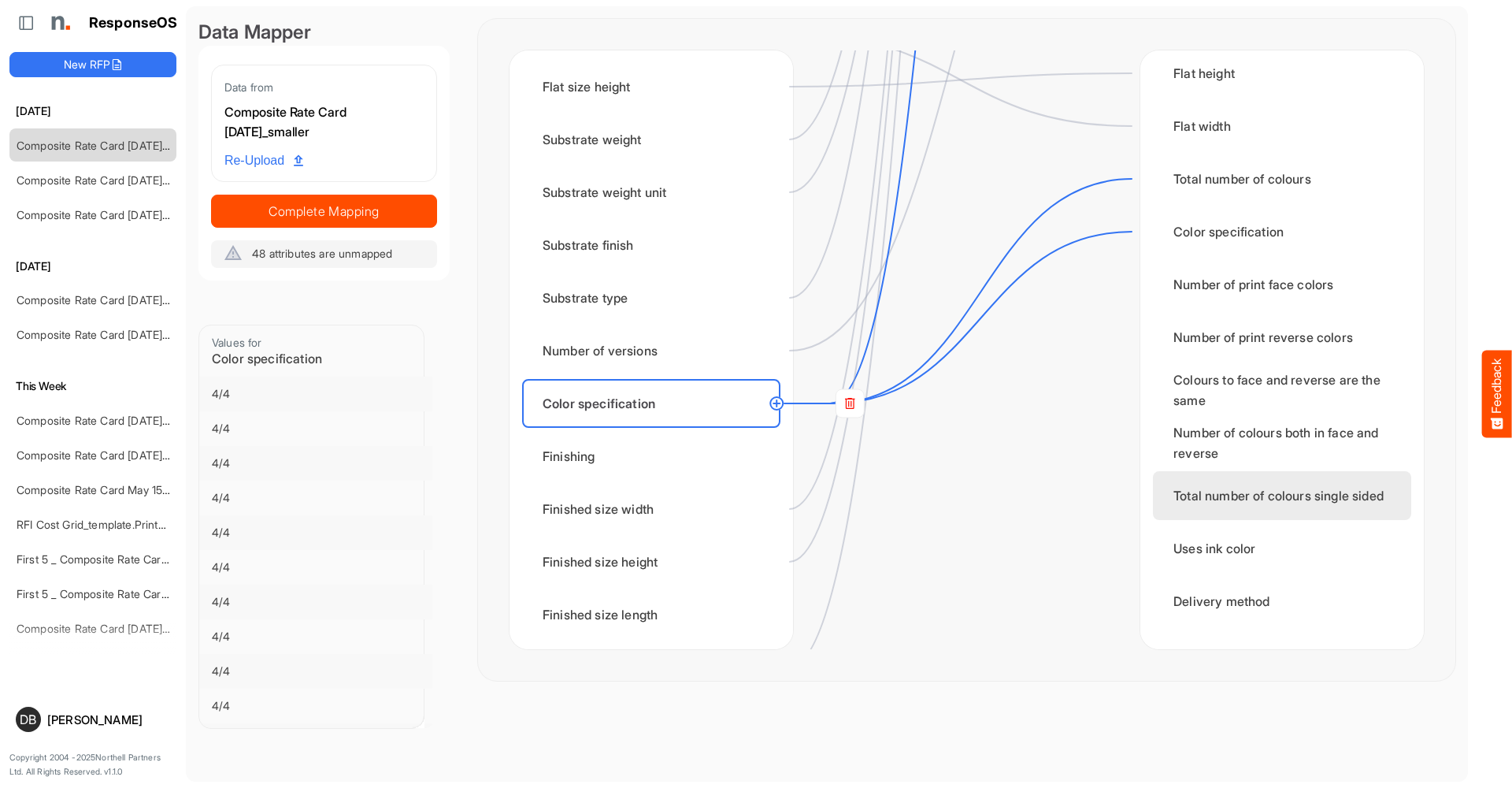
scroll to position [2694, 0]
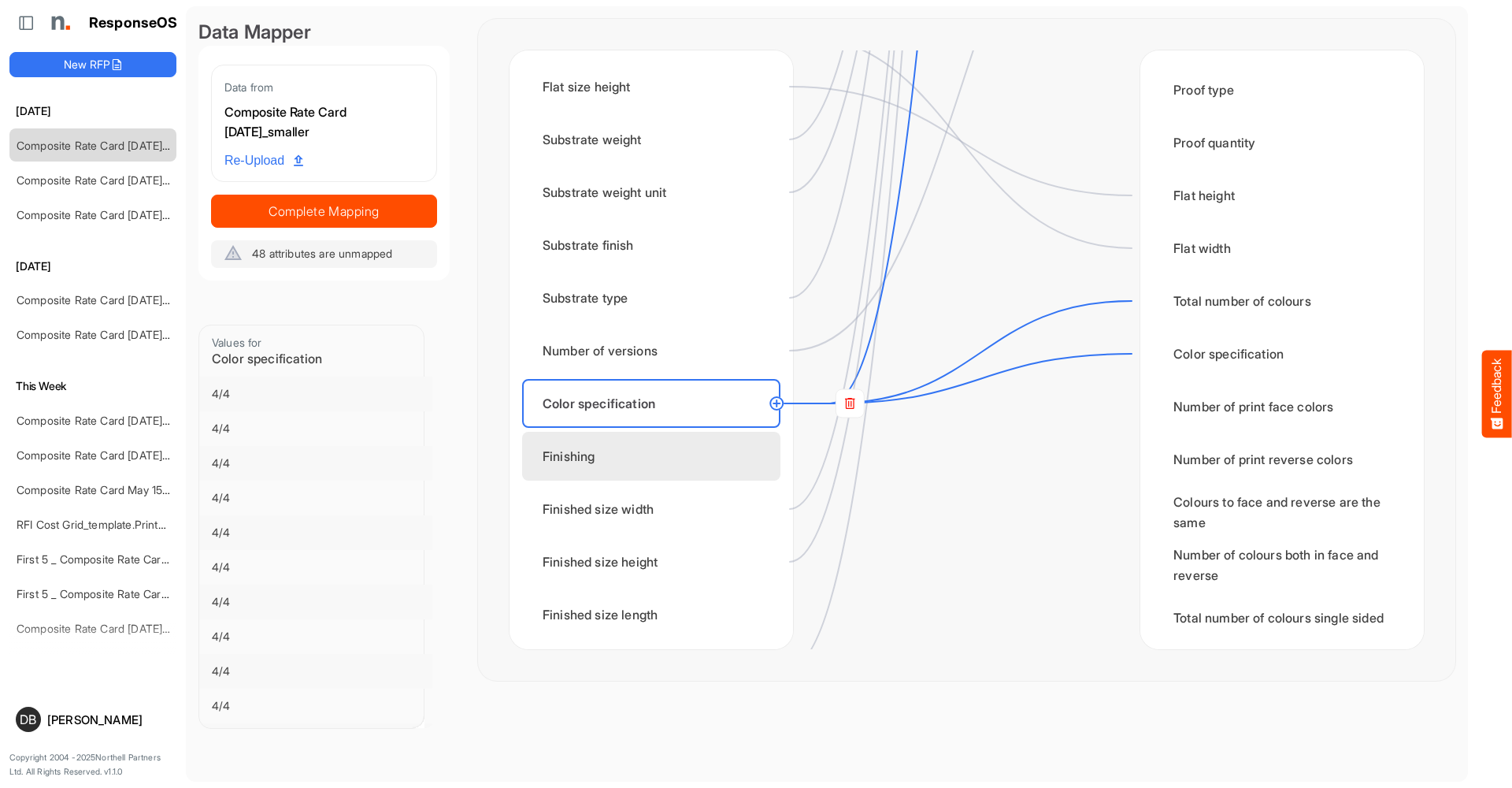
click at [637, 464] on div "Finishing" at bounding box center [651, 456] width 259 height 49
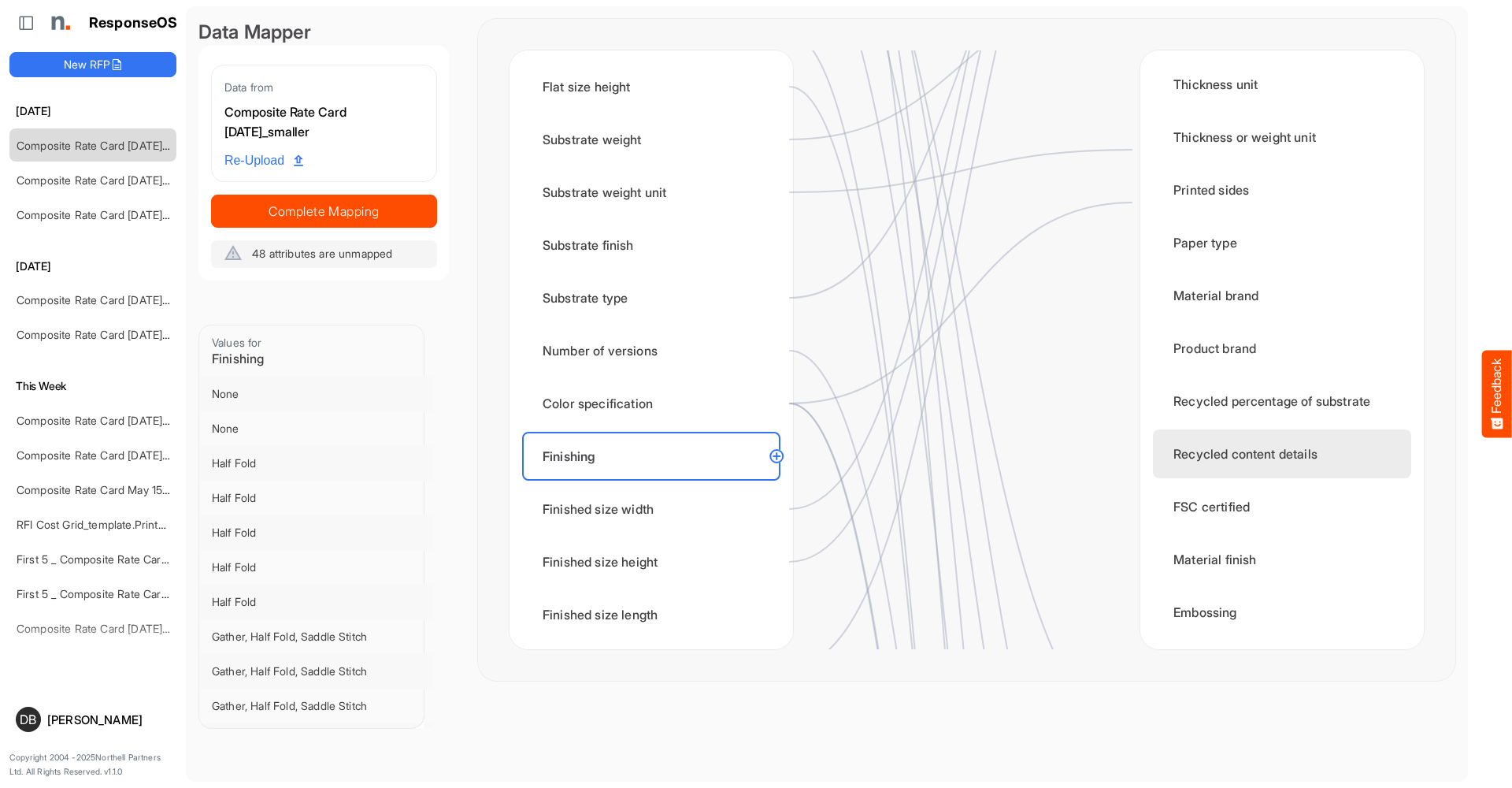
scroll to position [500, 0]
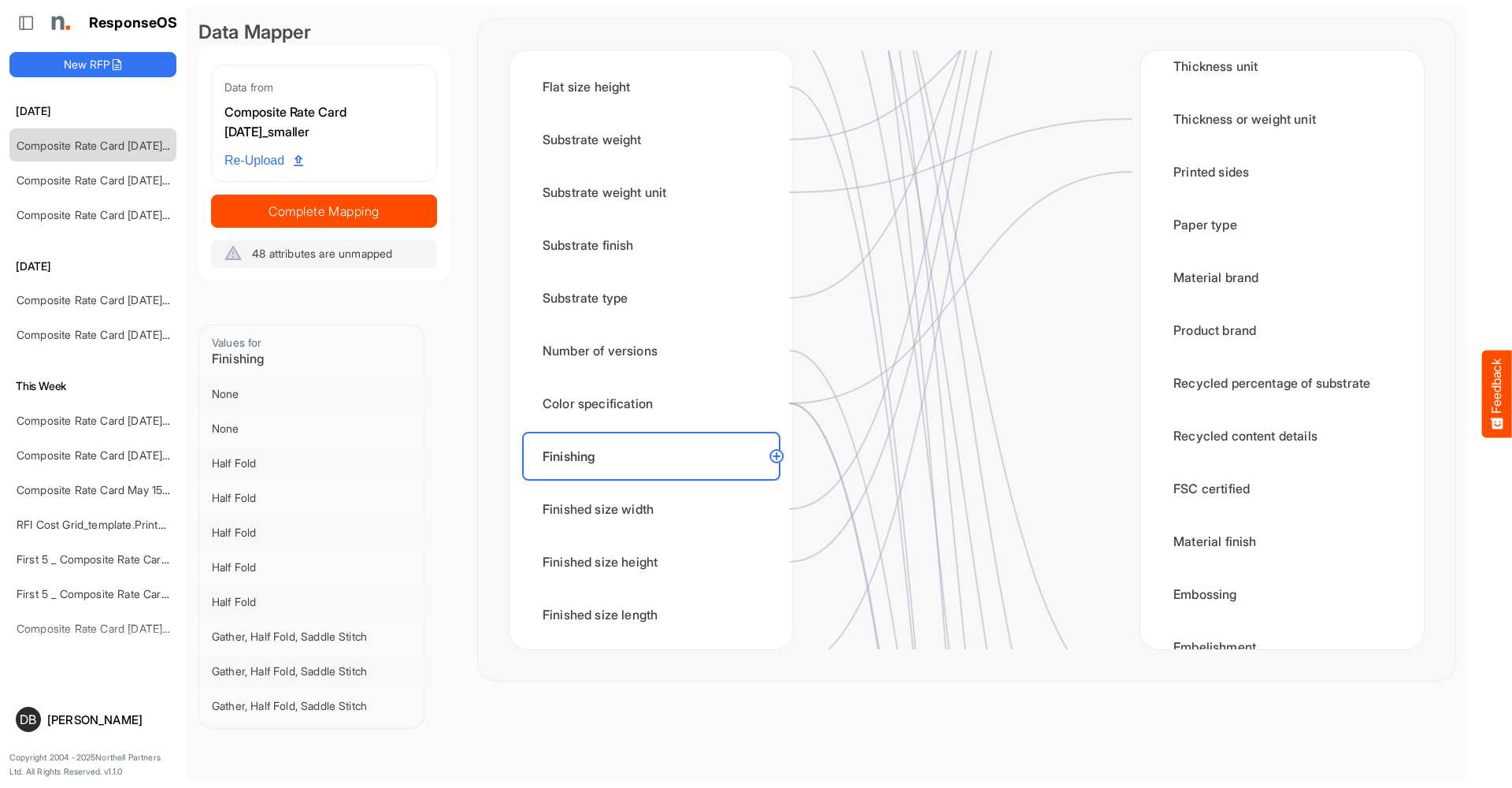
click at [773, 455] on circle at bounding box center [777, 456] width 19 height 19
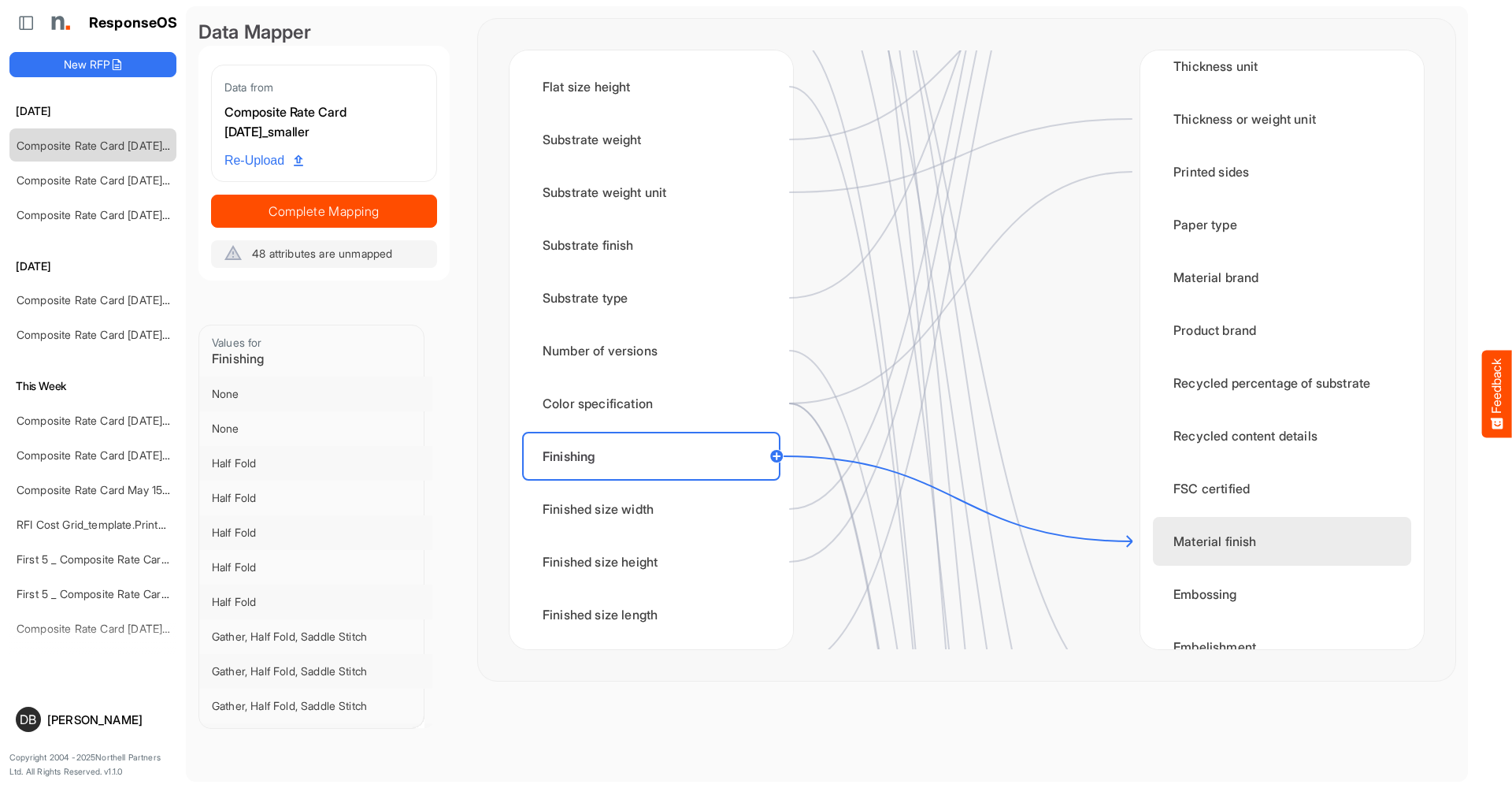
click at [1271, 538] on div "Material finish" at bounding box center [1282, 540] width 259 height 49
click at [778, 455] on circle at bounding box center [777, 456] width 19 height 19
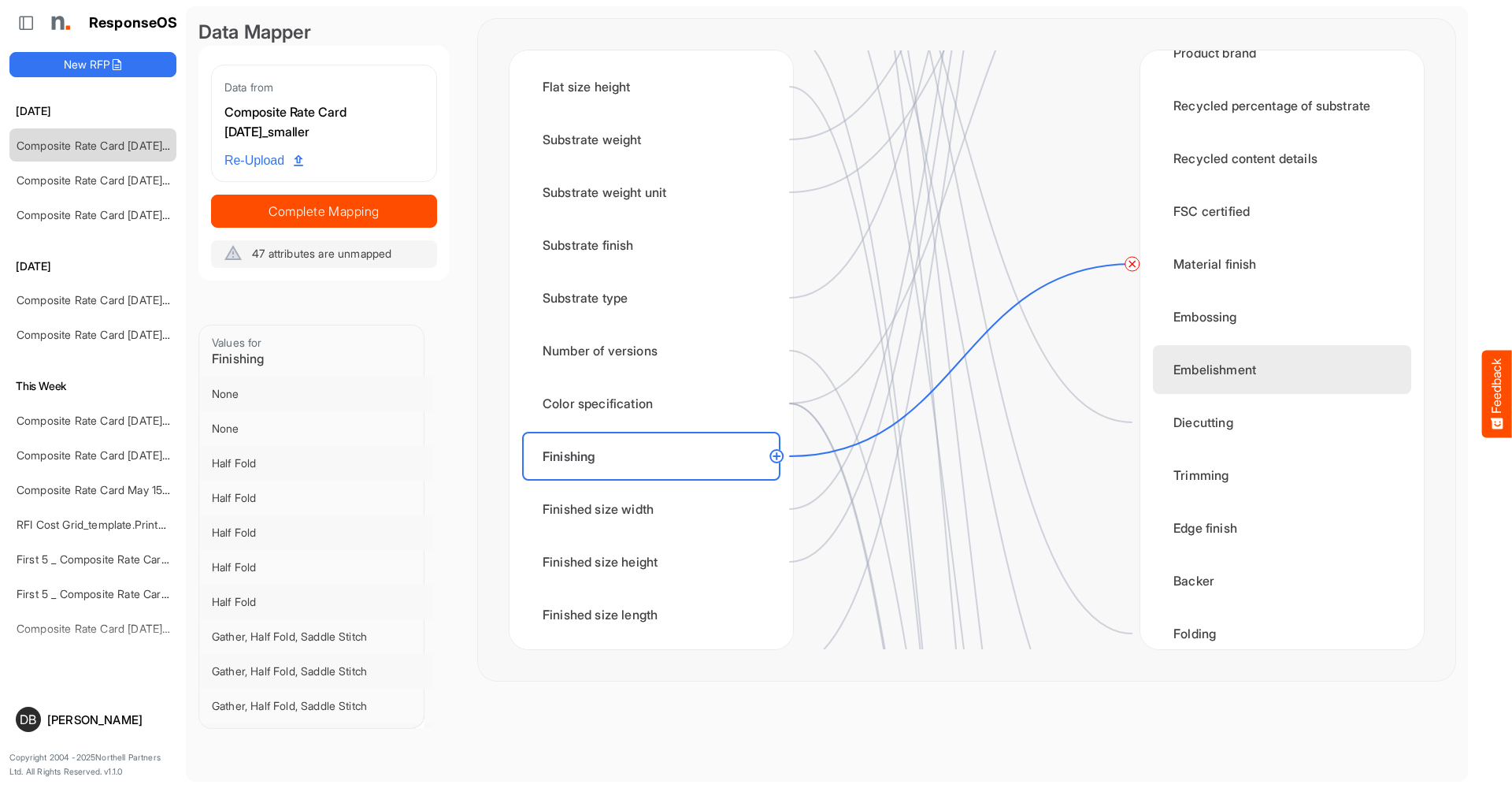
scroll to position [854, 0]
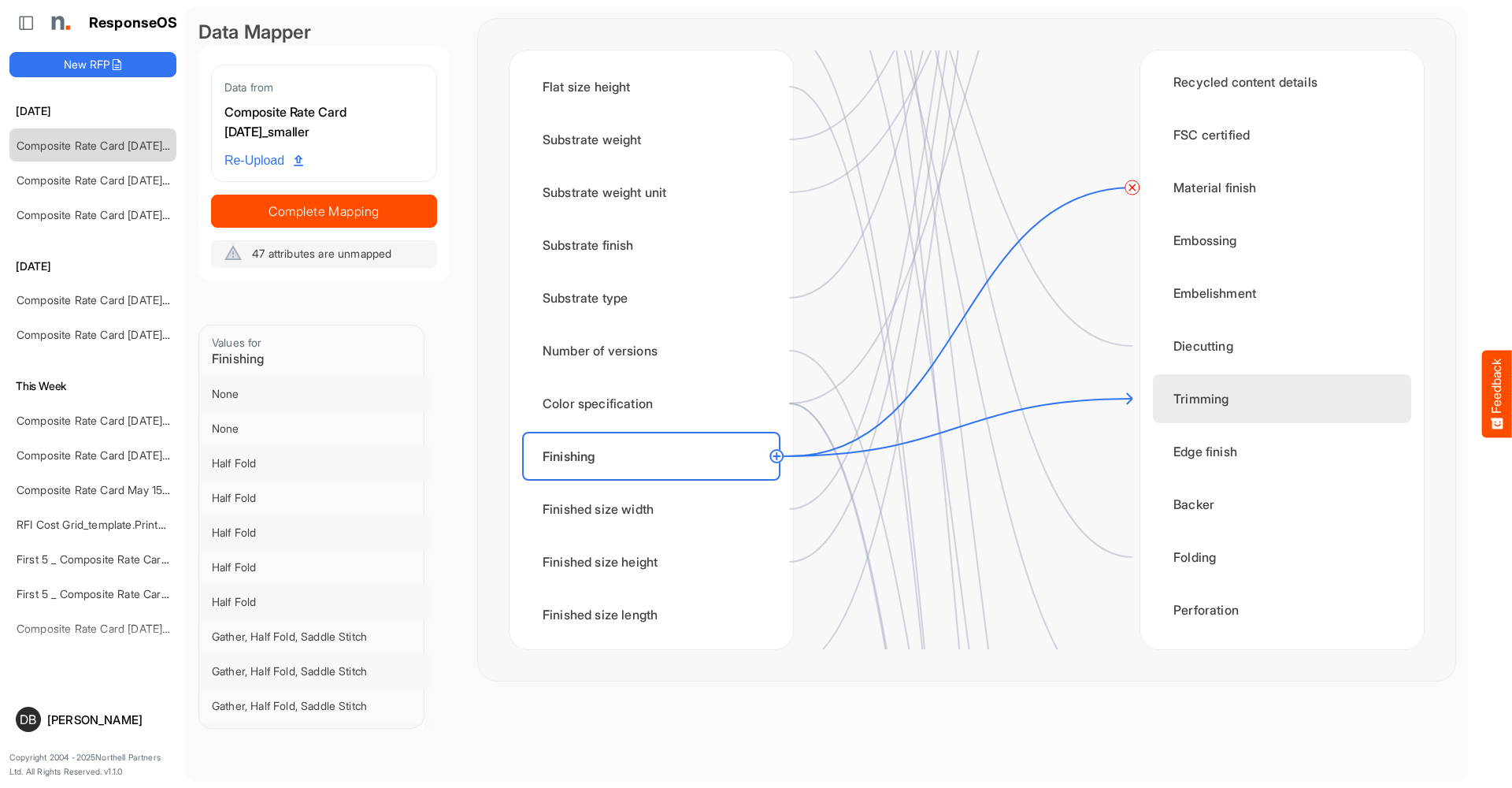
click at [1253, 399] on div "Trimming" at bounding box center [1282, 398] width 259 height 49
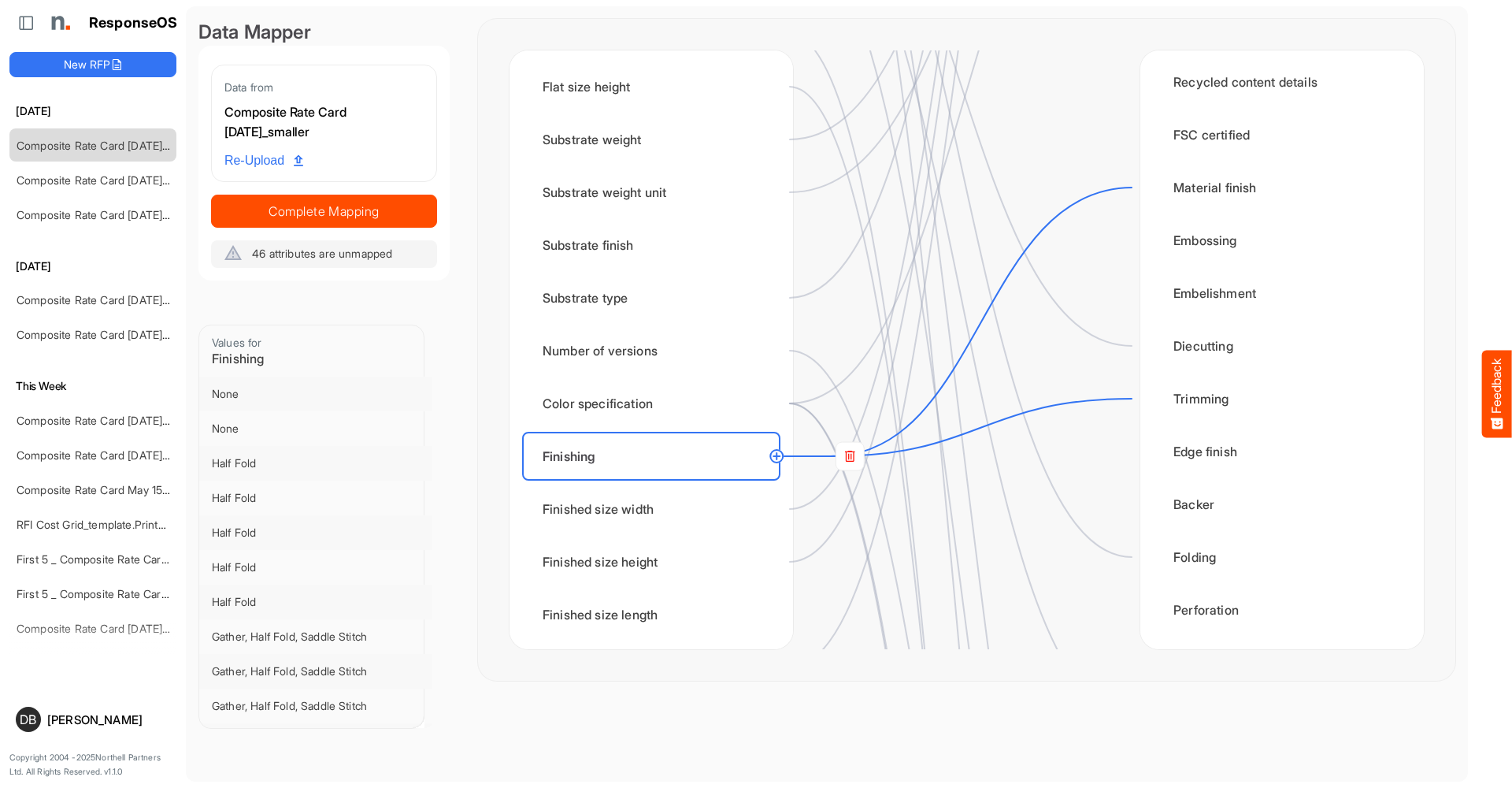
click at [781, 453] on circle at bounding box center [777, 456] width 19 height 19
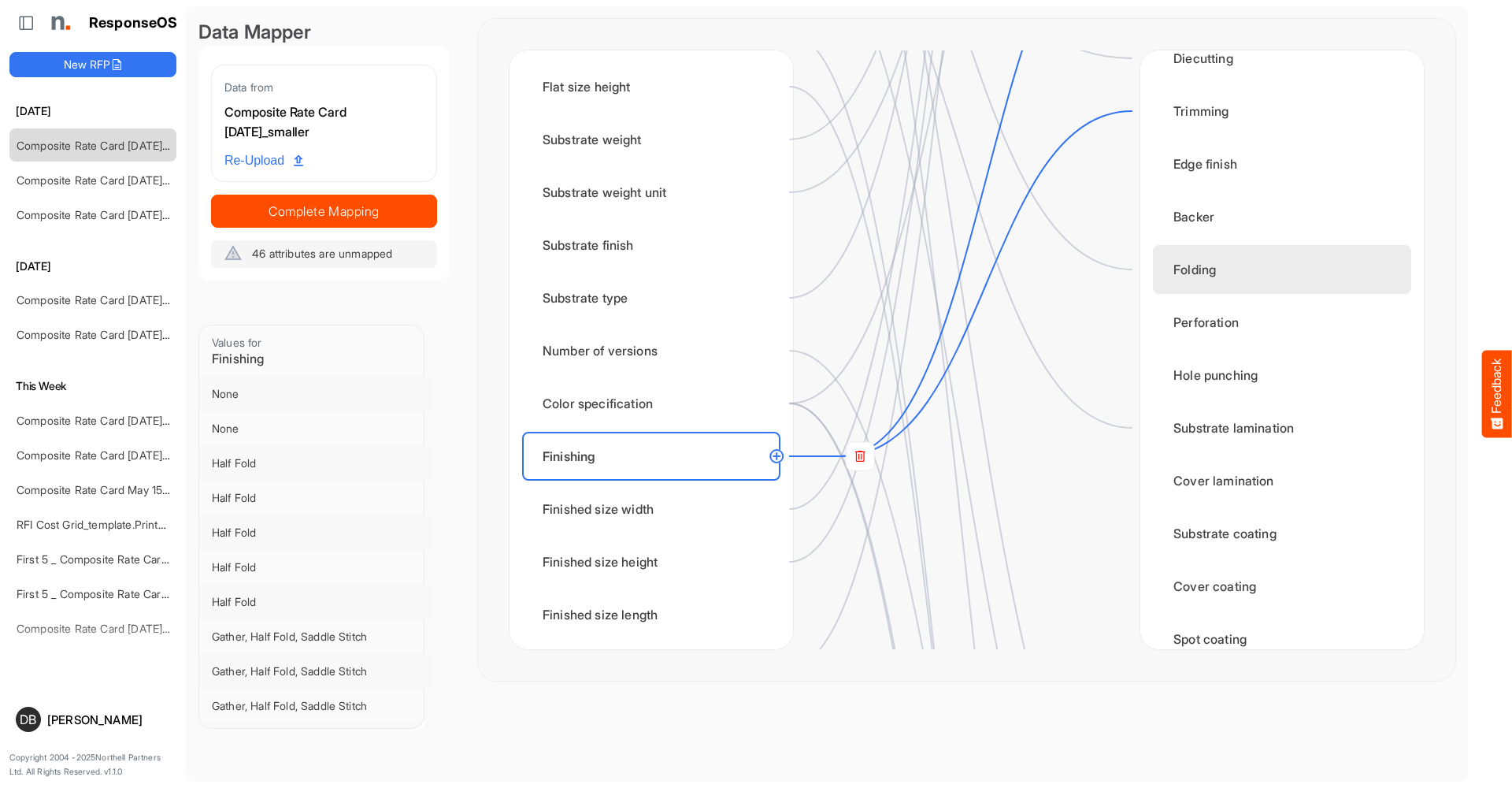
scroll to position [1292, 0]
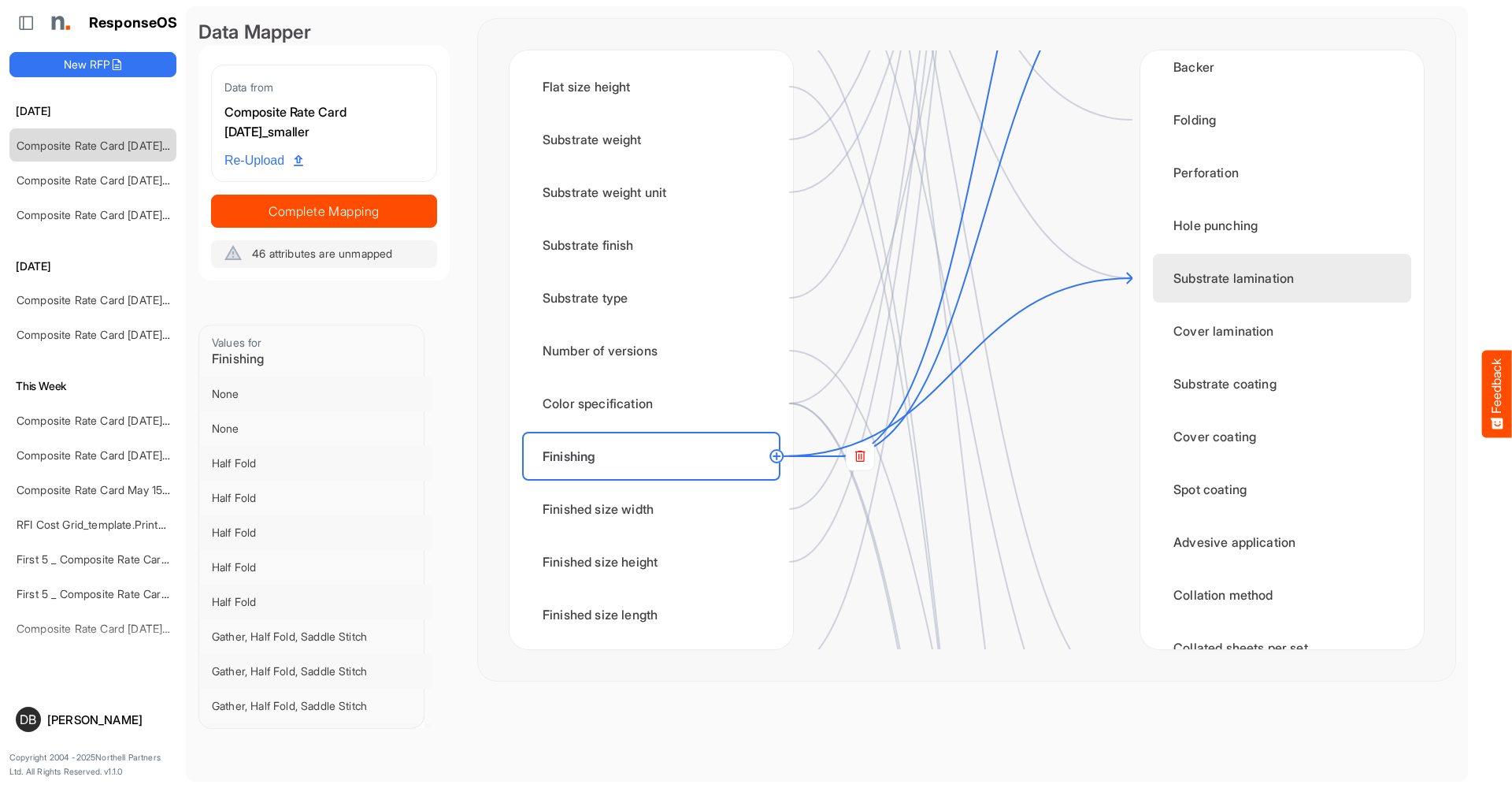
click at [1246, 269] on div "Substrate lamination" at bounding box center [1282, 278] width 259 height 49
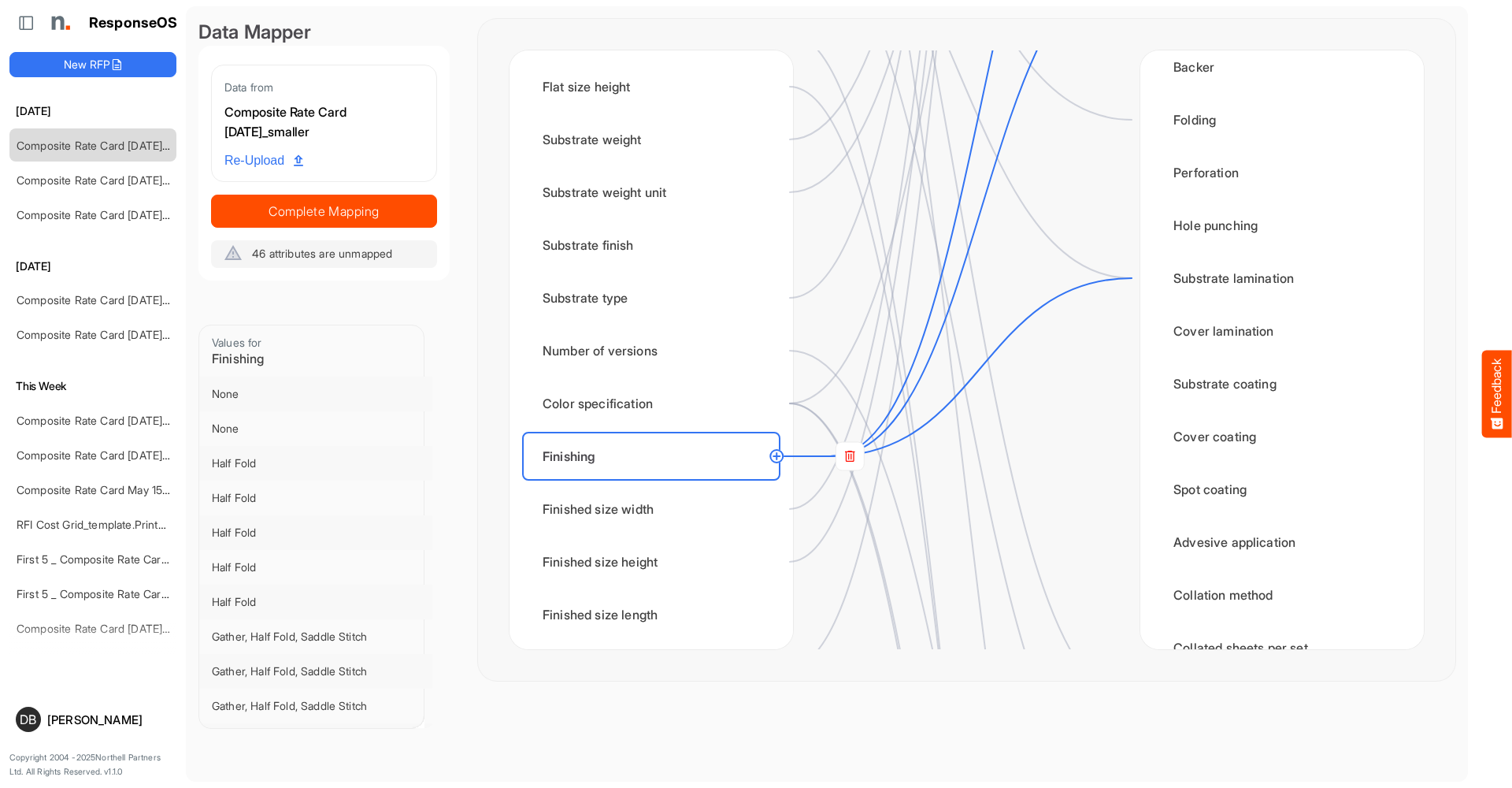
click at [778, 458] on circle at bounding box center [777, 456] width 19 height 19
click at [1291, 377] on div "Substrate coating" at bounding box center [1282, 383] width 259 height 49
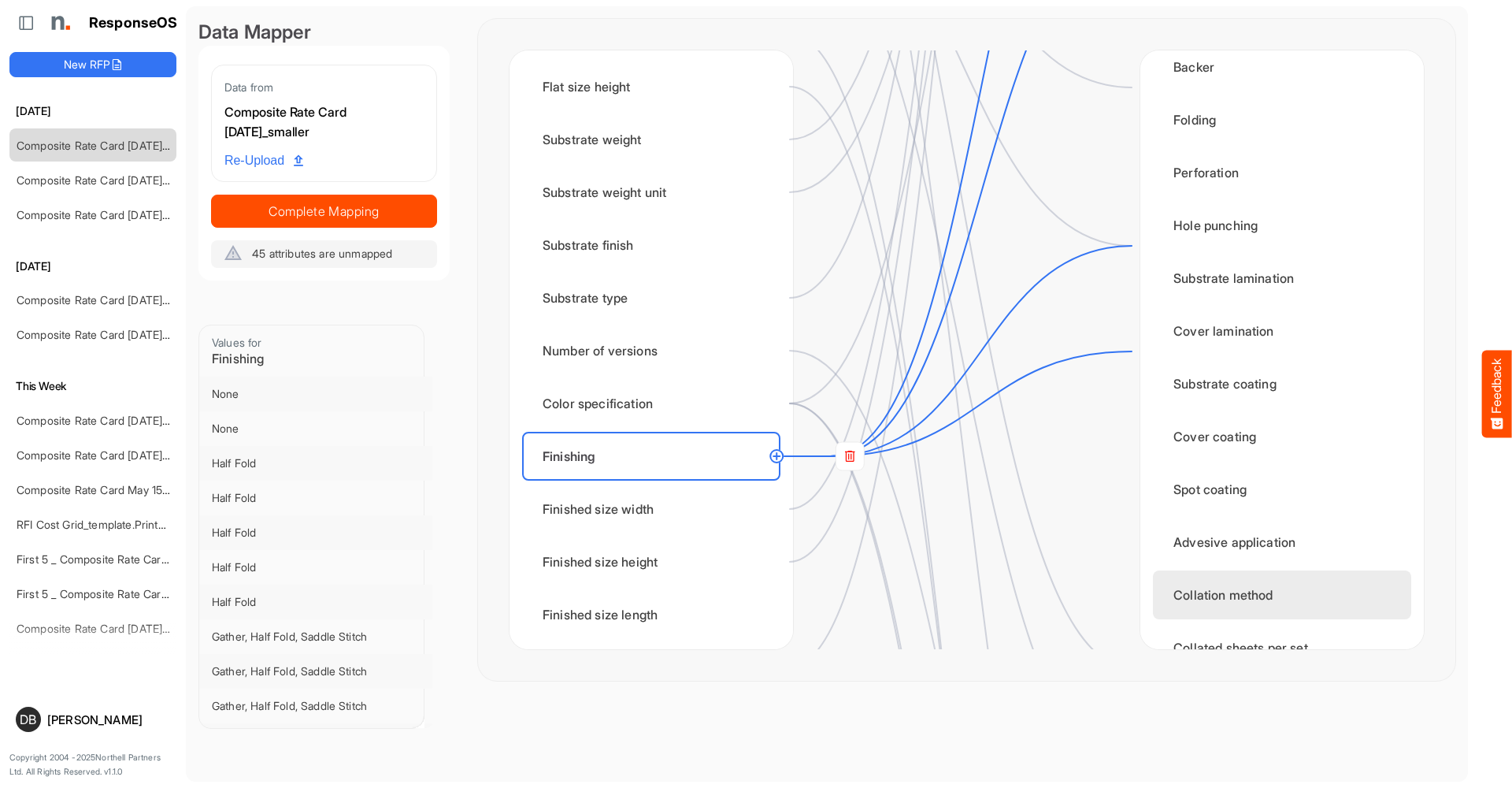
scroll to position [1535, 0]
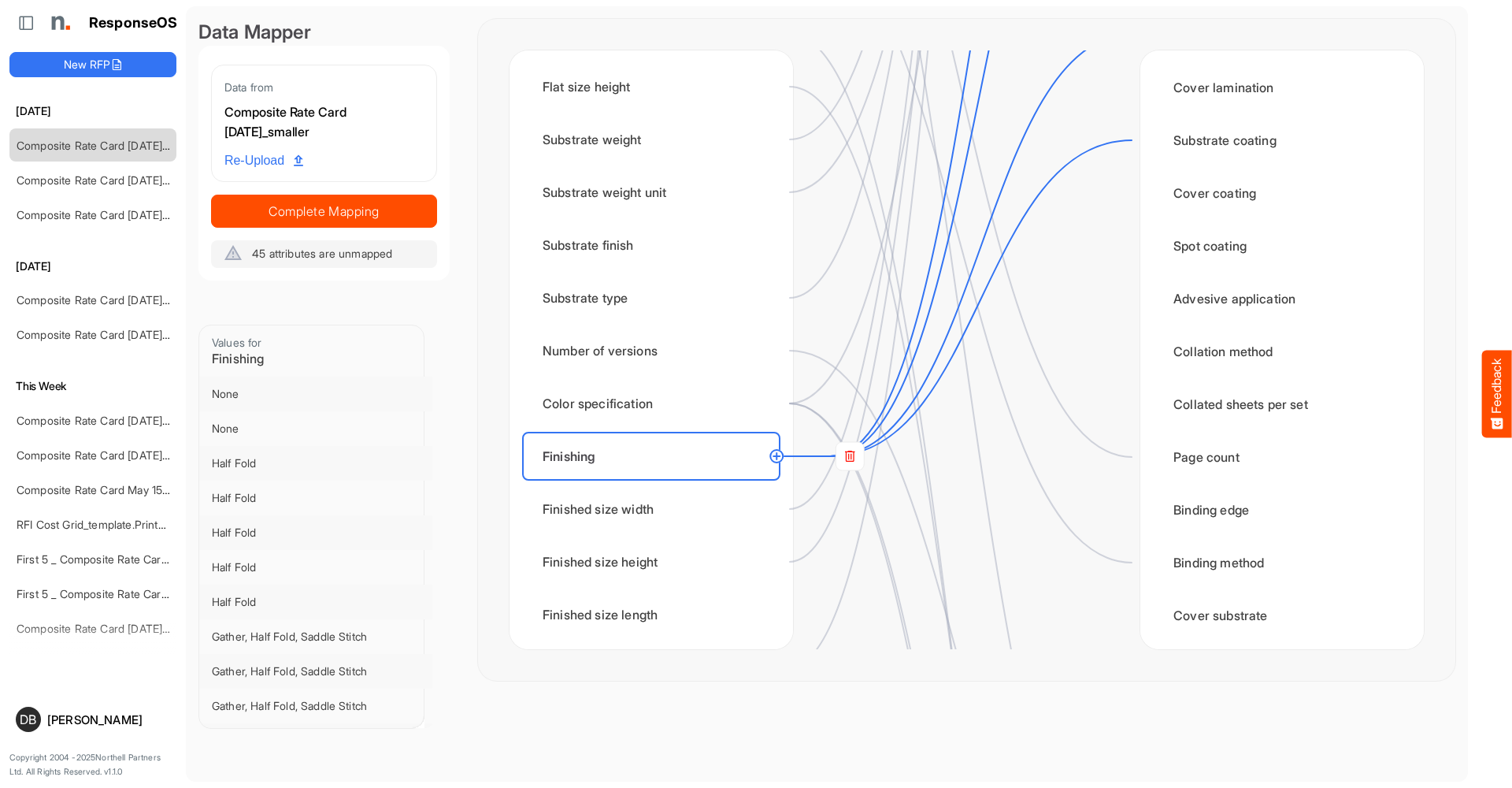
click at [777, 456] on circle at bounding box center [777, 456] width 19 height 19
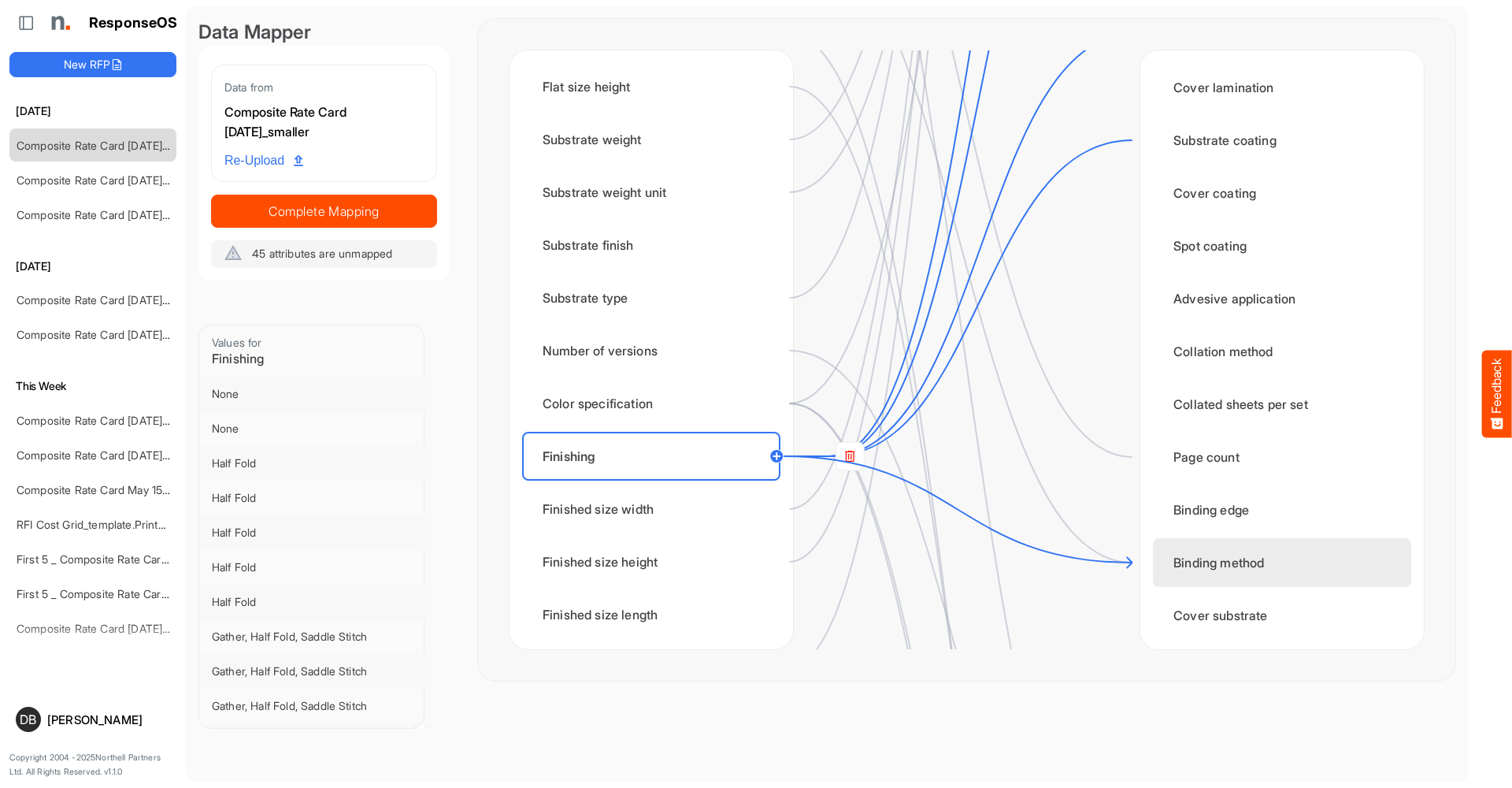
click at [1253, 572] on div "Binding method" at bounding box center [1282, 562] width 259 height 49
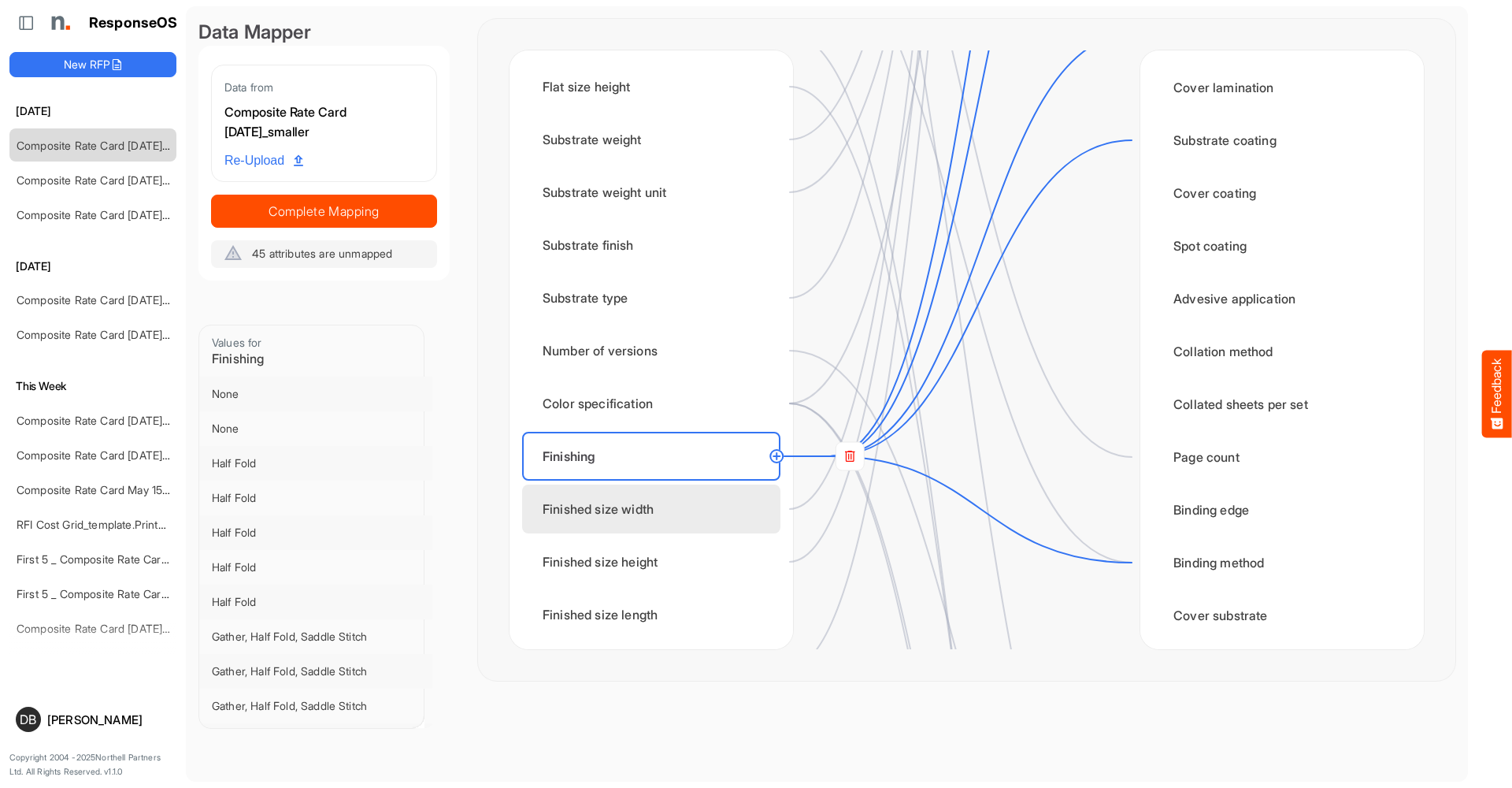
click at [638, 517] on div "Finished size width" at bounding box center [651, 508] width 259 height 49
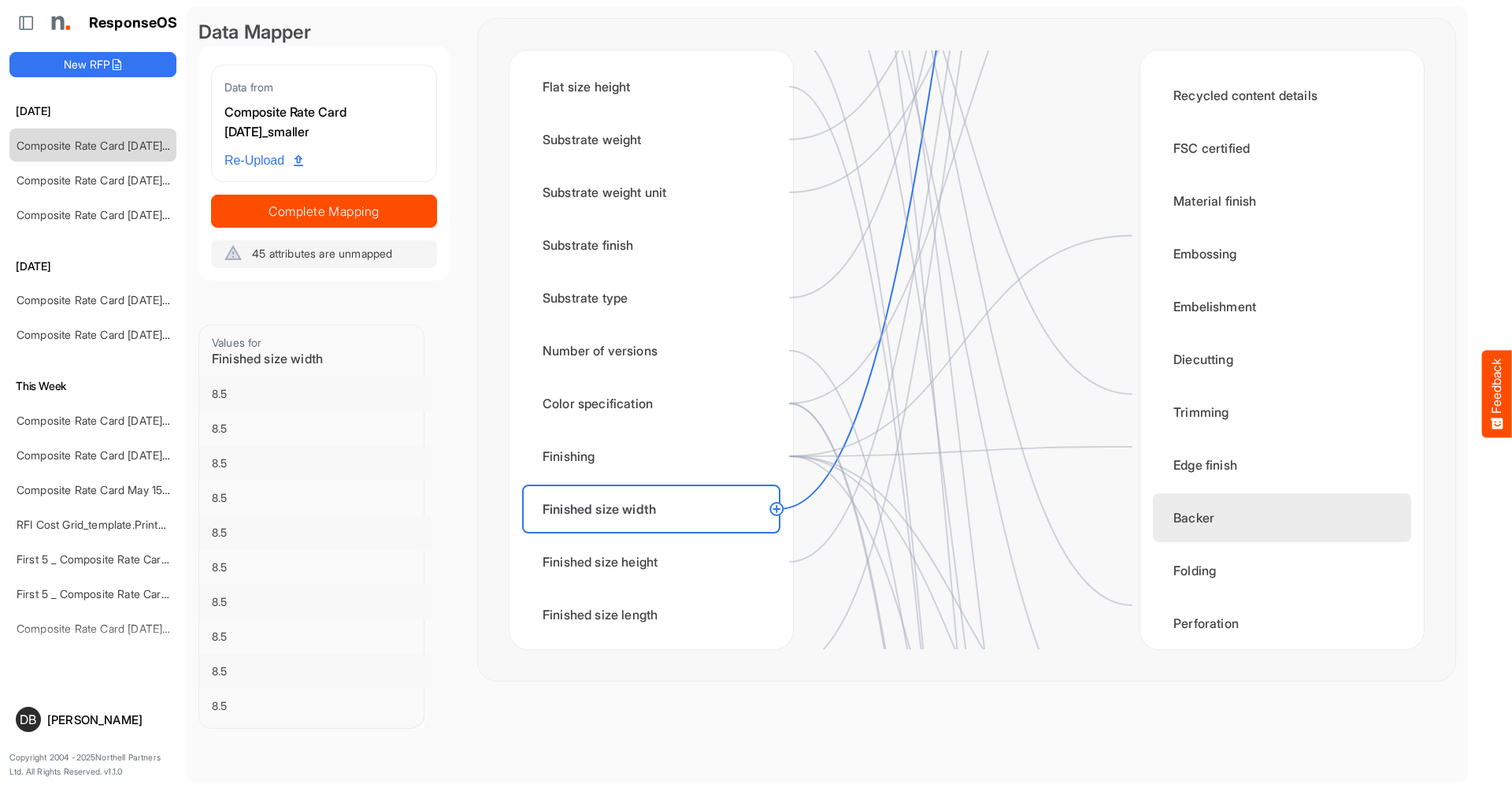
scroll to position [0, 0]
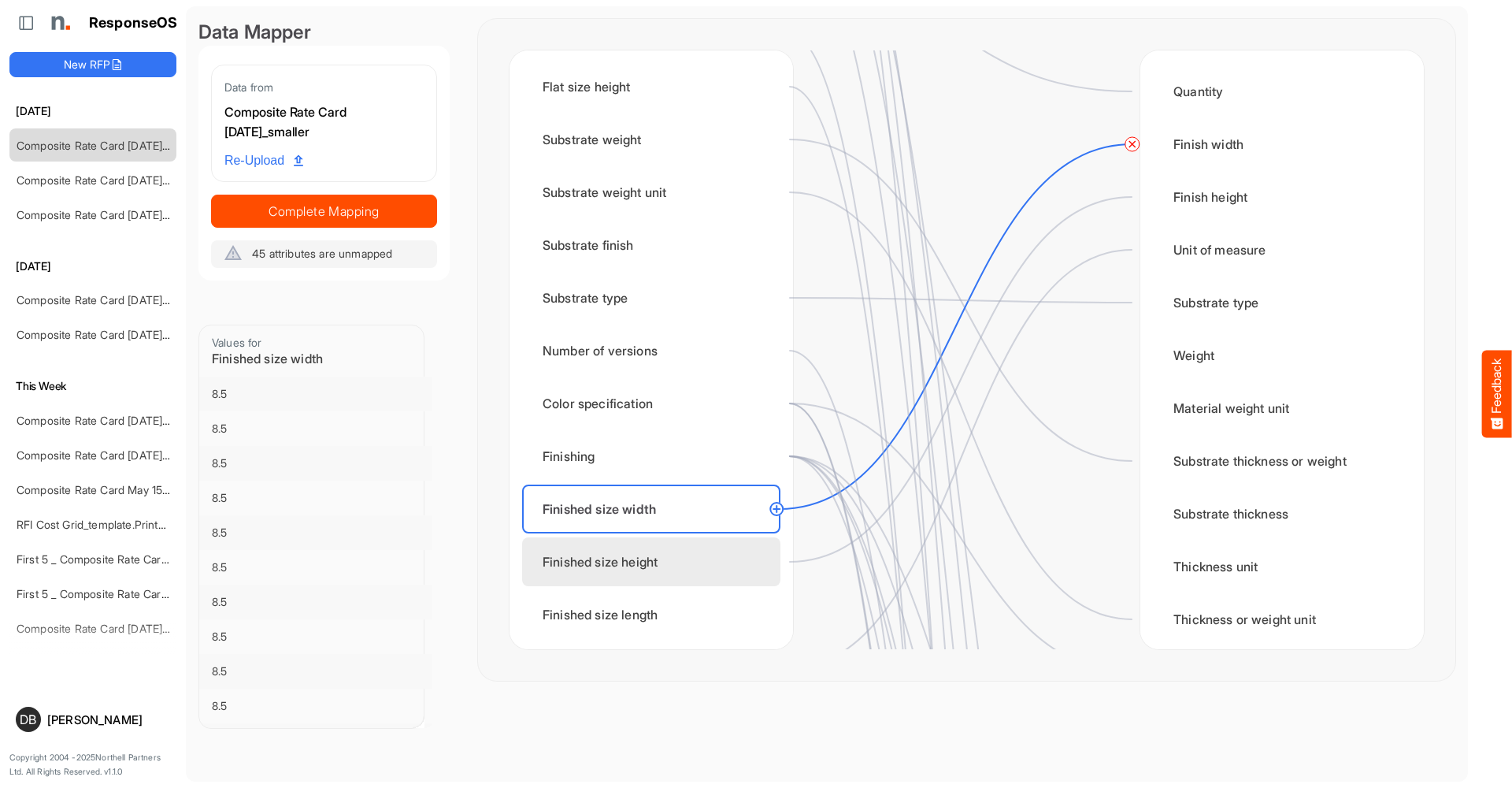
click at [674, 570] on div "Finished size height" at bounding box center [651, 561] width 259 height 49
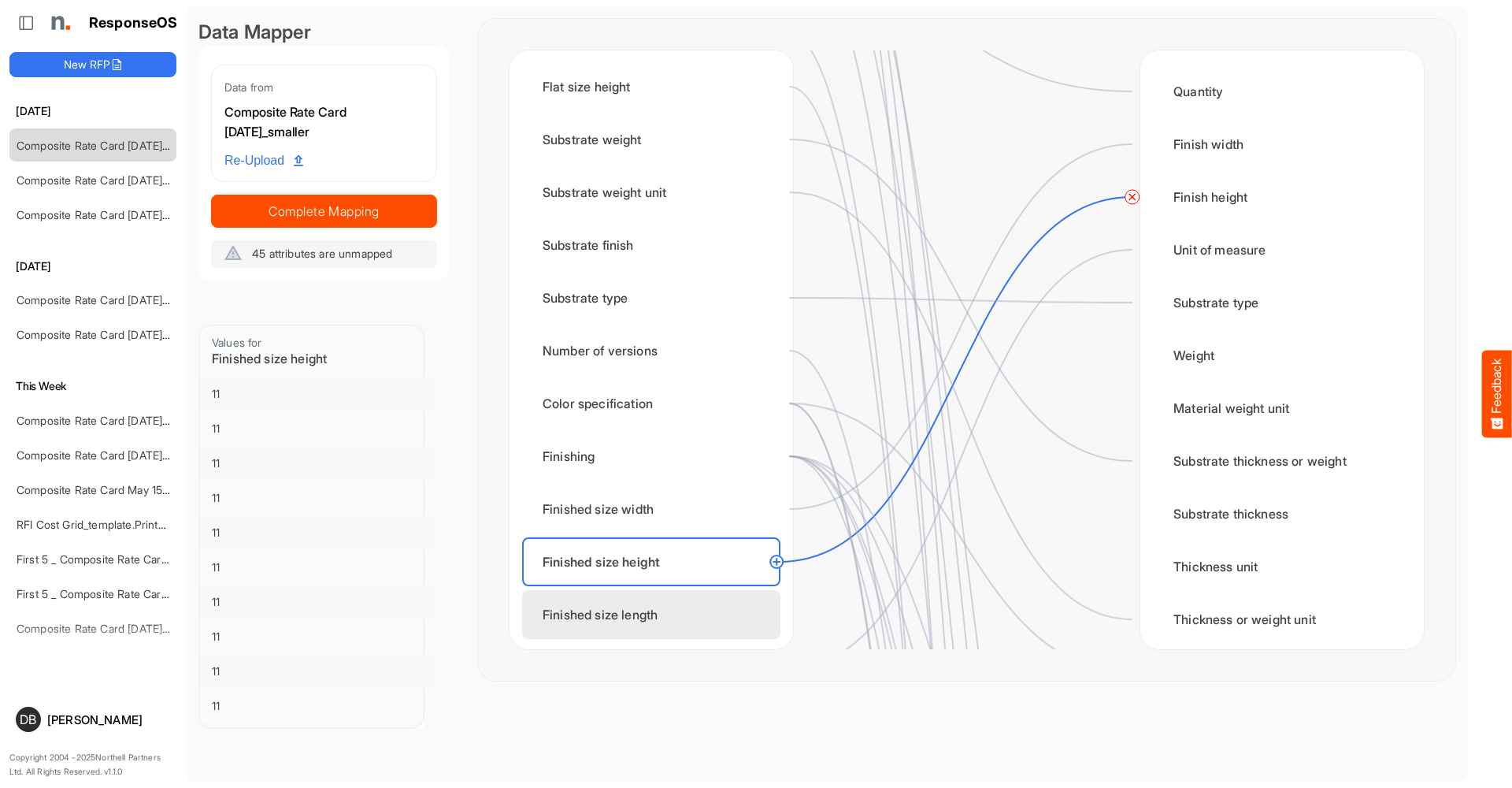
click at [672, 598] on div "Finished size length" at bounding box center [651, 614] width 259 height 49
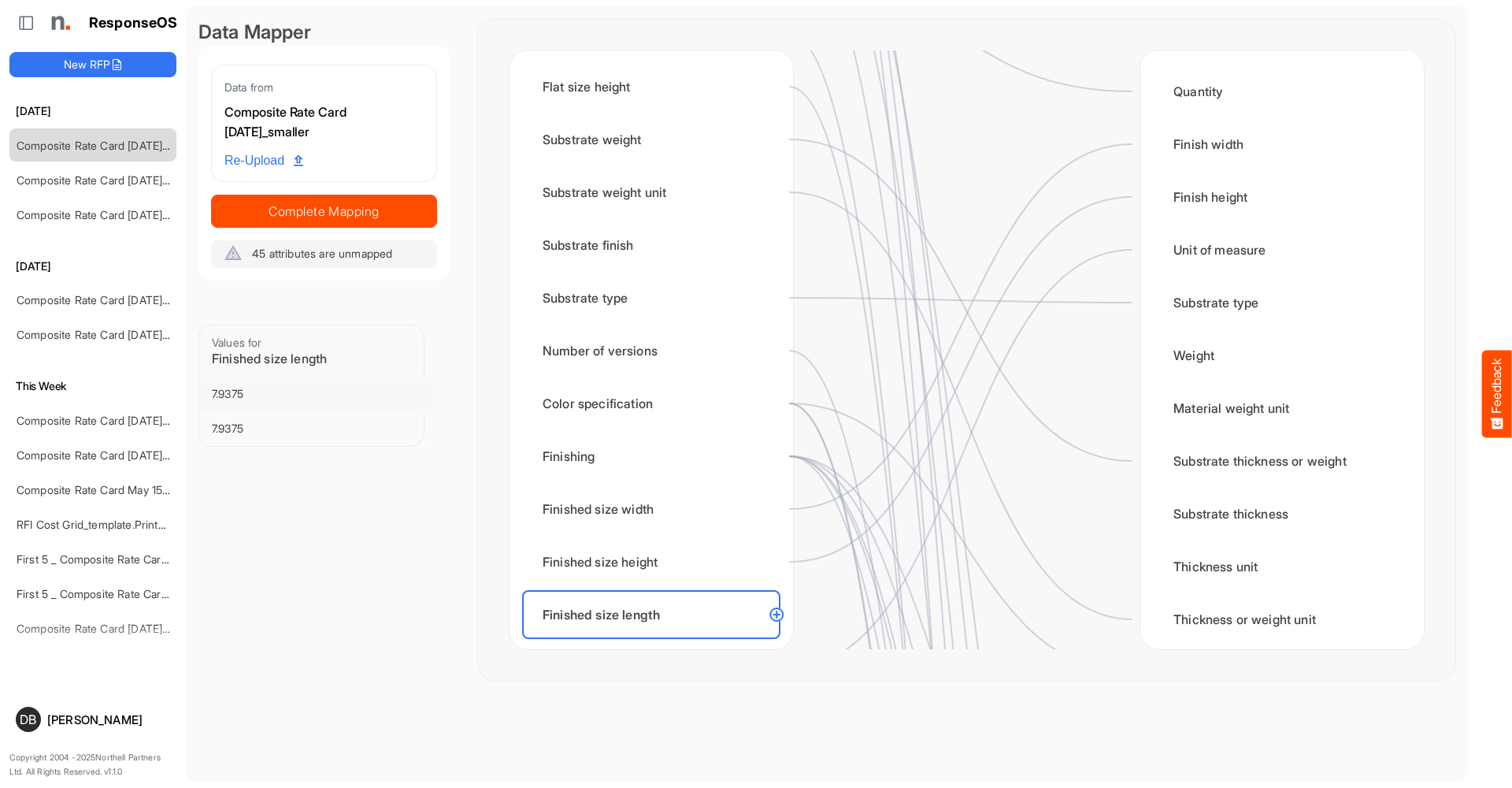
scroll to position [621, 0]
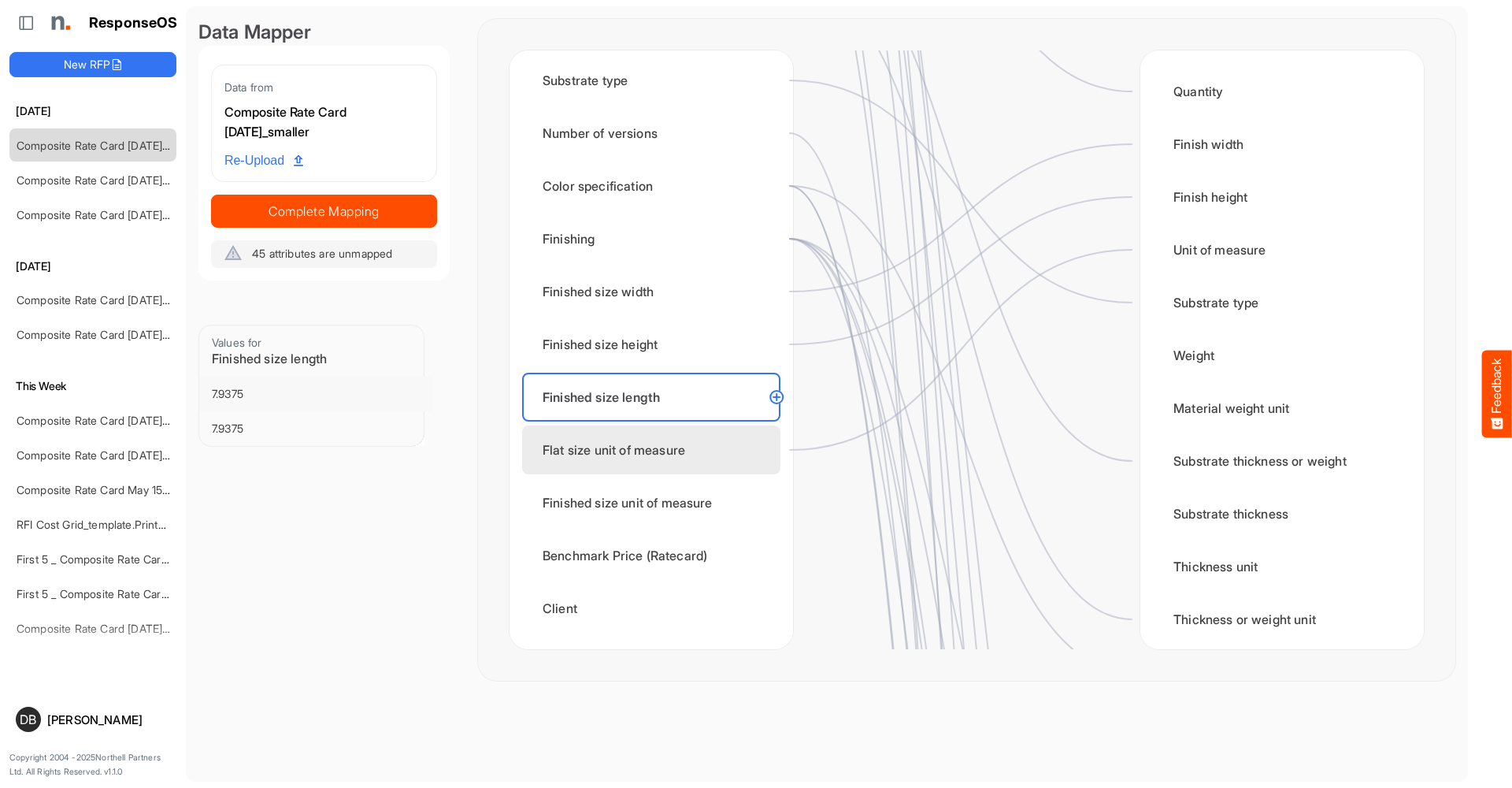
click at [725, 434] on div "Flat size unit of measure" at bounding box center [651, 449] width 259 height 49
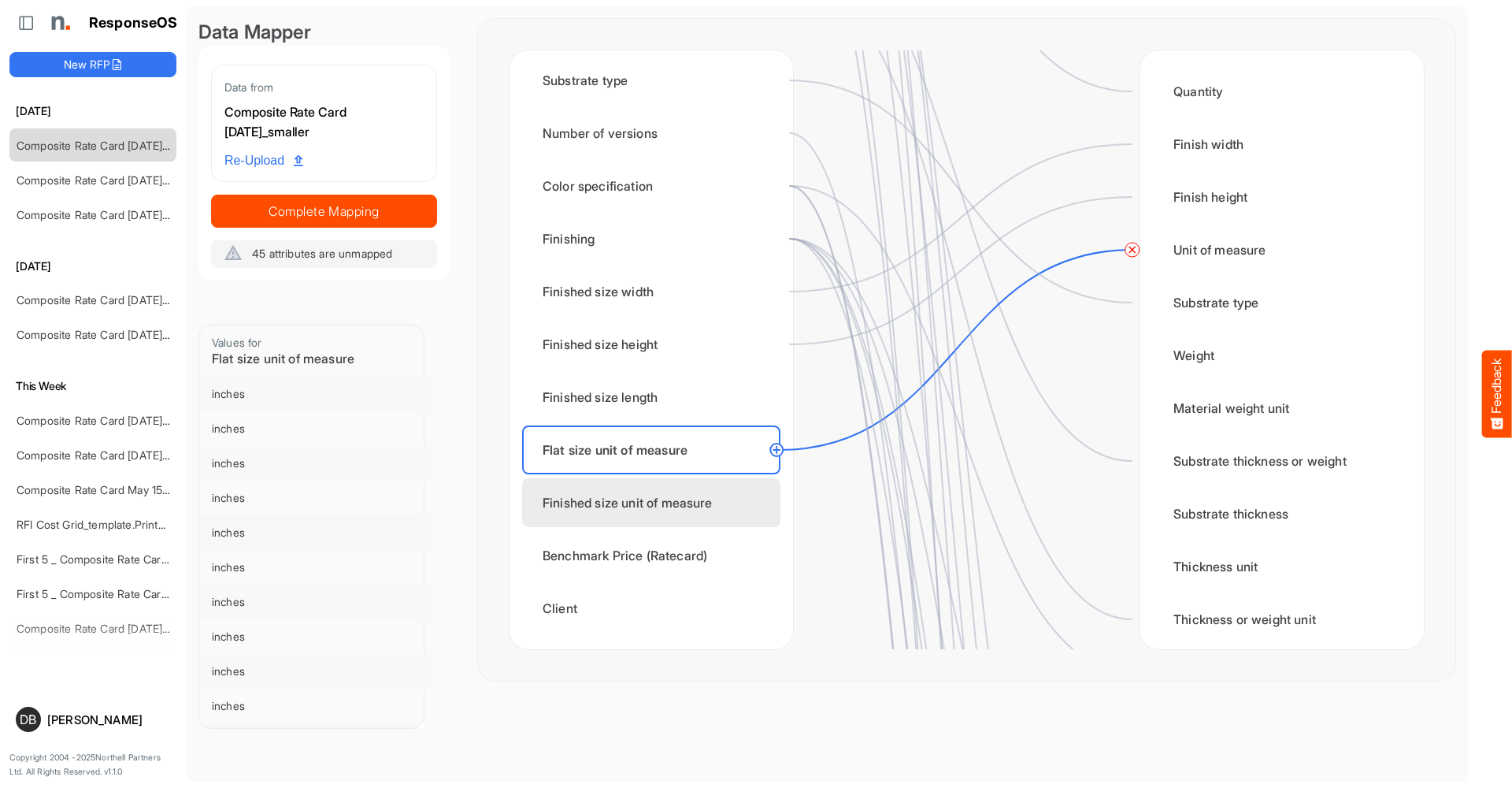
click at [728, 516] on div "Finished size unit of measure" at bounding box center [651, 502] width 259 height 49
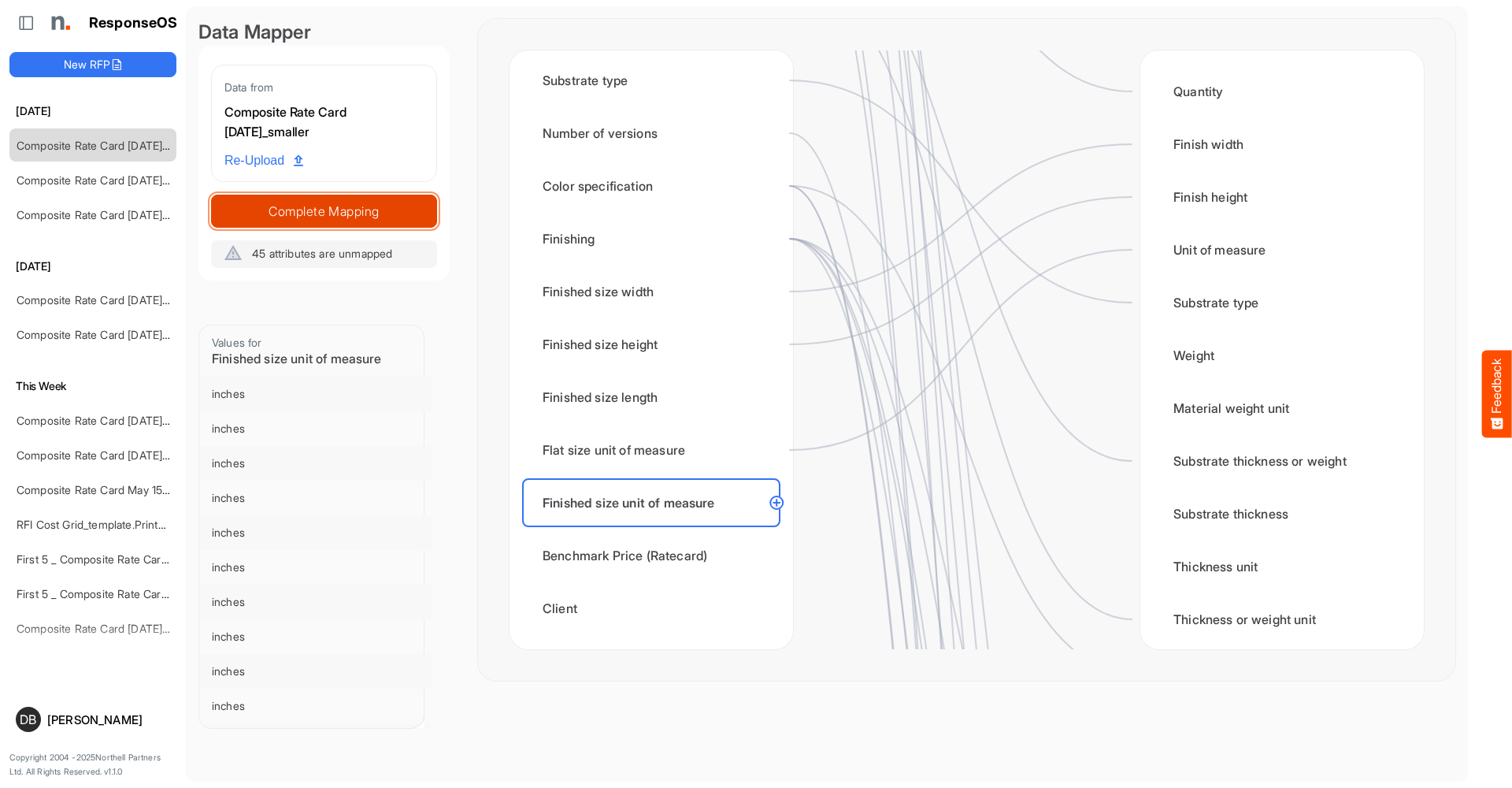
click at [360, 206] on span "Complete Mapping" at bounding box center [324, 211] width 225 height 22
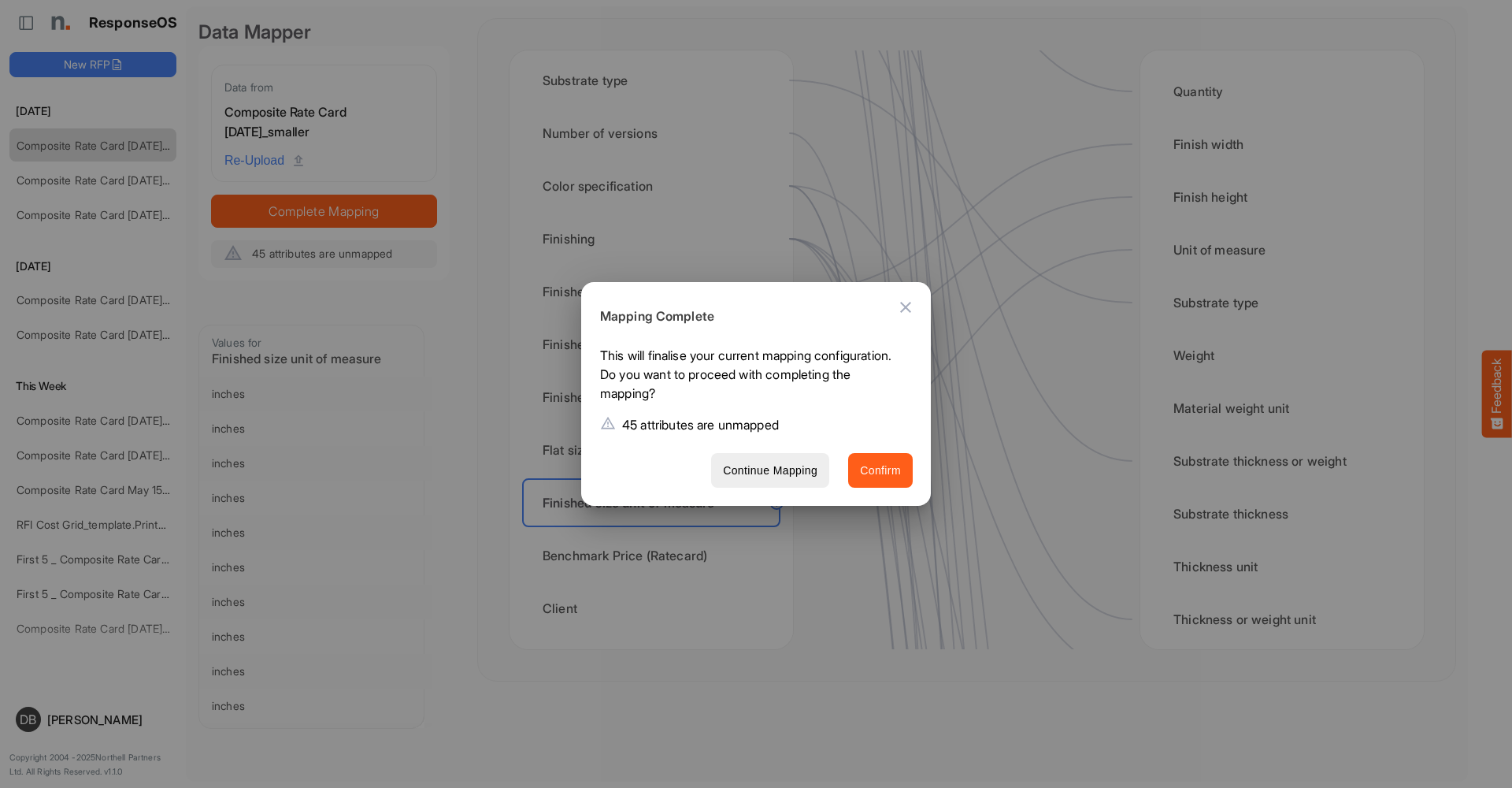
click at [896, 473] on span "Confirm" at bounding box center [880, 470] width 41 height 19
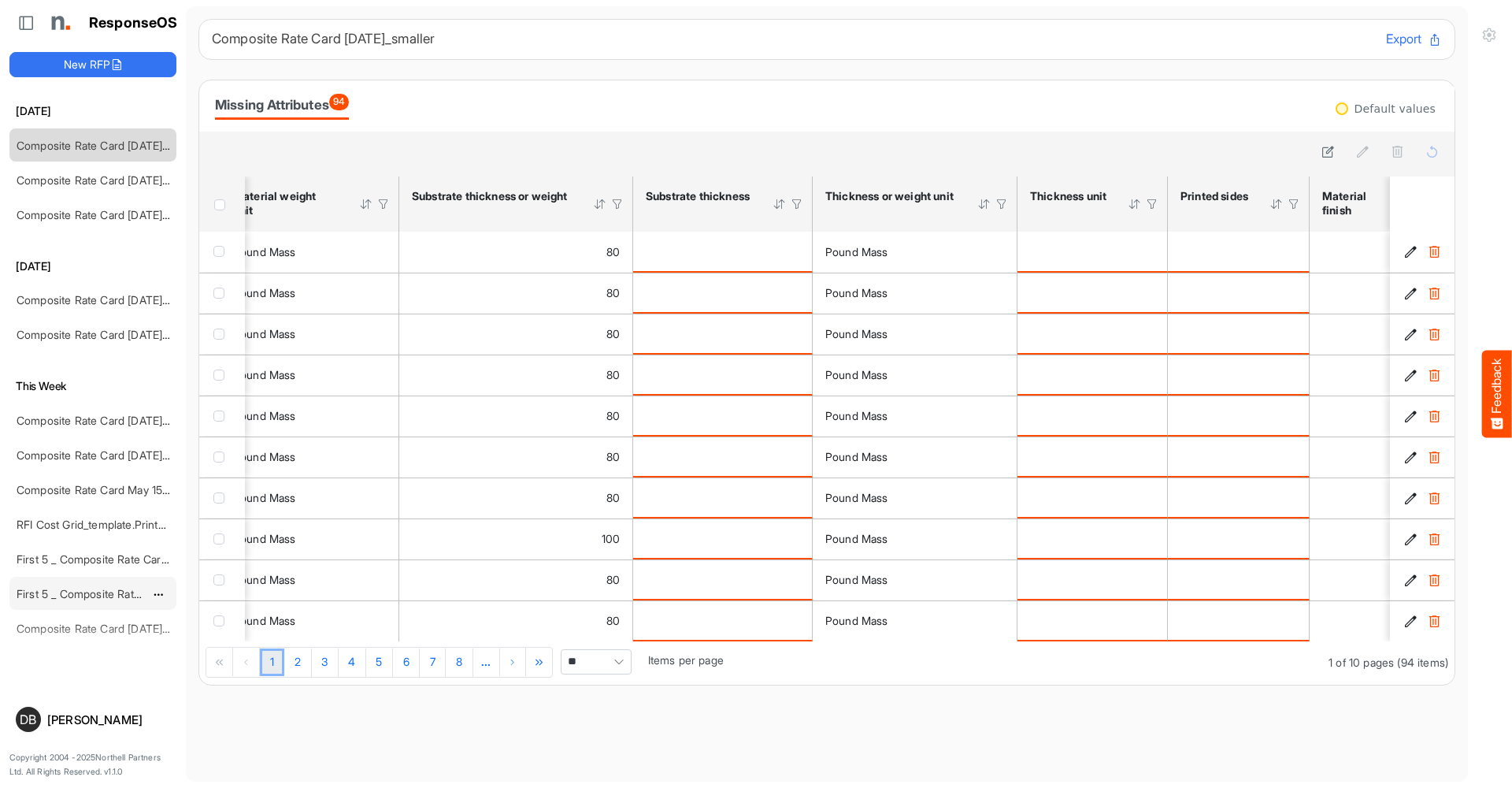
scroll to position [0, 1067]
